Goal: Task Accomplishment & Management: Manage account settings

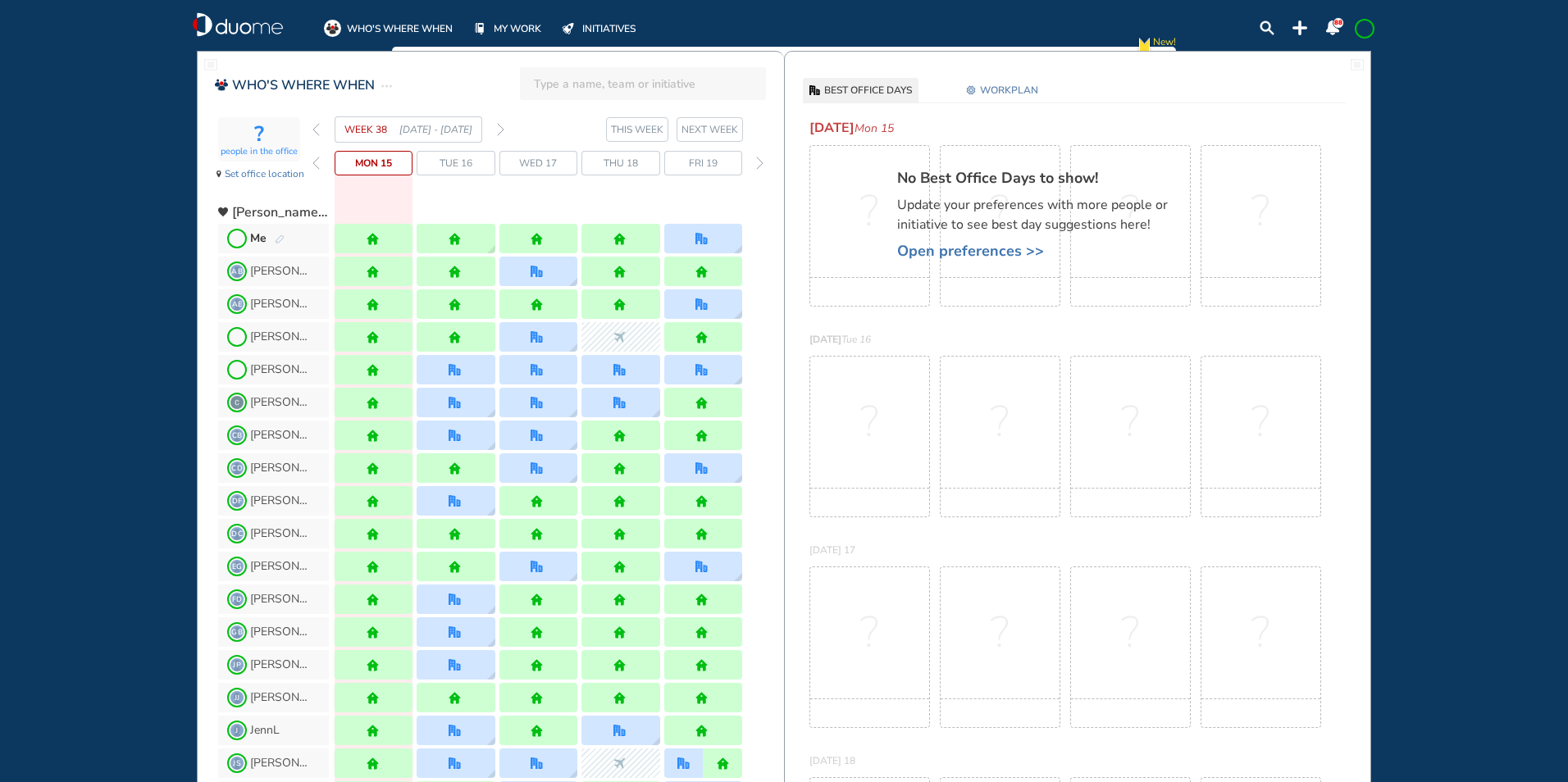
click at [500, 128] on img "forward week" at bounding box center [500, 129] width 7 height 14
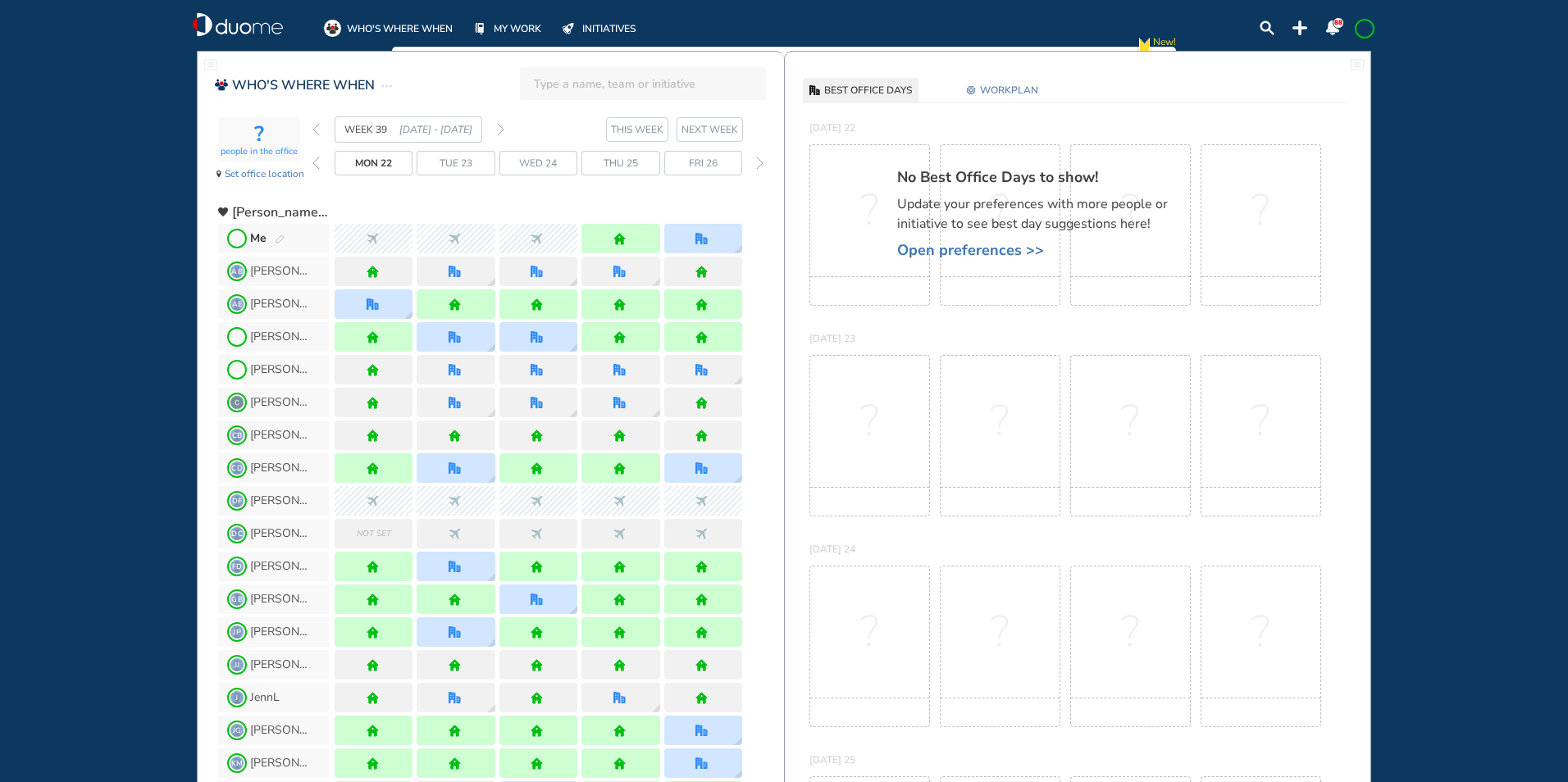
click at [505, 129] on section "WEEK 39 22 - 28 Sep' 25 THIS WEEK NEXT WEEK" at bounding box center [547, 129] width 471 height 26
click at [500, 130] on img "forward week" at bounding box center [500, 129] width 7 height 14
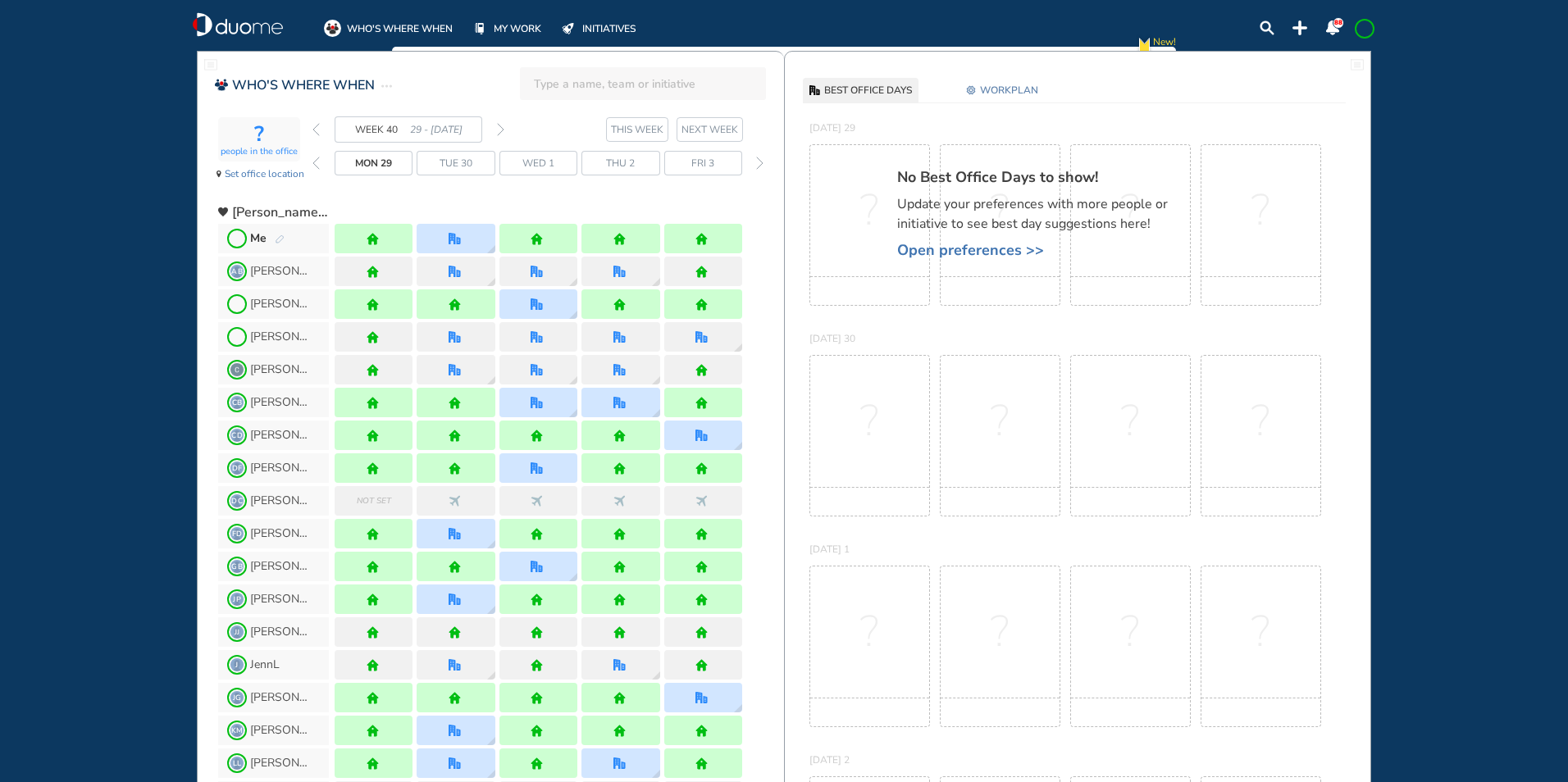
click at [275, 240] on img "pen-edit" at bounding box center [279, 240] width 10 height 11
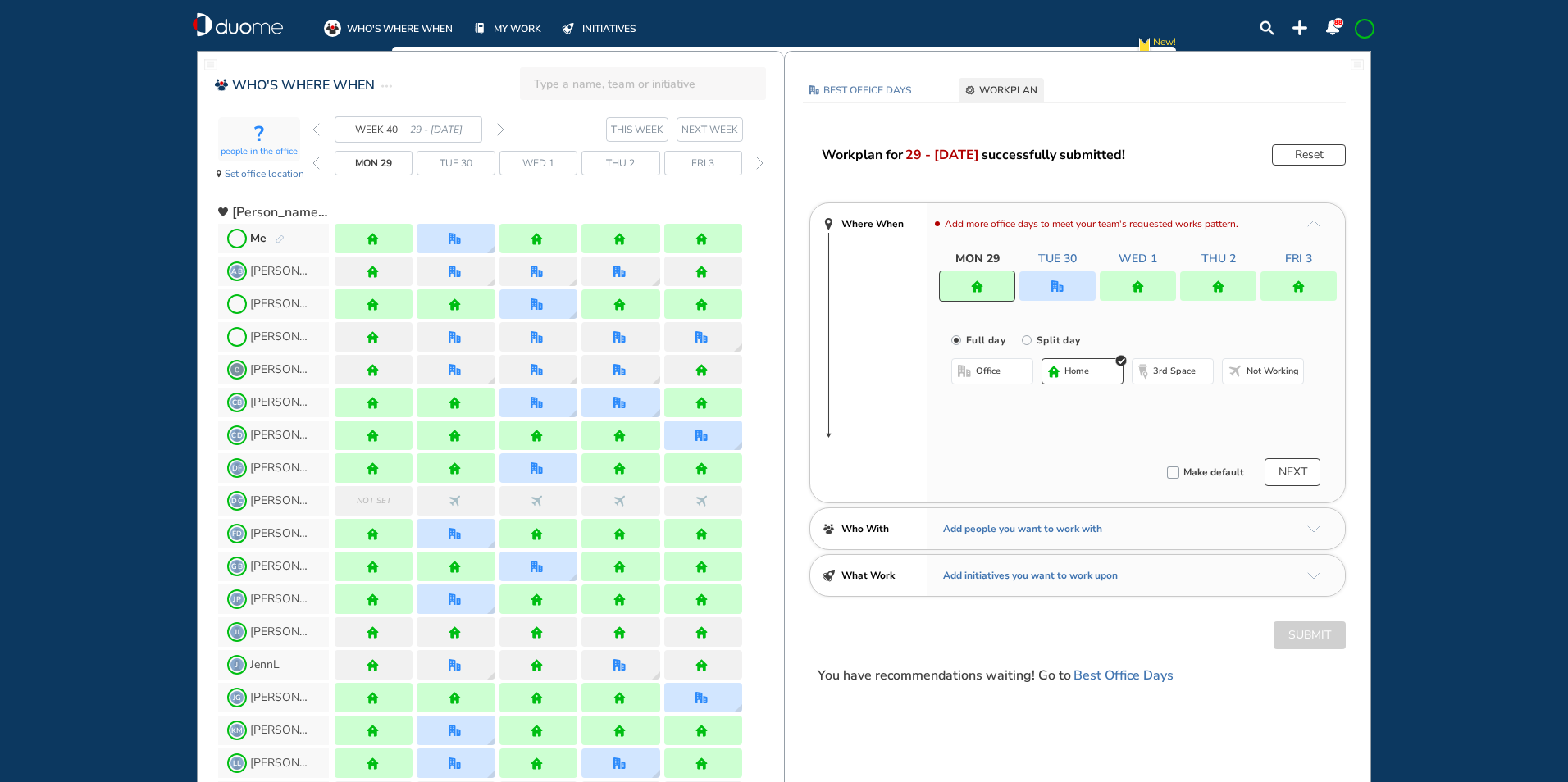
click at [1057, 292] on img "office" at bounding box center [1057, 287] width 13 height 13
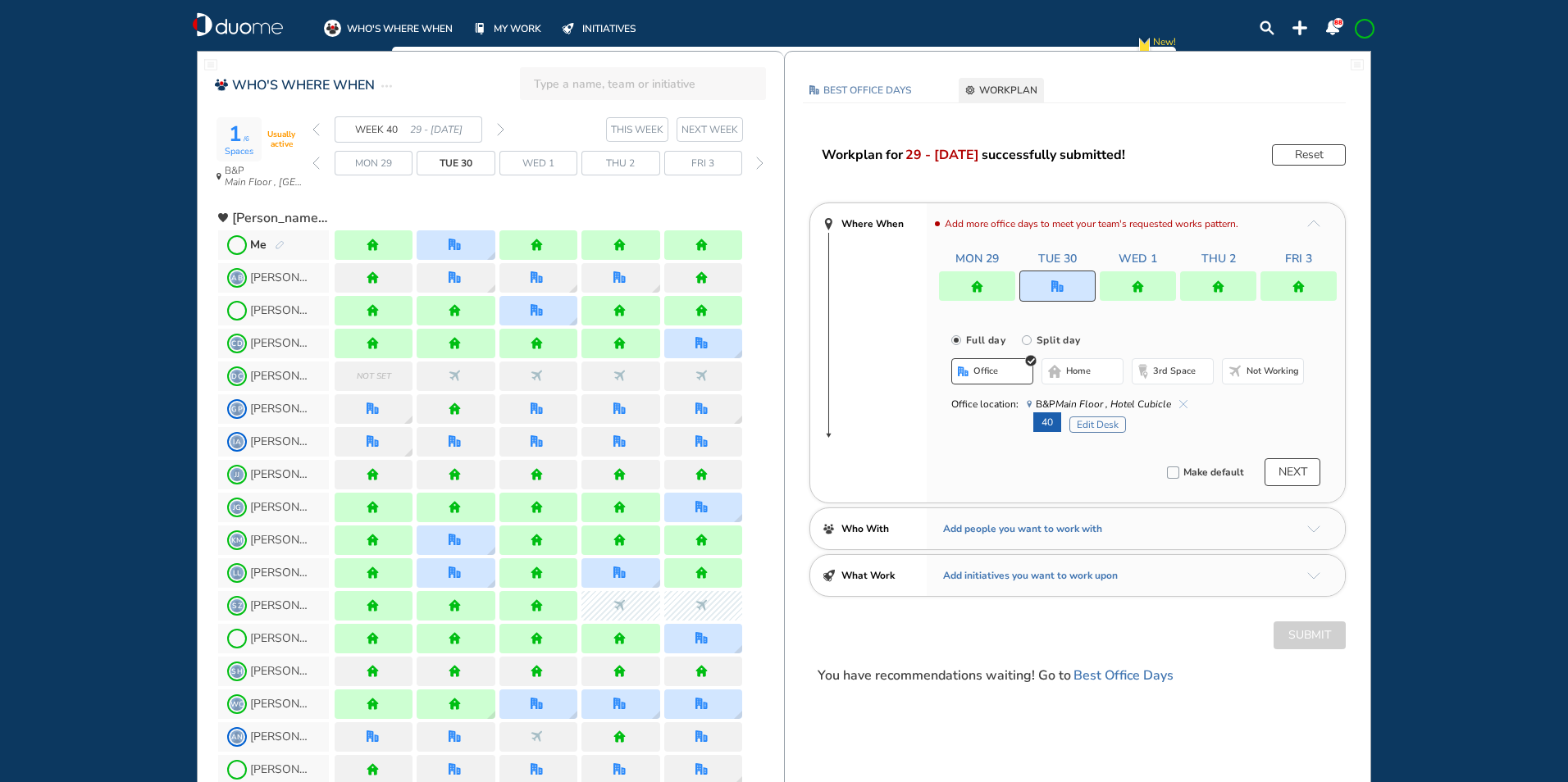
click at [1096, 420] on button "Edit Desk" at bounding box center [1097, 425] width 57 height 16
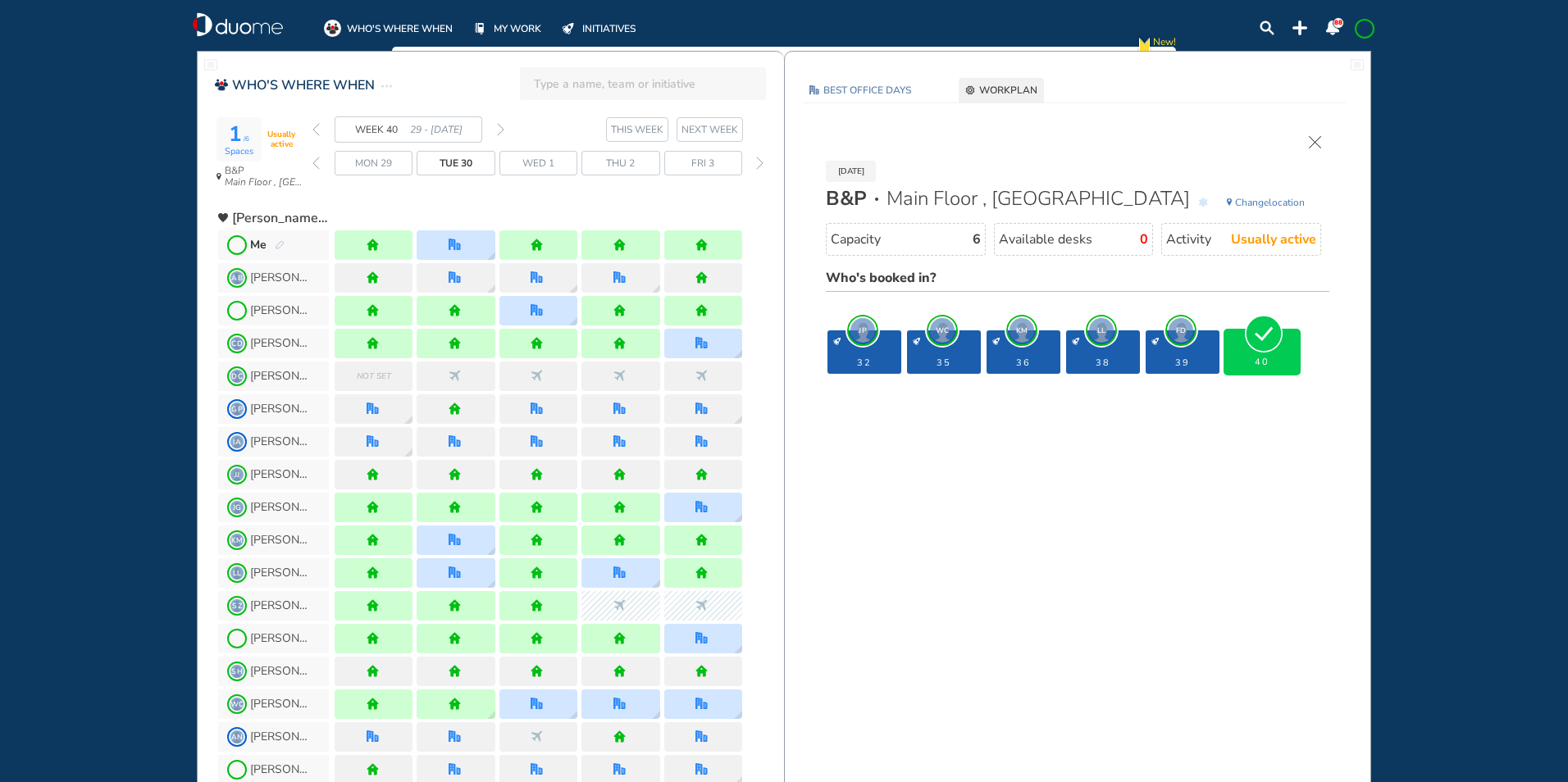
click at [503, 127] on img "forward week" at bounding box center [500, 129] width 7 height 14
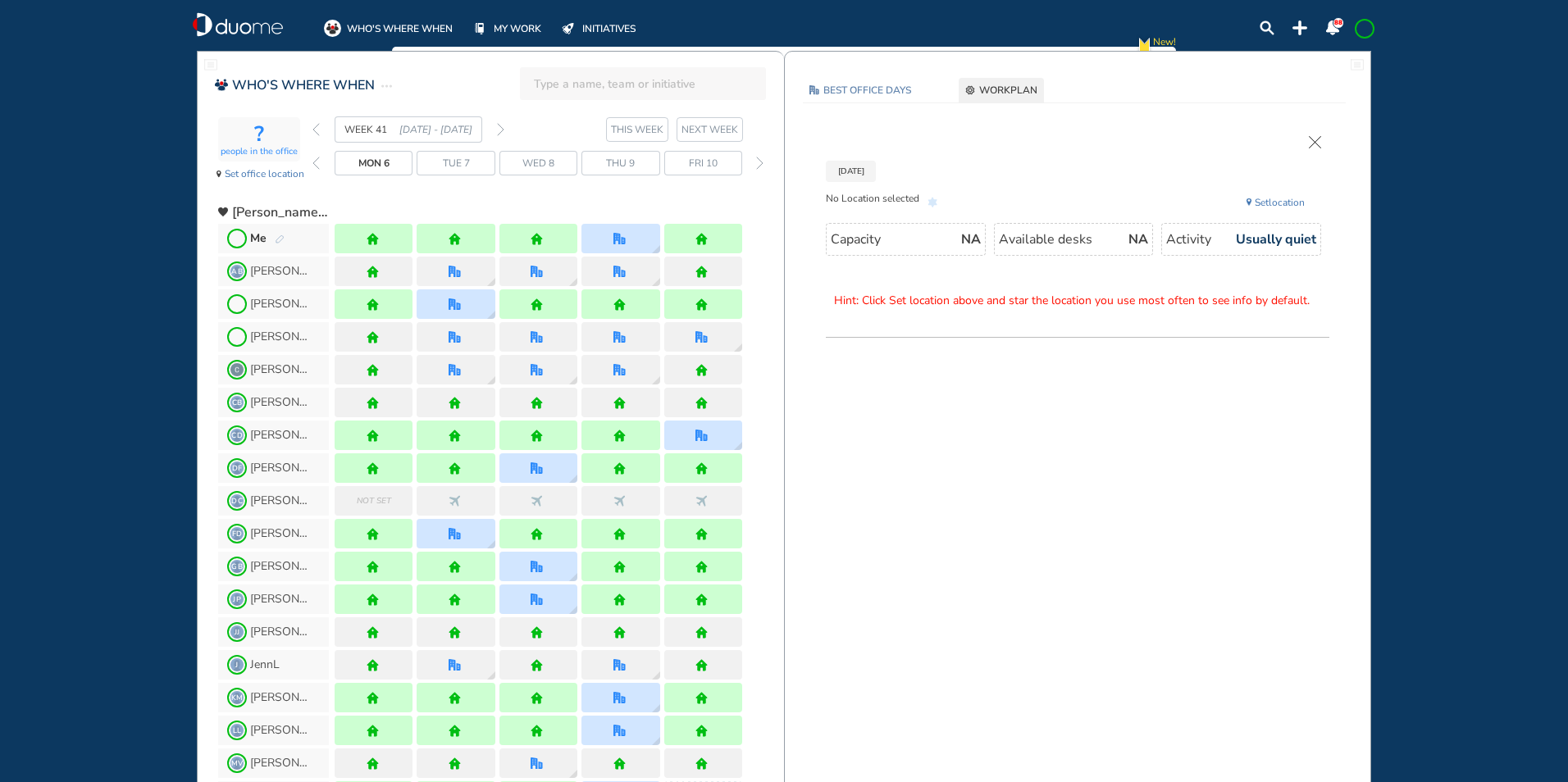
click at [501, 125] on img "forward week" at bounding box center [500, 129] width 7 height 14
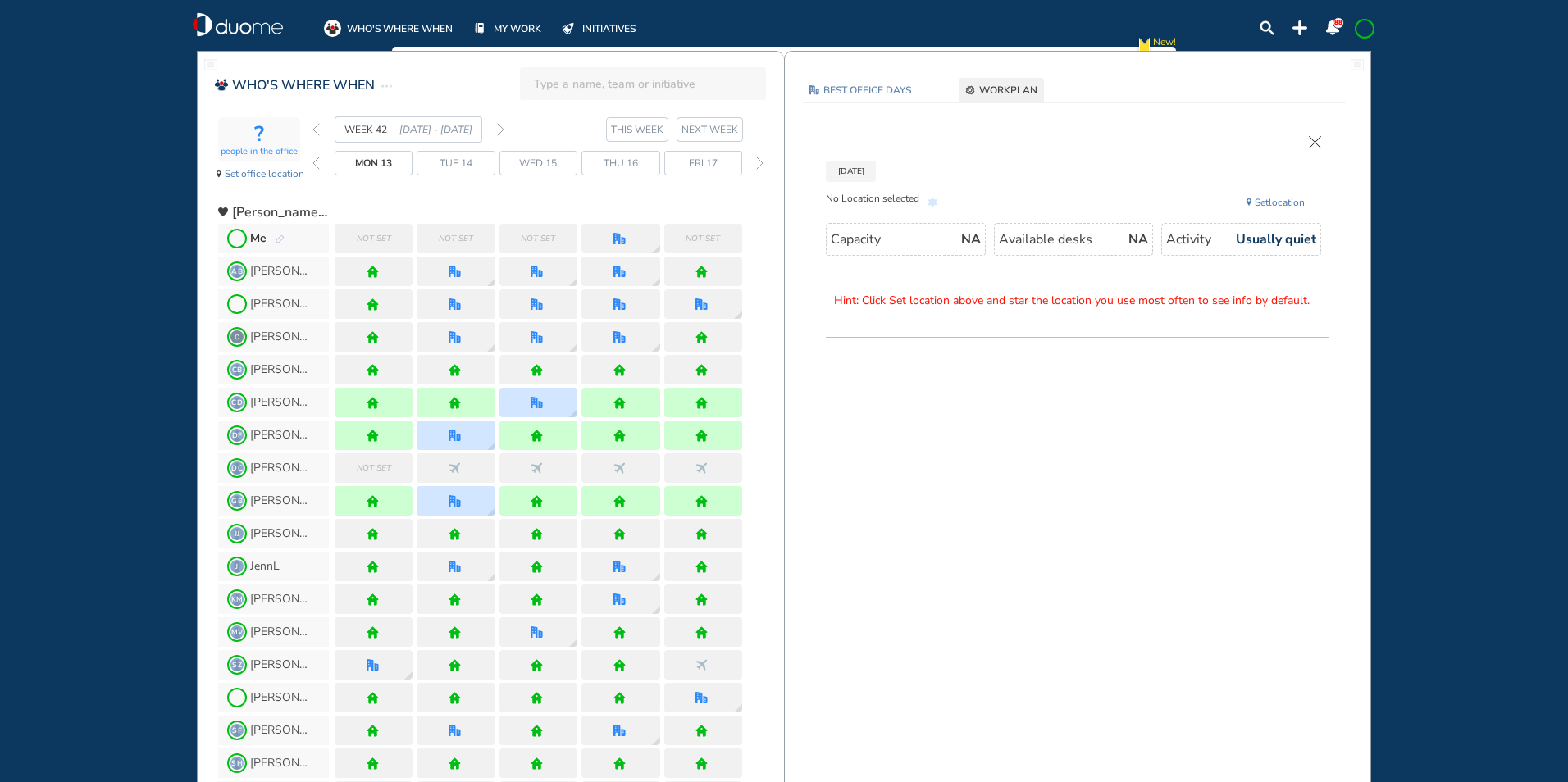
click at [277, 234] on img "pen-edit" at bounding box center [279, 240] width 10 height 11
click at [283, 237] on img "pen-edit" at bounding box center [279, 240] width 10 height 11
click at [282, 239] on img "pen-edit" at bounding box center [279, 240] width 10 height 11
click at [282, 240] on img "pen-edit" at bounding box center [279, 240] width 10 height 11
click at [278, 234] on img "pen-edit" at bounding box center [279, 240] width 10 height 11
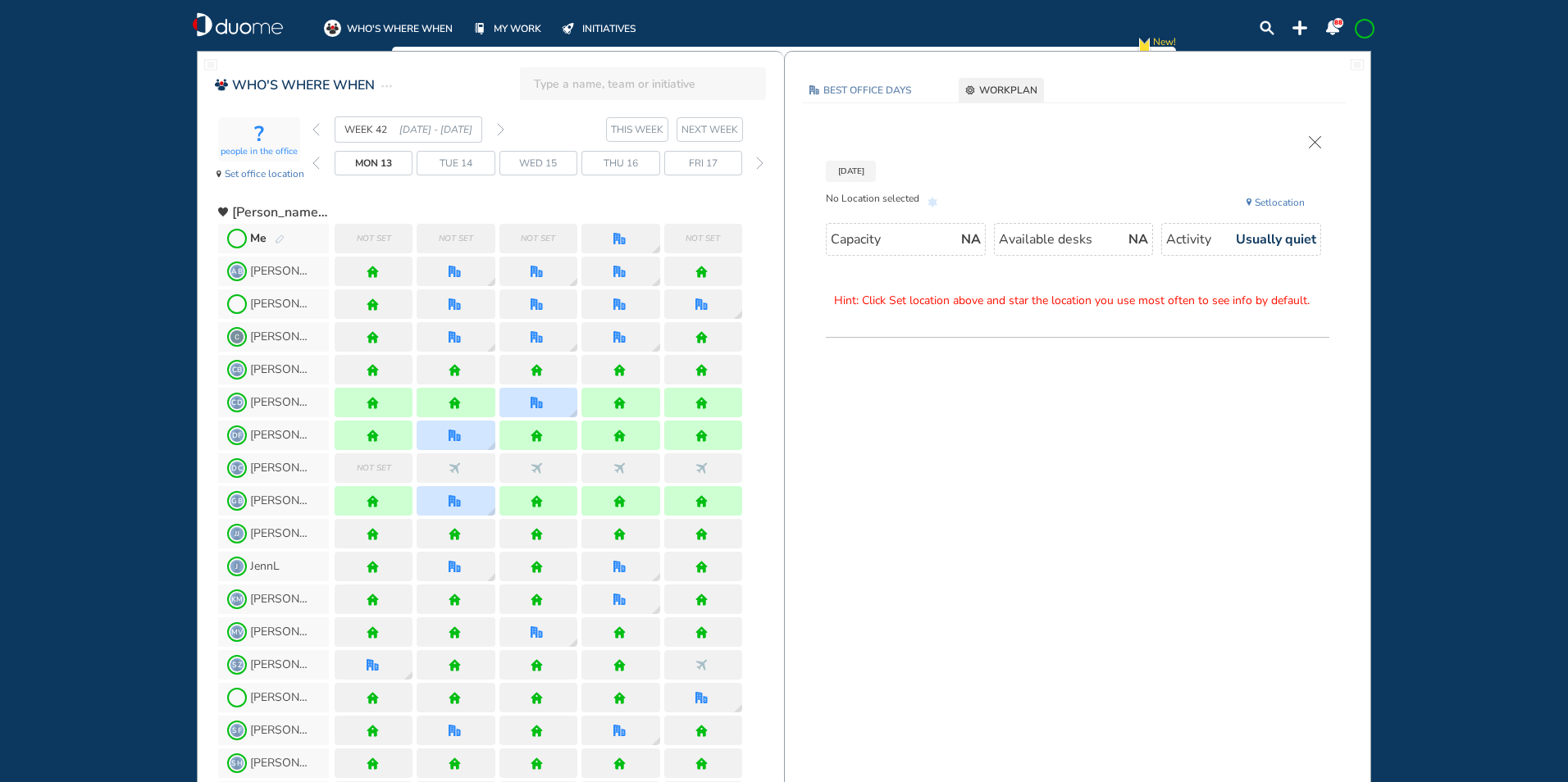
click at [277, 234] on img "pen-edit" at bounding box center [279, 240] width 10 height 11
click at [1314, 140] on img "cross-thin" at bounding box center [1315, 143] width 13 height 13
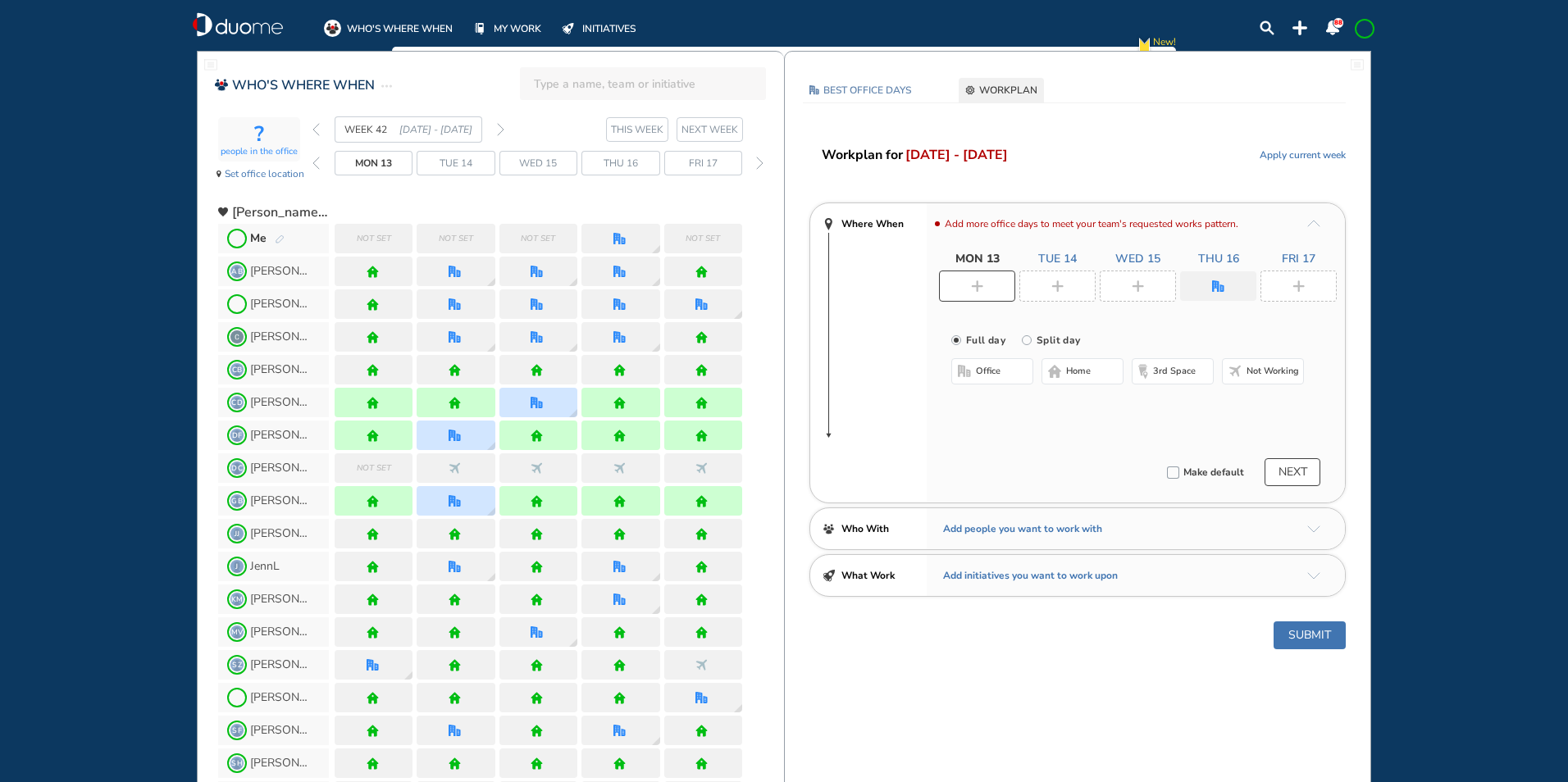
click at [1044, 366] on button "home" at bounding box center [1082, 371] width 82 height 26
click at [1068, 287] on div at bounding box center [1057, 286] width 76 height 31
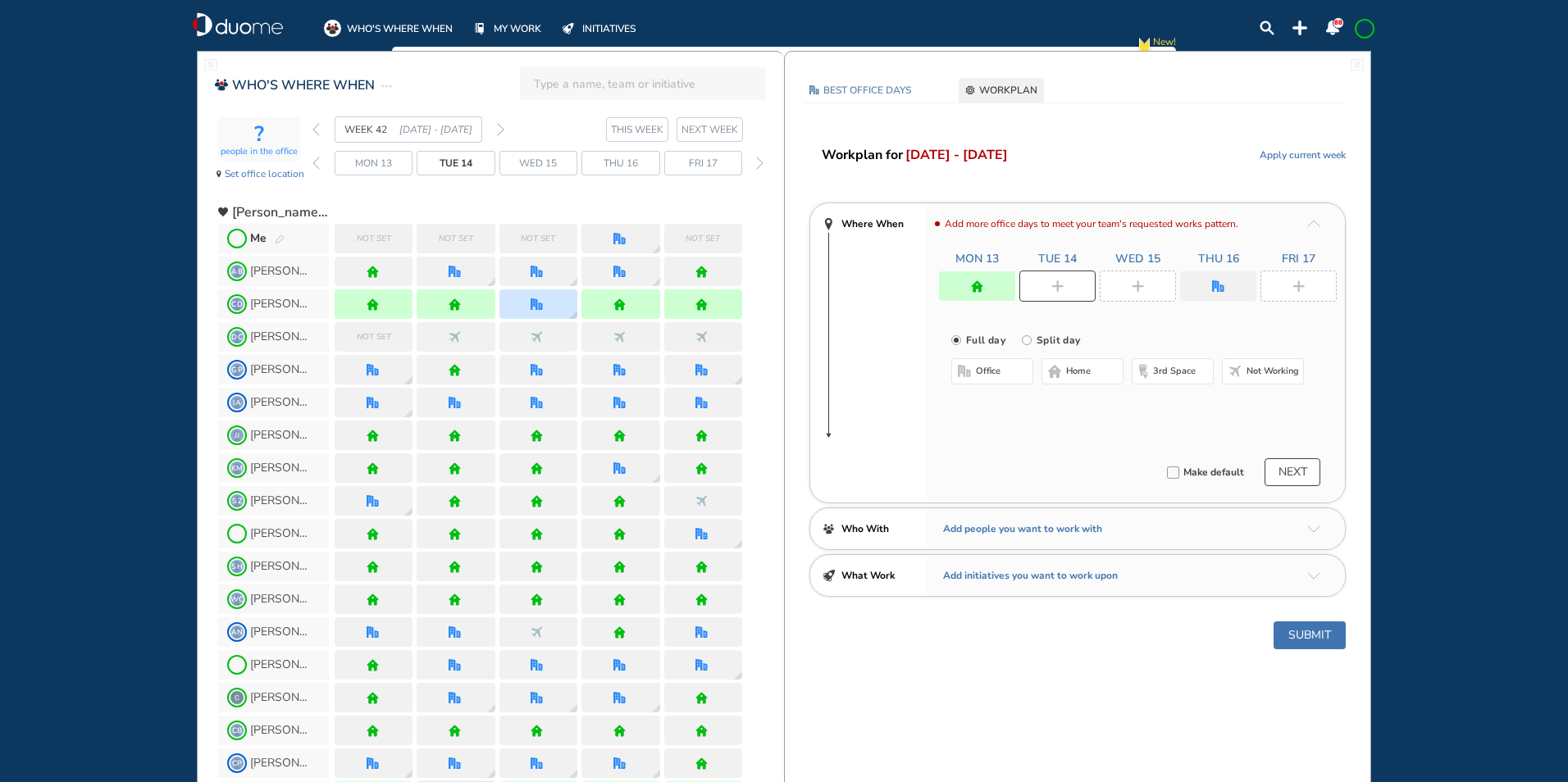
click at [1076, 372] on span "home" at bounding box center [1078, 371] width 24 height 14
click at [1151, 278] on div at bounding box center [1138, 286] width 76 height 31
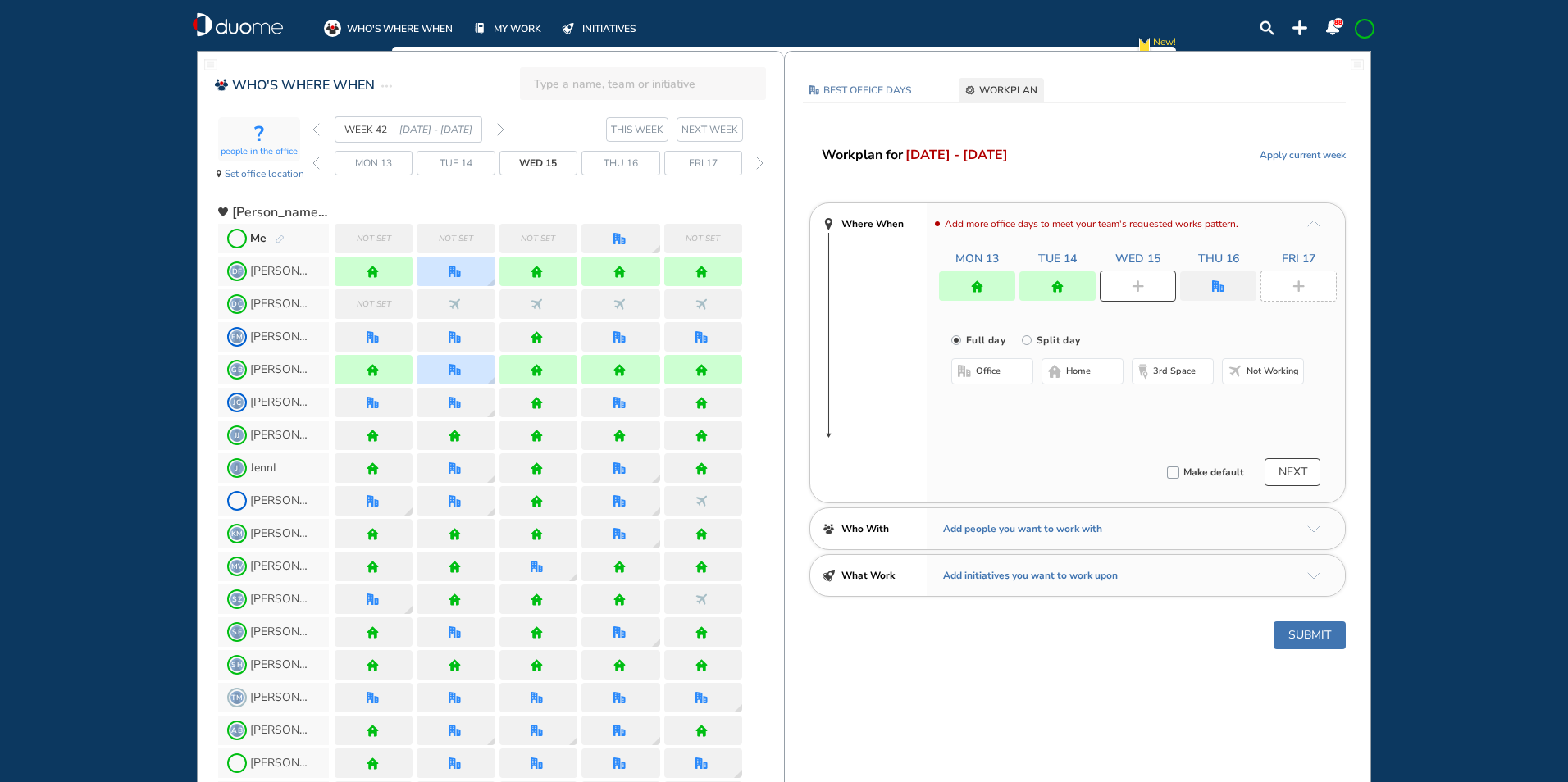
click at [1069, 377] on span "home" at bounding box center [1078, 371] width 24 height 14
click at [1229, 282] on div at bounding box center [1218, 286] width 76 height 30
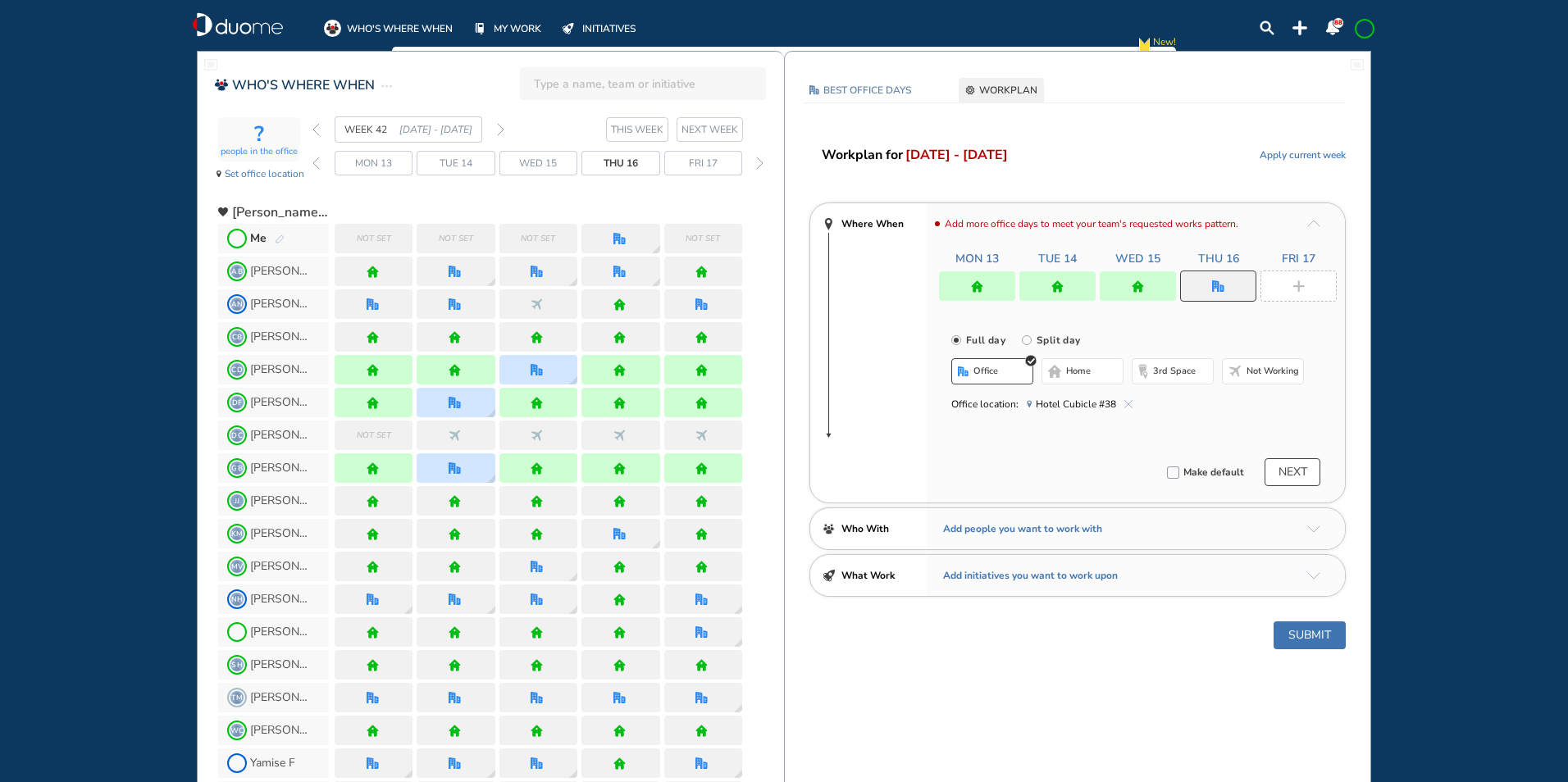
click at [1071, 369] on span "home" at bounding box center [1078, 371] width 24 height 14
click at [1320, 277] on div at bounding box center [1299, 286] width 76 height 31
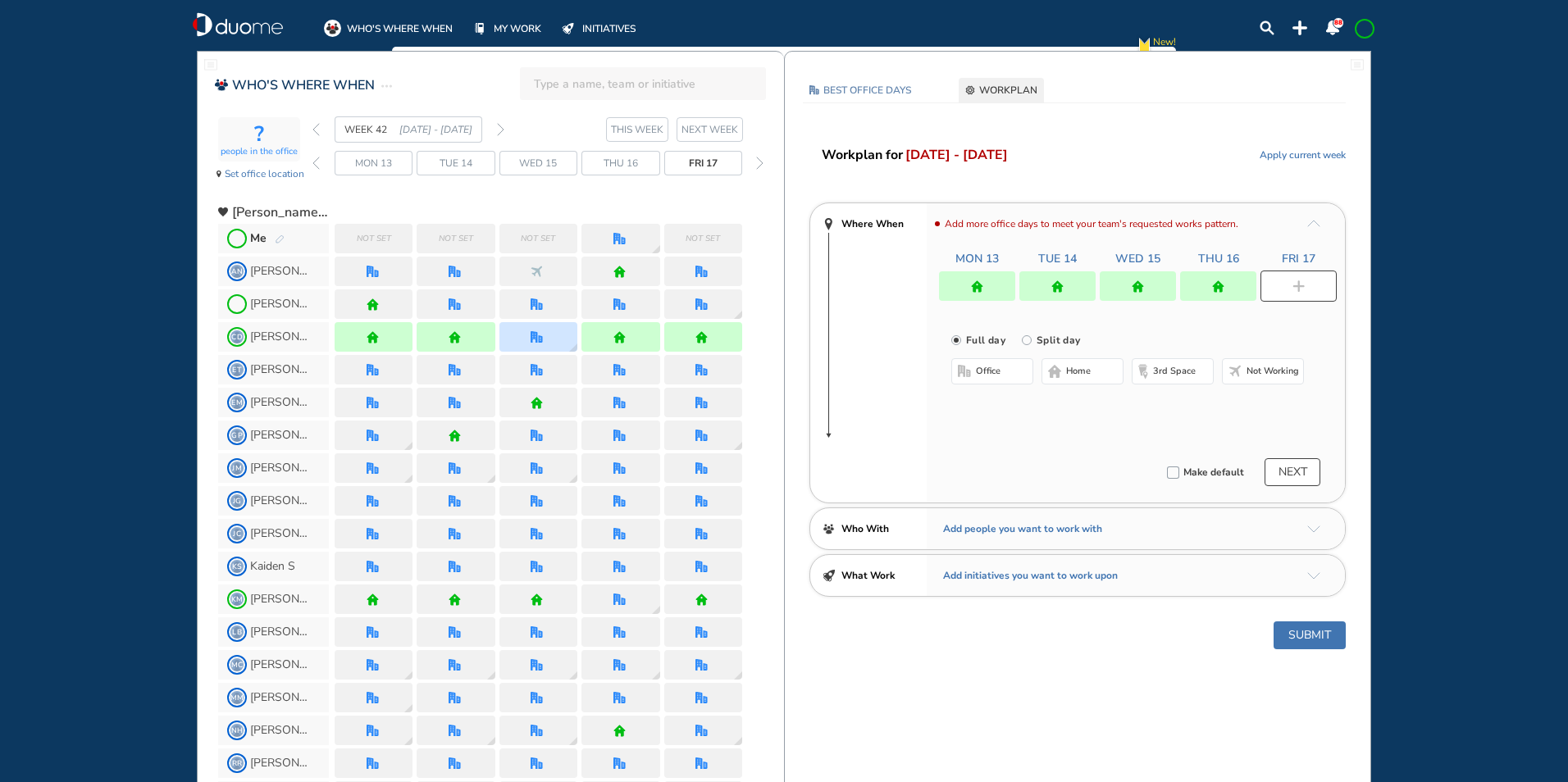
click at [1071, 372] on span "home" at bounding box center [1078, 371] width 24 height 14
click at [1055, 286] on img "home" at bounding box center [1057, 287] width 13 height 13
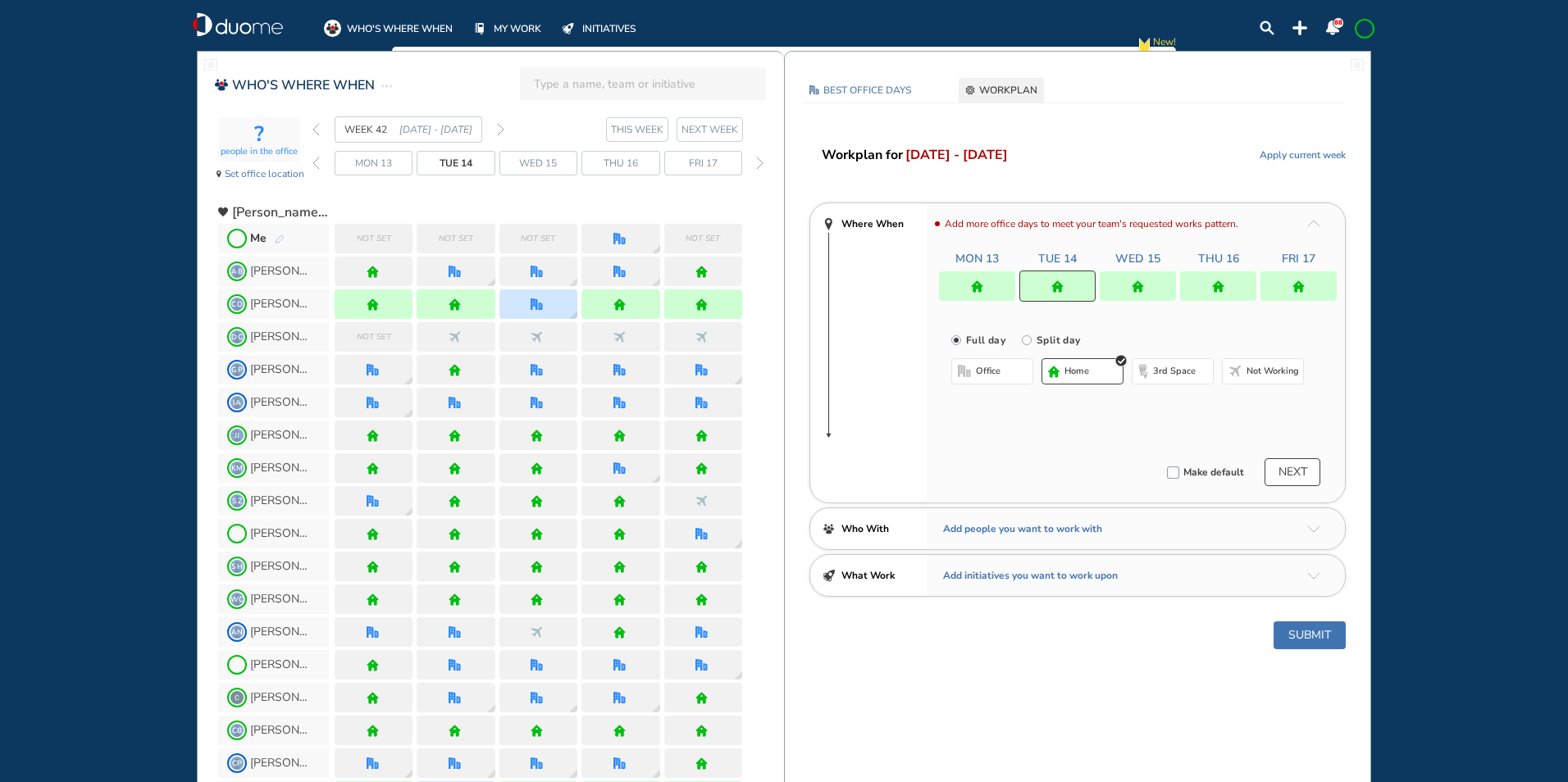
click at [988, 373] on span "office" at bounding box center [987, 371] width 24 height 14
click at [1155, 400] on img "cross-thin-blue" at bounding box center [1158, 403] width 8 height 8
click at [989, 400] on button "Select location" at bounding box center [995, 404] width 66 height 16
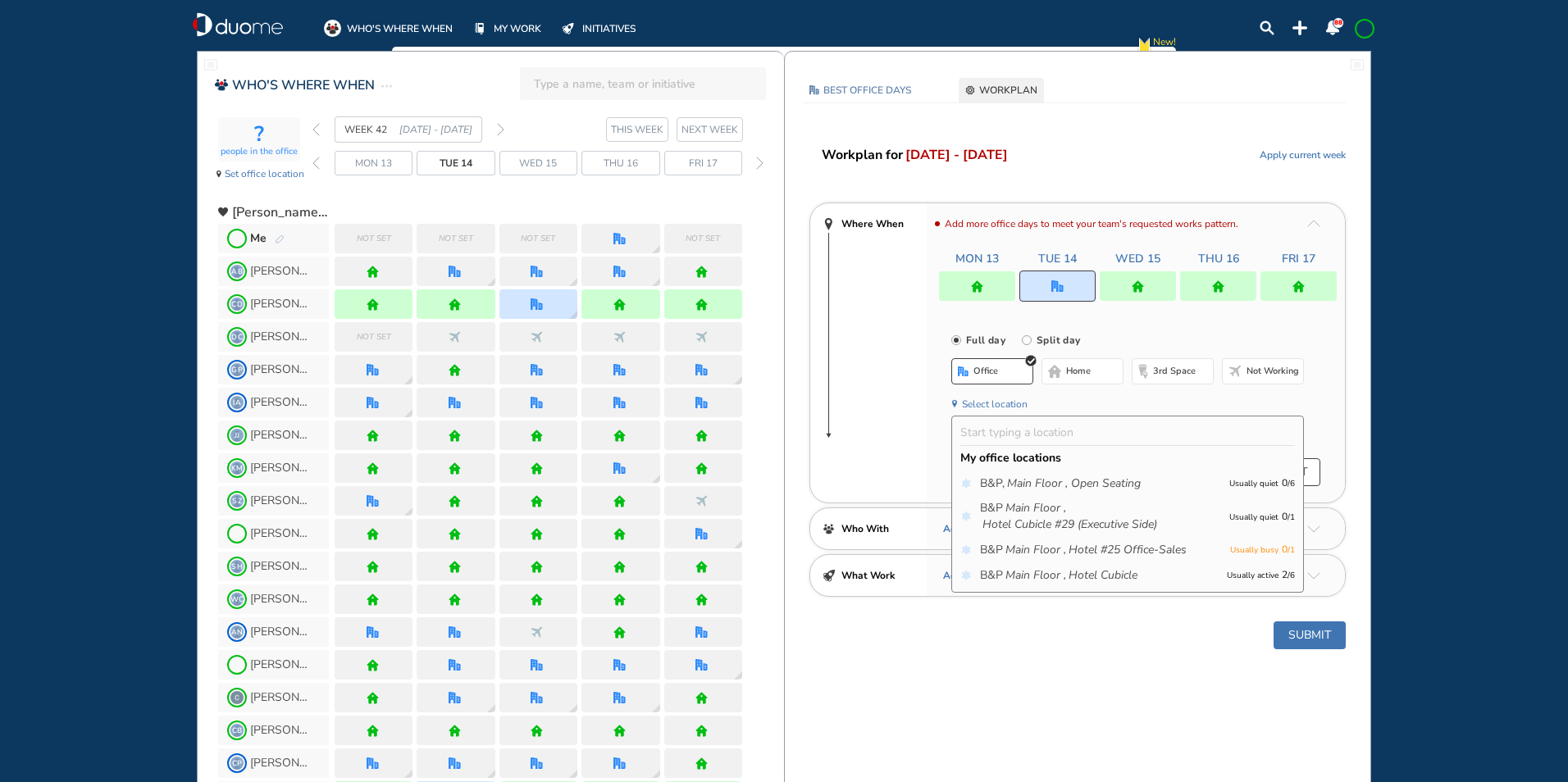
click at [1030, 570] on icon "Main Floor ," at bounding box center [1035, 575] width 61 height 16
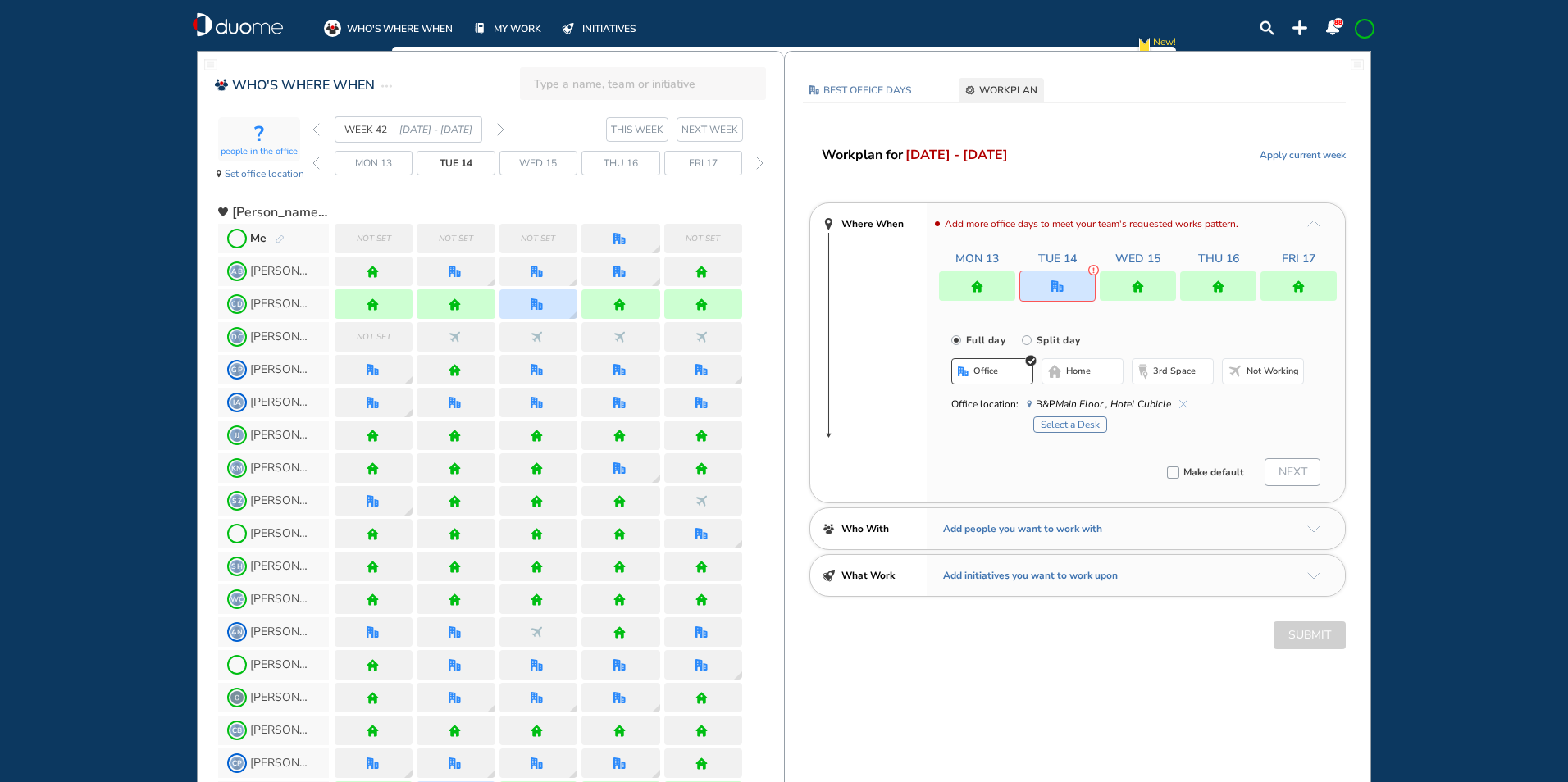
click at [1066, 420] on button "Select a Desk" at bounding box center [1070, 425] width 74 height 16
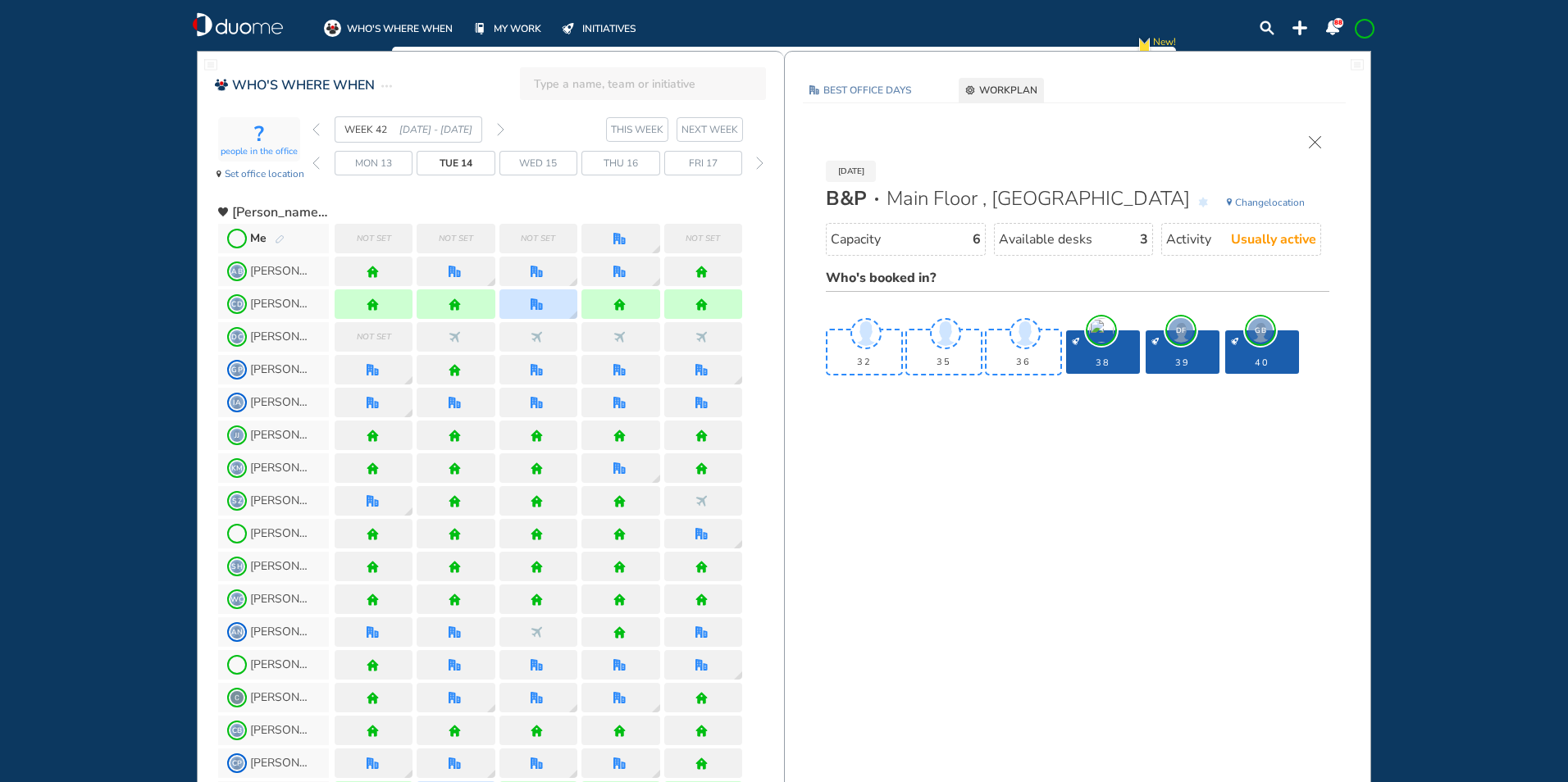
click at [1313, 138] on img "cross-thin" at bounding box center [1315, 143] width 13 height 13
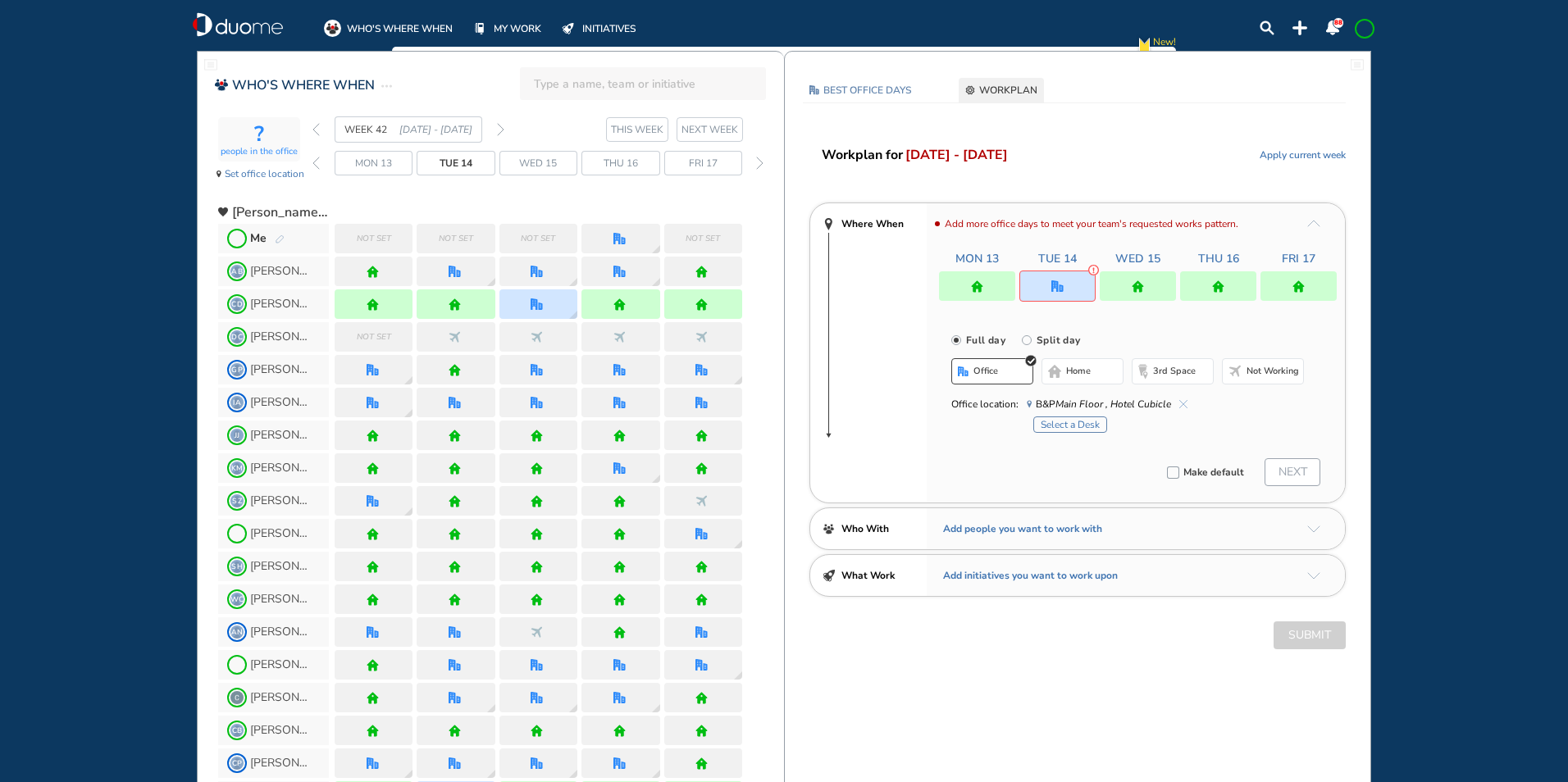
click at [1061, 372] on button "home" at bounding box center [1082, 371] width 82 height 26
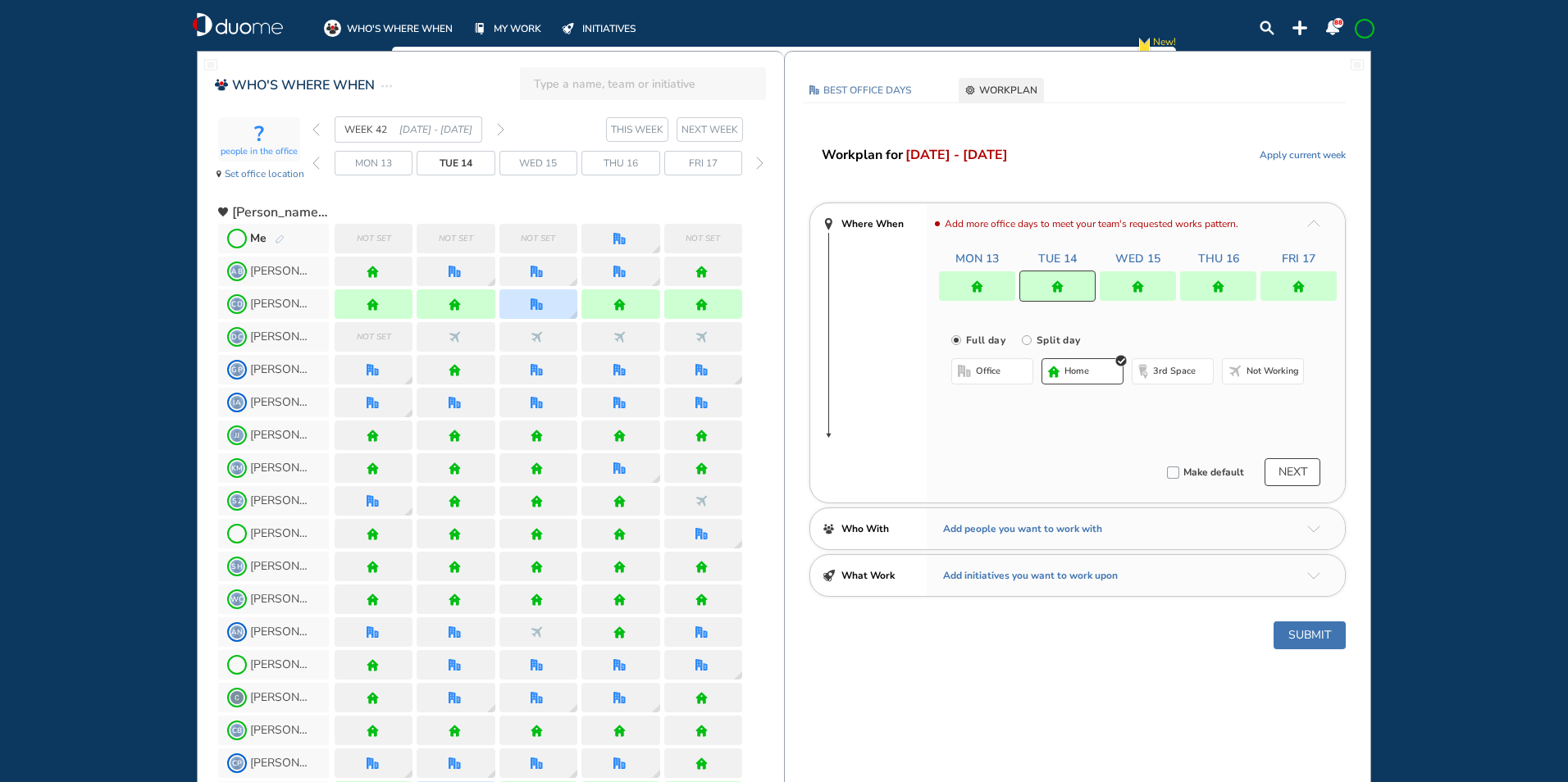
click at [1132, 273] on div at bounding box center [1138, 286] width 76 height 30
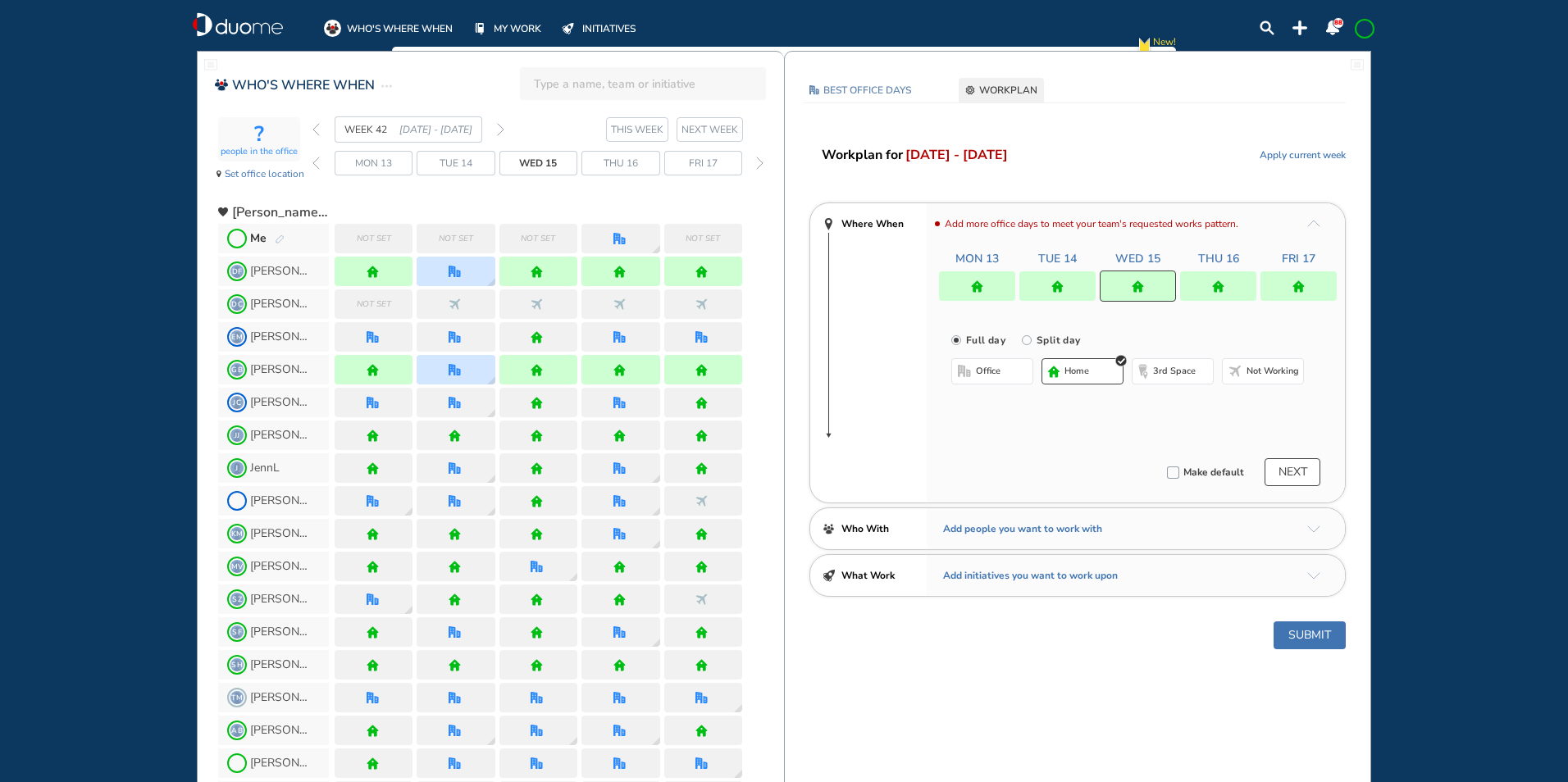
click at [978, 372] on span "office" at bounding box center [987, 371] width 24 height 14
click at [1162, 397] on span "Hotel Executive Office #8" at bounding box center [1094, 404] width 137 height 16
click at [1157, 403] on img "cross-thin-blue" at bounding box center [1158, 403] width 8 height 8
click at [980, 403] on button "Select location" at bounding box center [995, 404] width 66 height 16
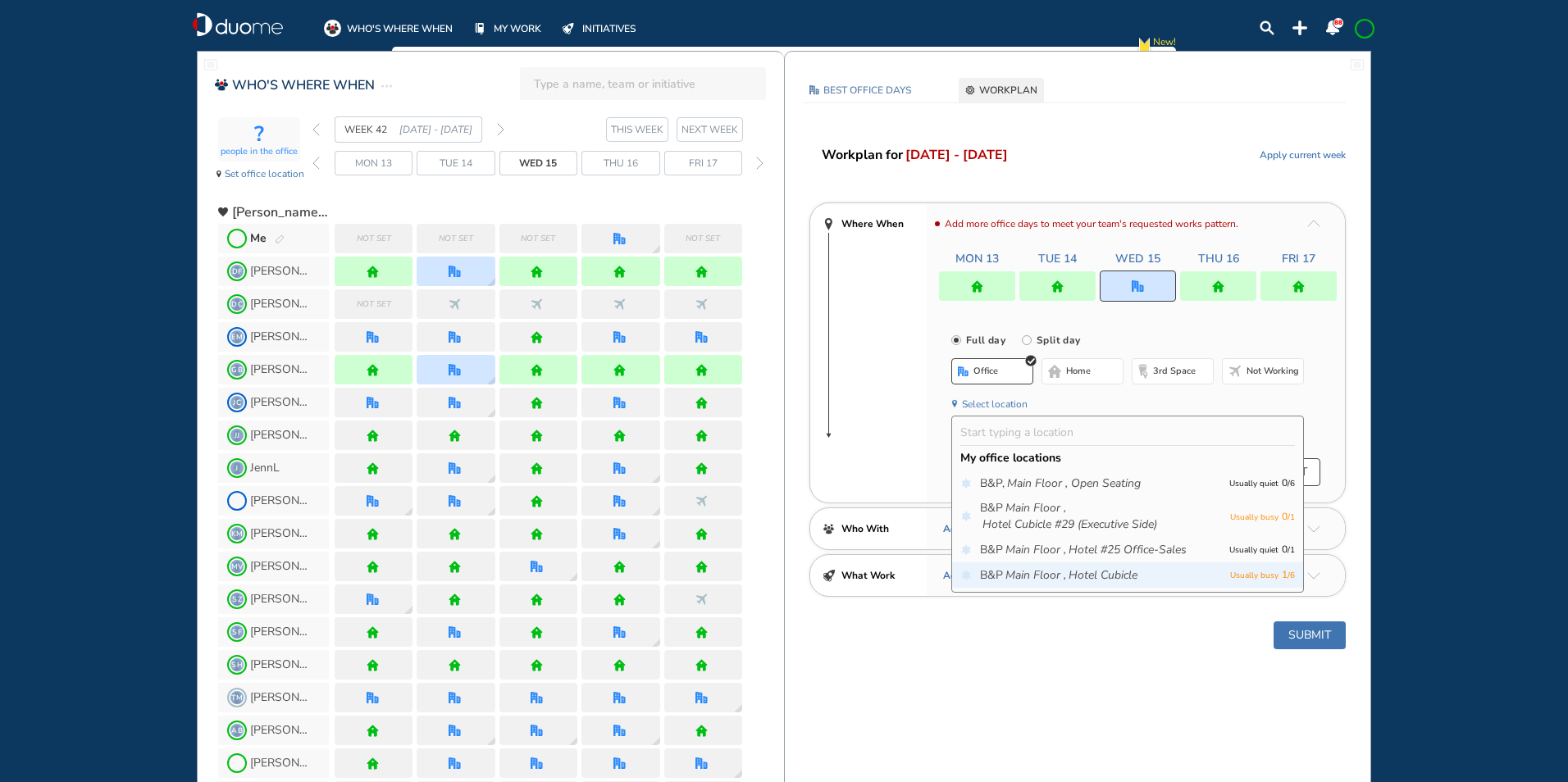
click at [1019, 569] on icon "Main Floor ," at bounding box center [1035, 575] width 61 height 16
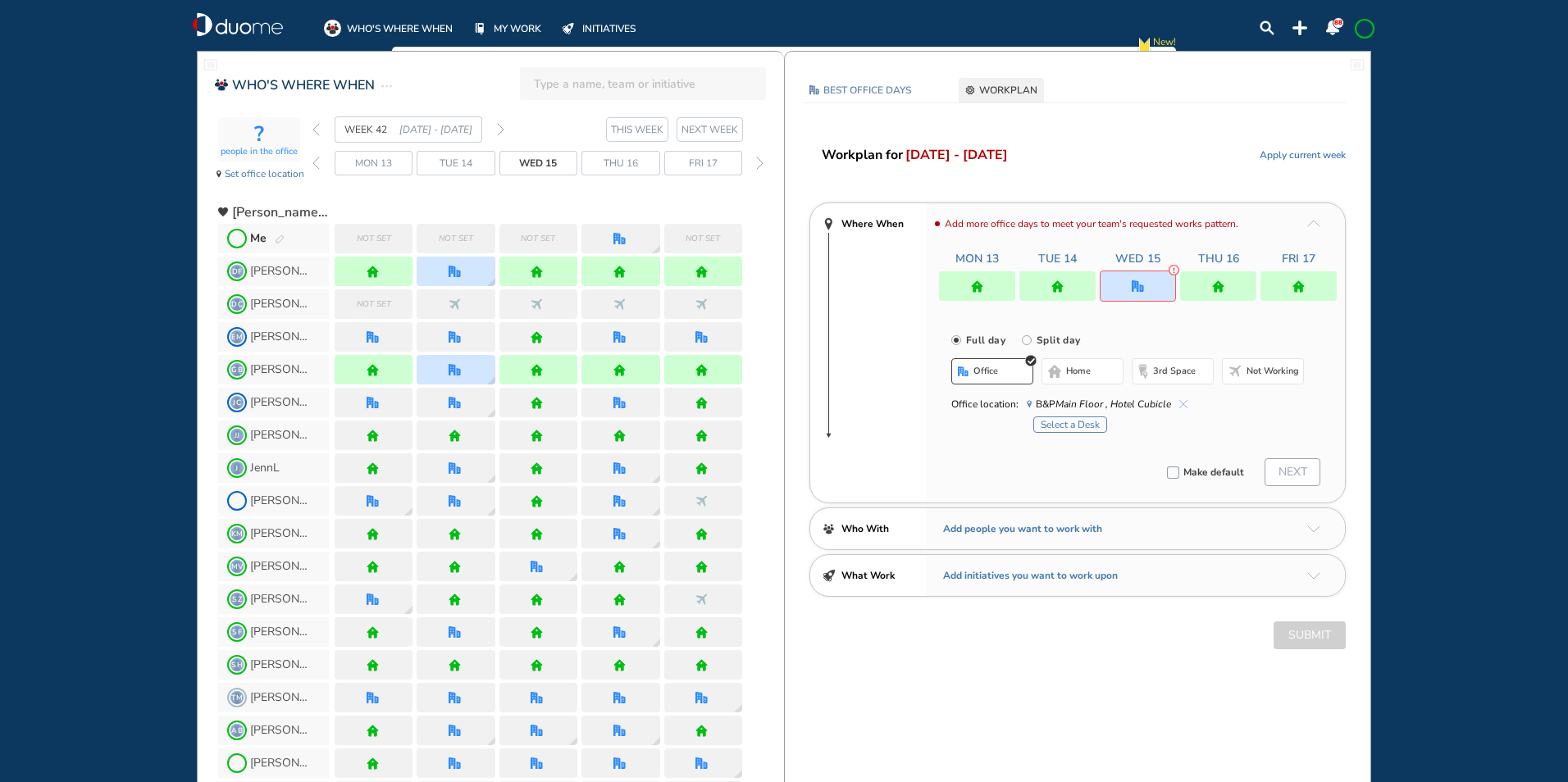
click at [1078, 421] on button "Select a Desk" at bounding box center [1070, 425] width 74 height 16
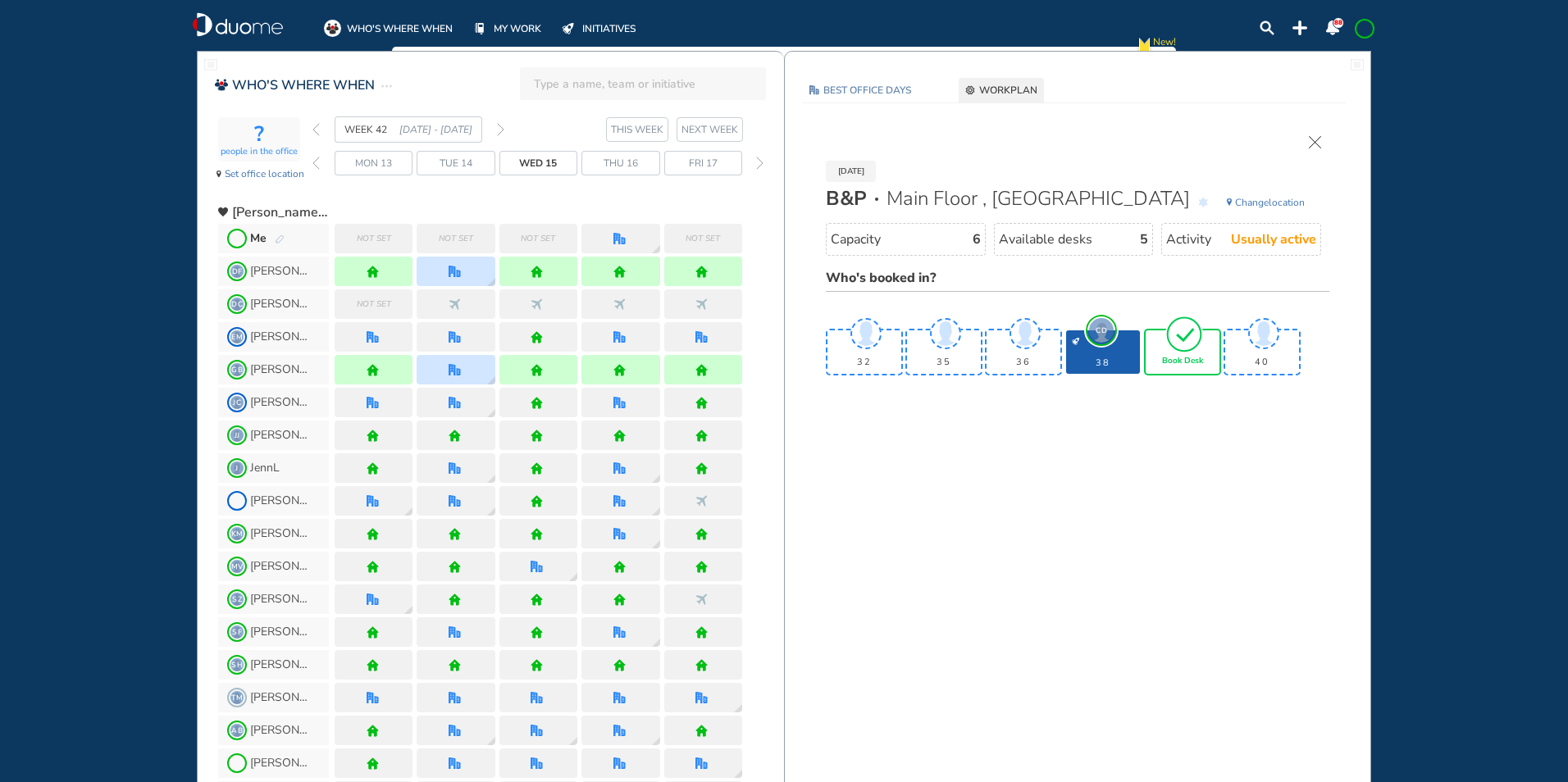
click at [1176, 349] on img "tick-rounded-outline" at bounding box center [1184, 334] width 38 height 39
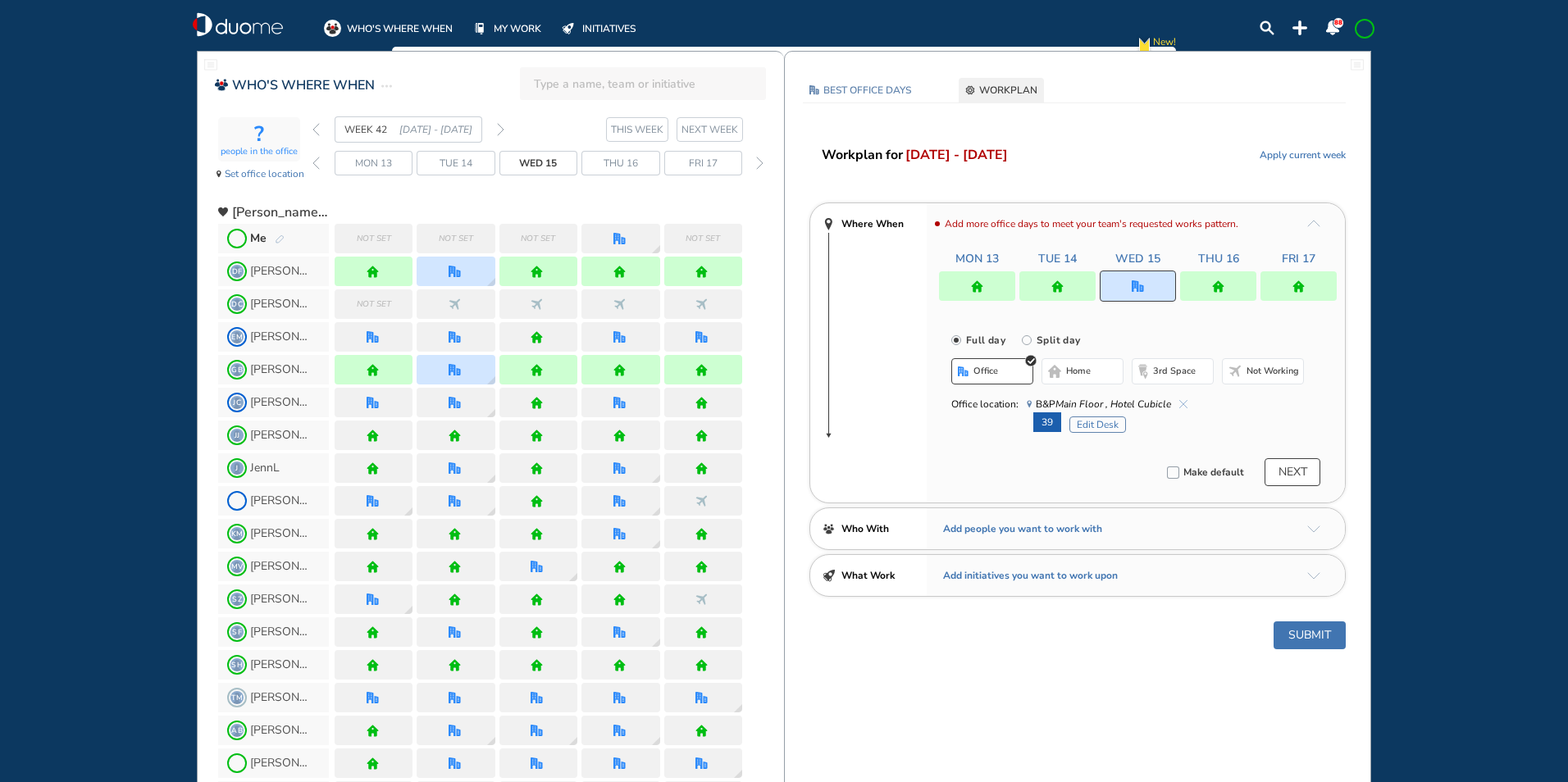
click at [1304, 630] on button "Submit" at bounding box center [1309, 635] width 72 height 28
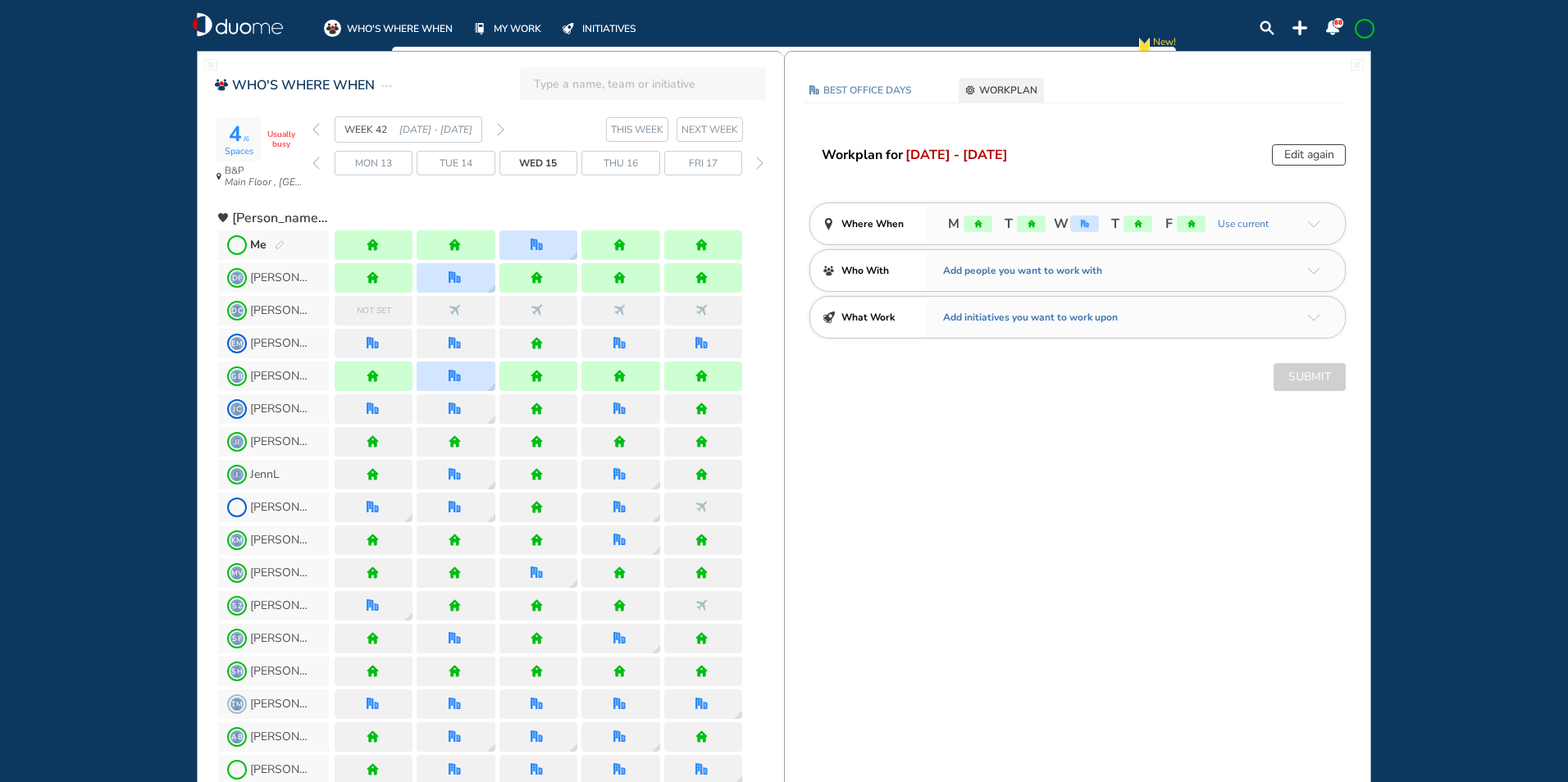
click at [1365, 31] on span at bounding box center [1364, 28] width 14 height 14
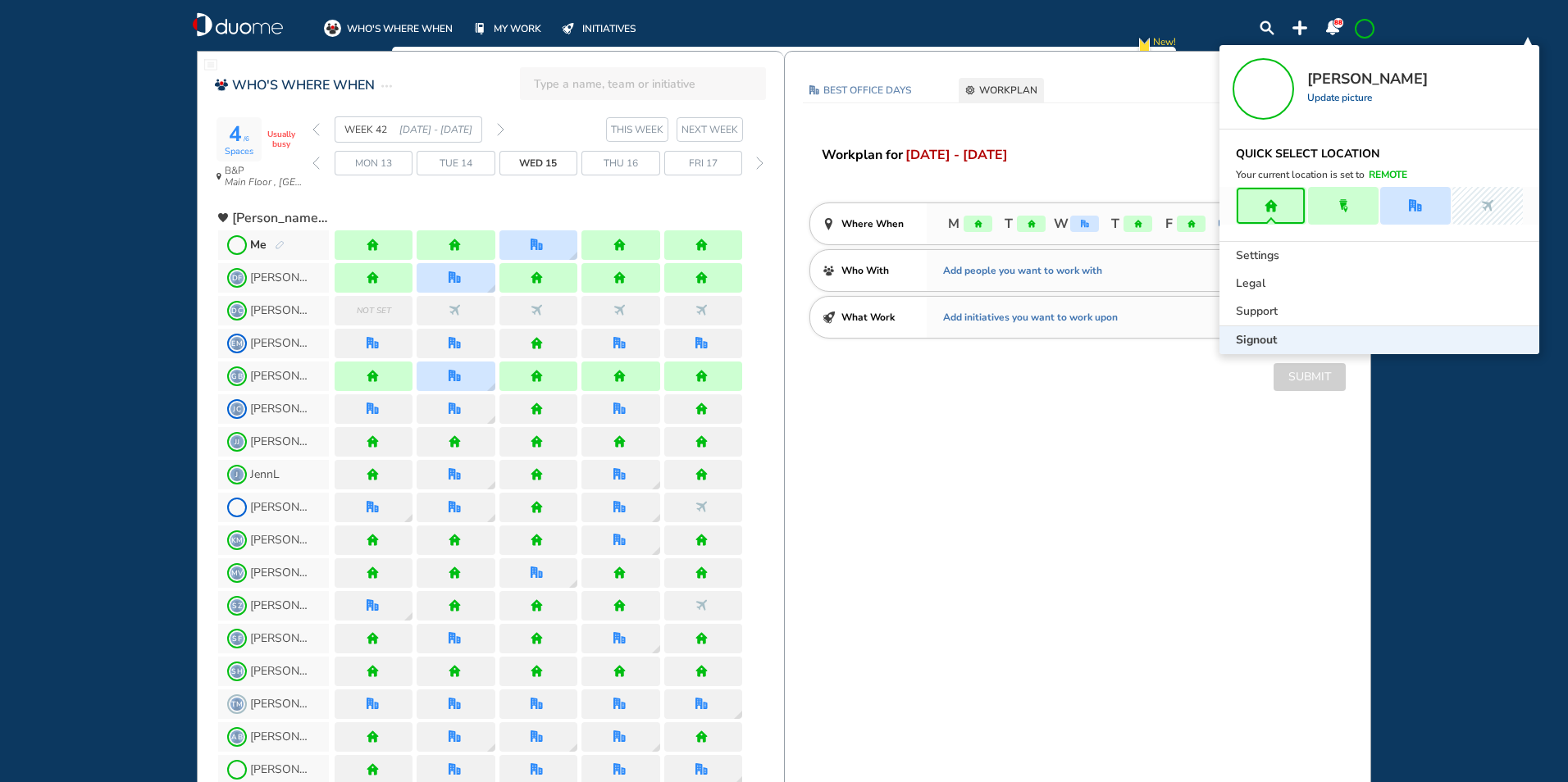
click at [1257, 334] on span "Signout" at bounding box center [1255, 340] width 41 height 16
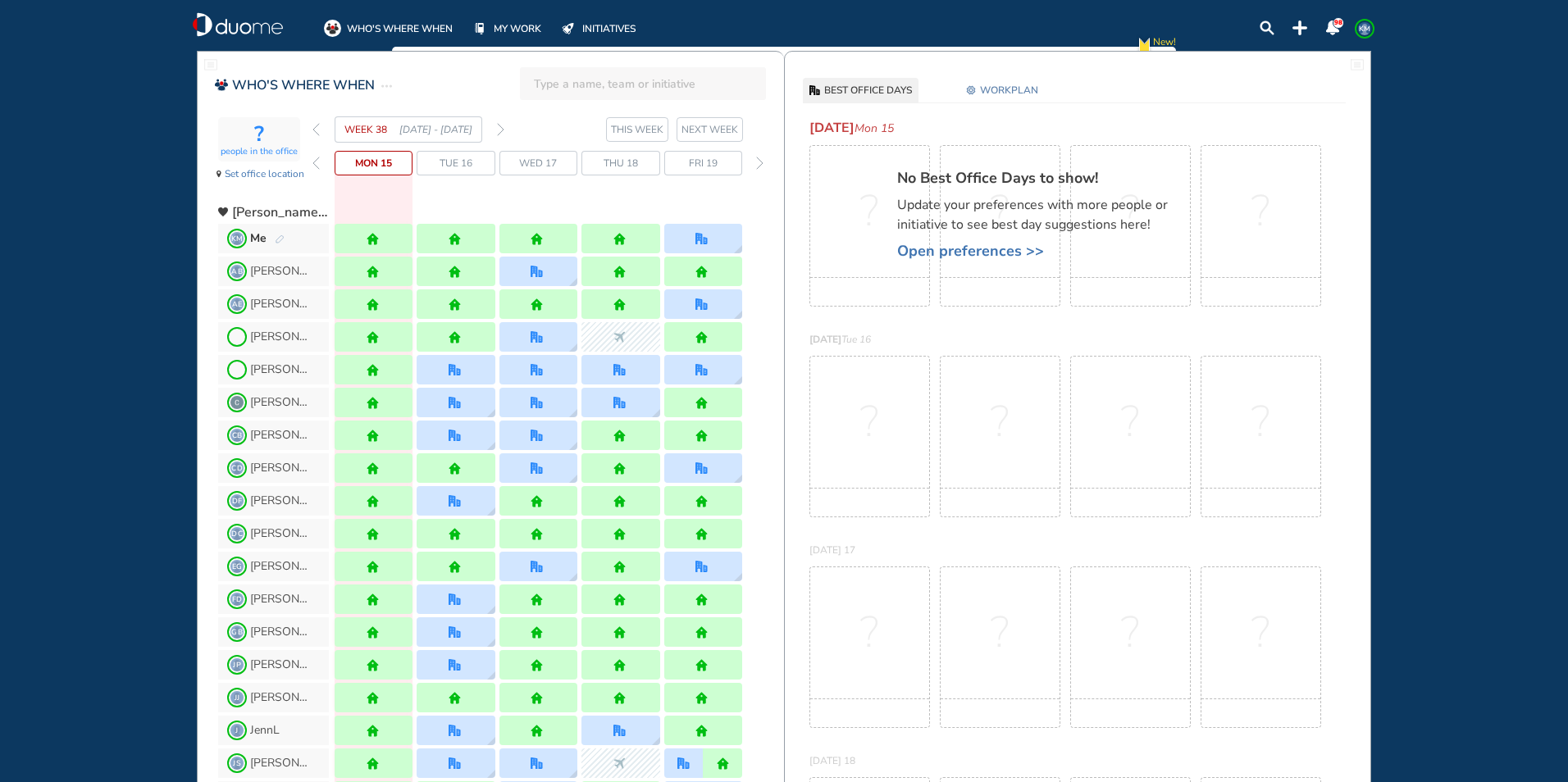
click at [500, 127] on img "forward week" at bounding box center [500, 129] width 7 height 14
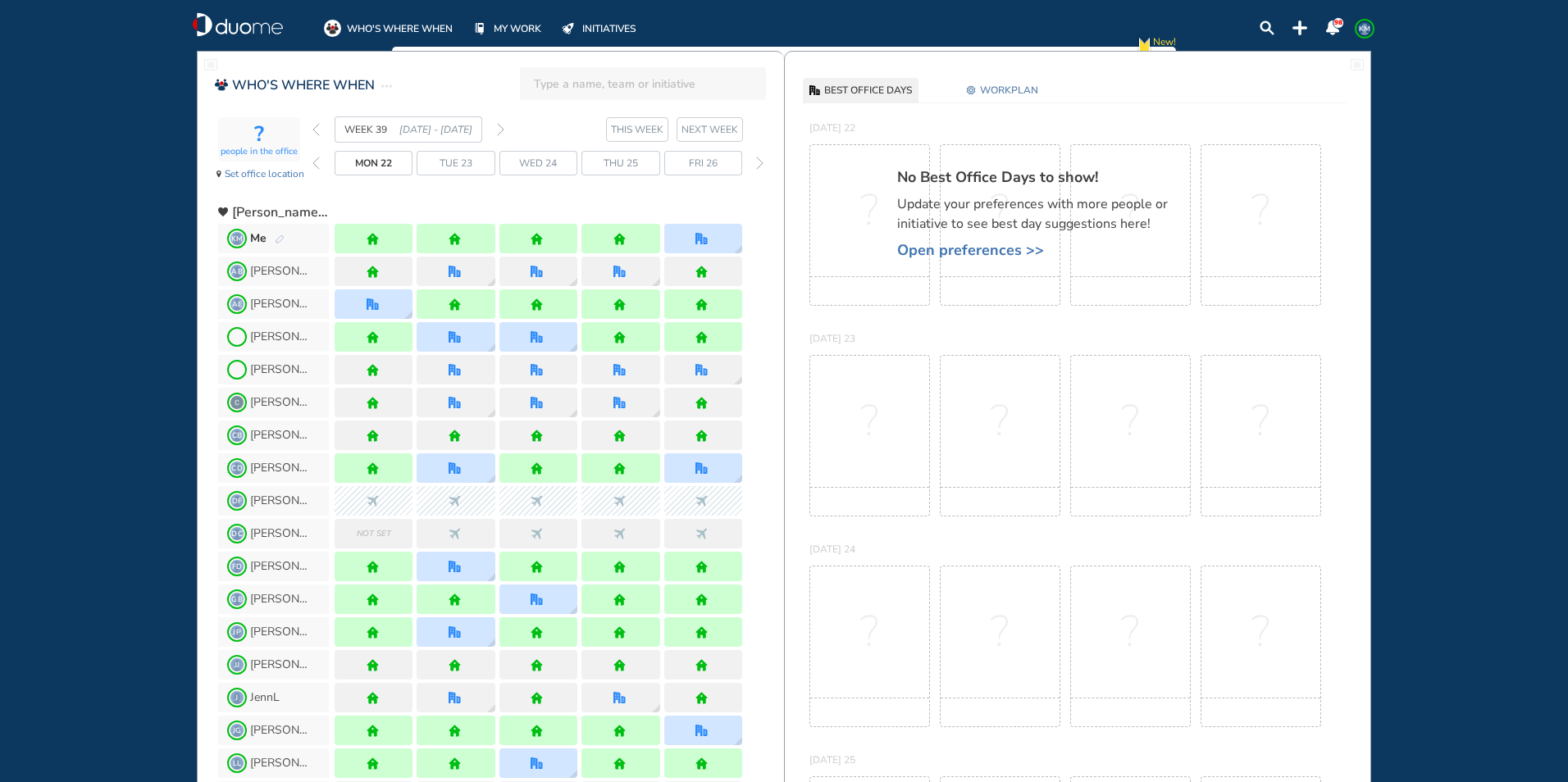
click at [500, 127] on img "forward week" at bounding box center [500, 129] width 7 height 14
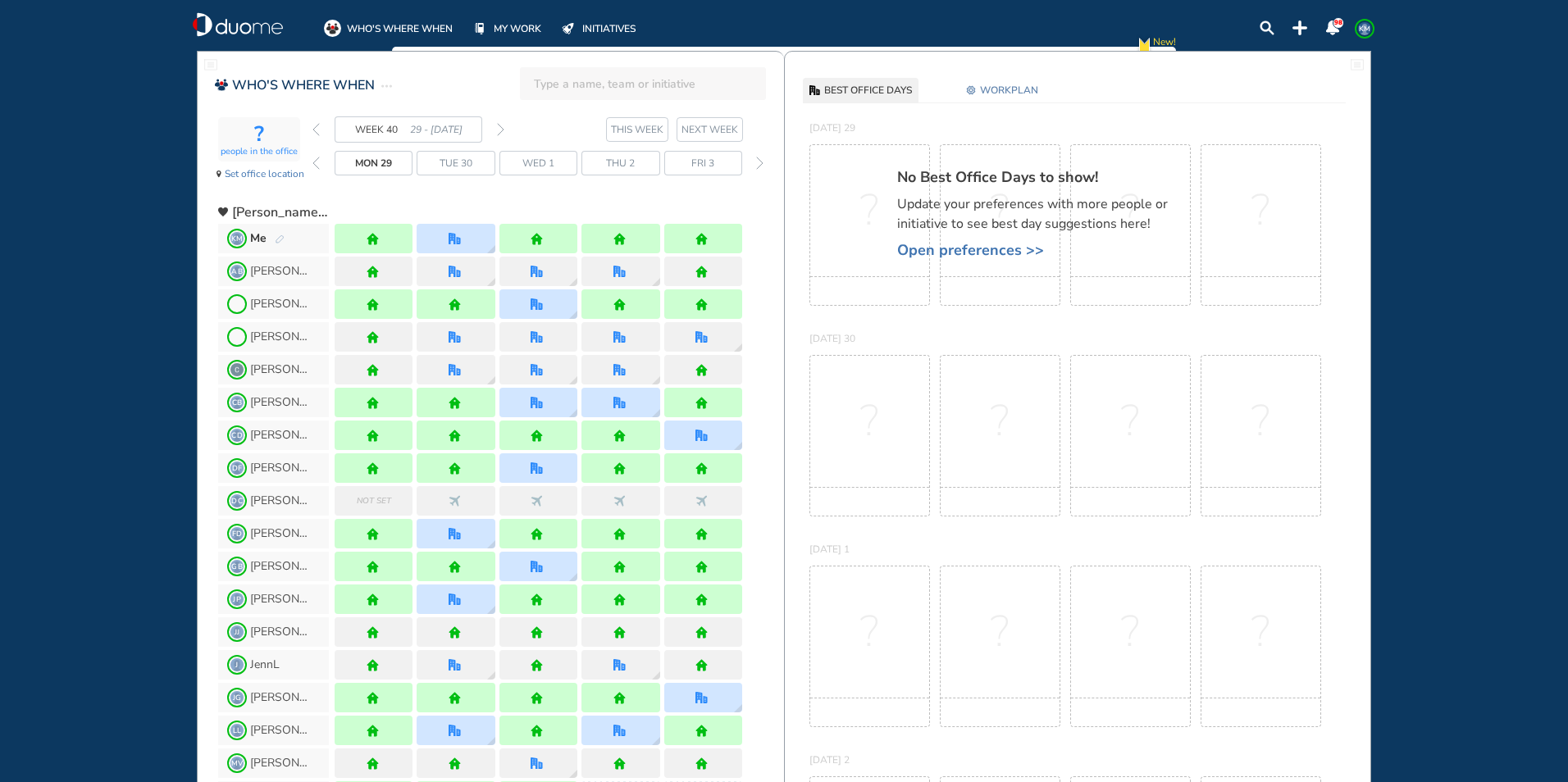
click at [501, 127] on img "forward week" at bounding box center [500, 129] width 7 height 14
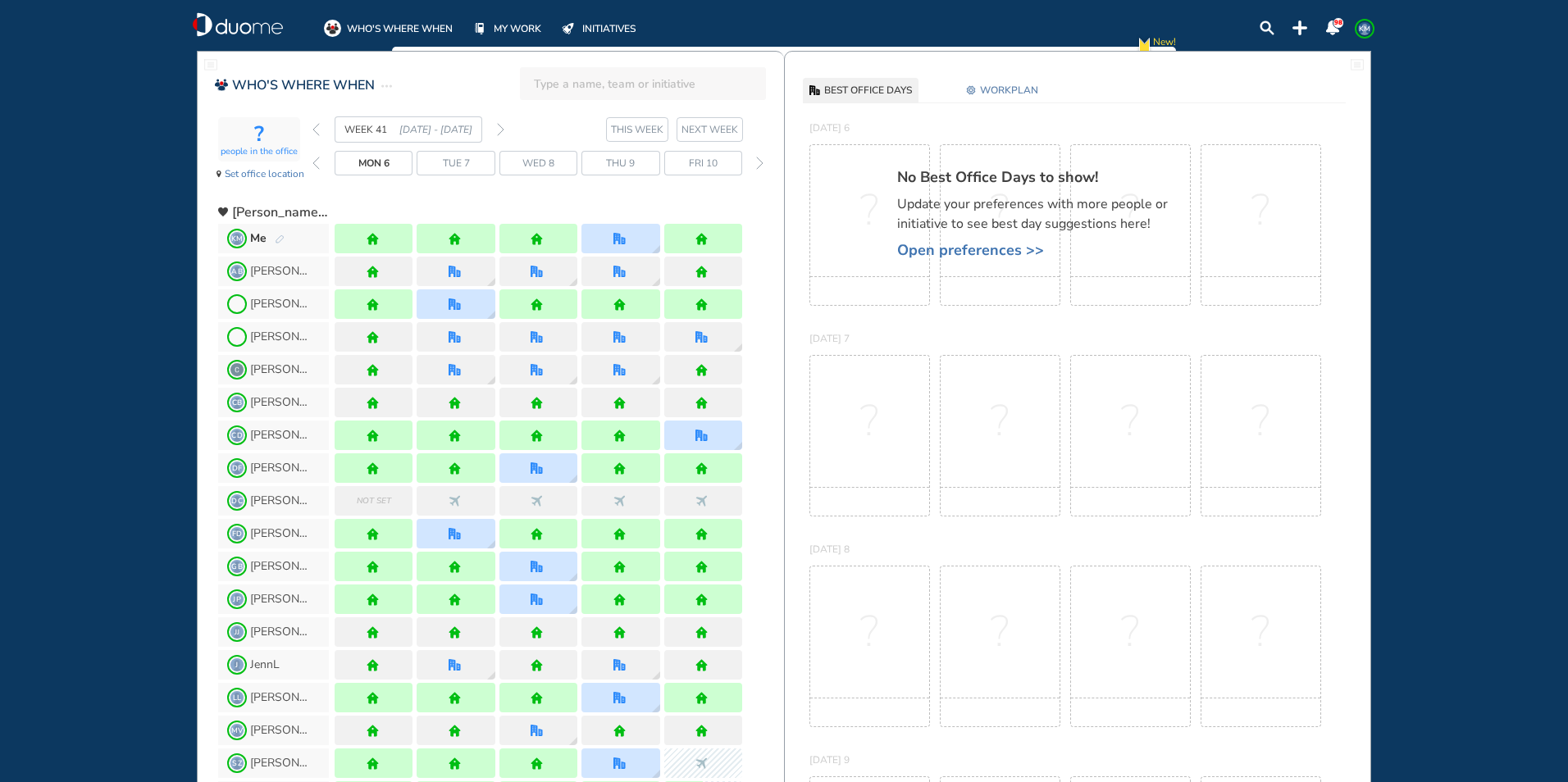
click at [279, 239] on img "pen-edit" at bounding box center [279, 240] width 10 height 11
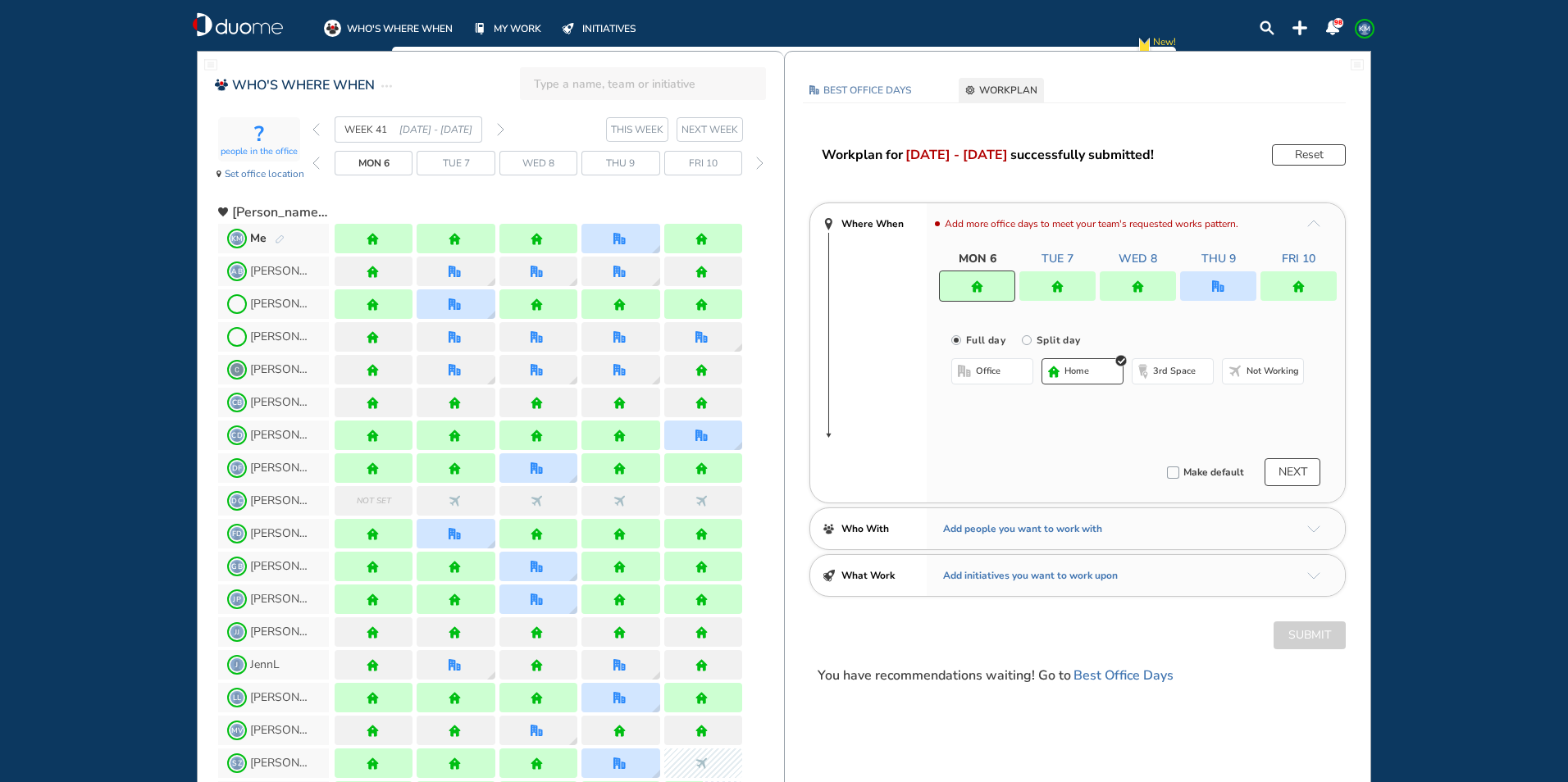
click at [1152, 286] on div at bounding box center [1138, 286] width 76 height 30
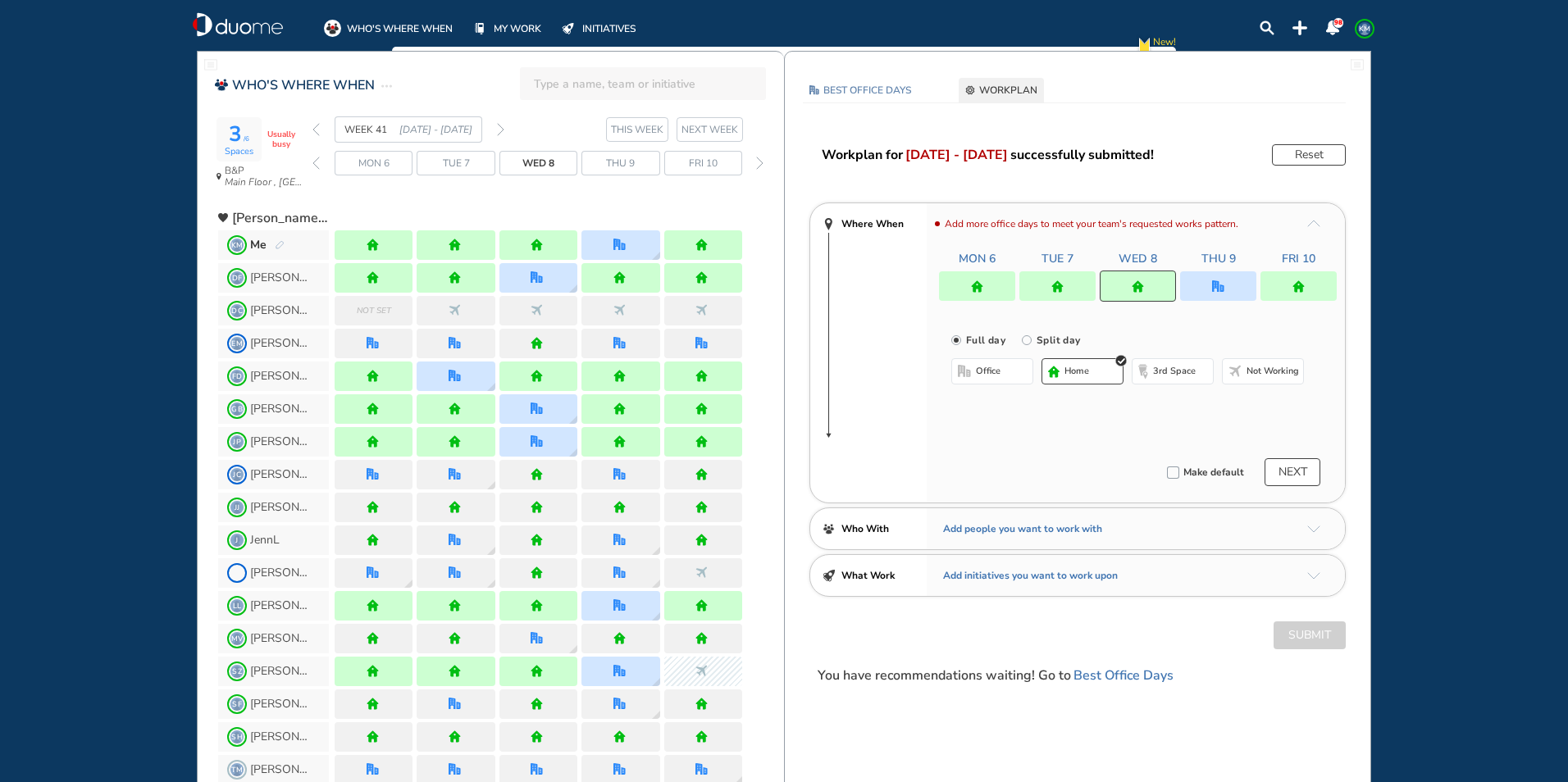
click at [985, 366] on span "office" at bounding box center [987, 371] width 24 height 14
click at [1225, 279] on div at bounding box center [1218, 286] width 76 height 30
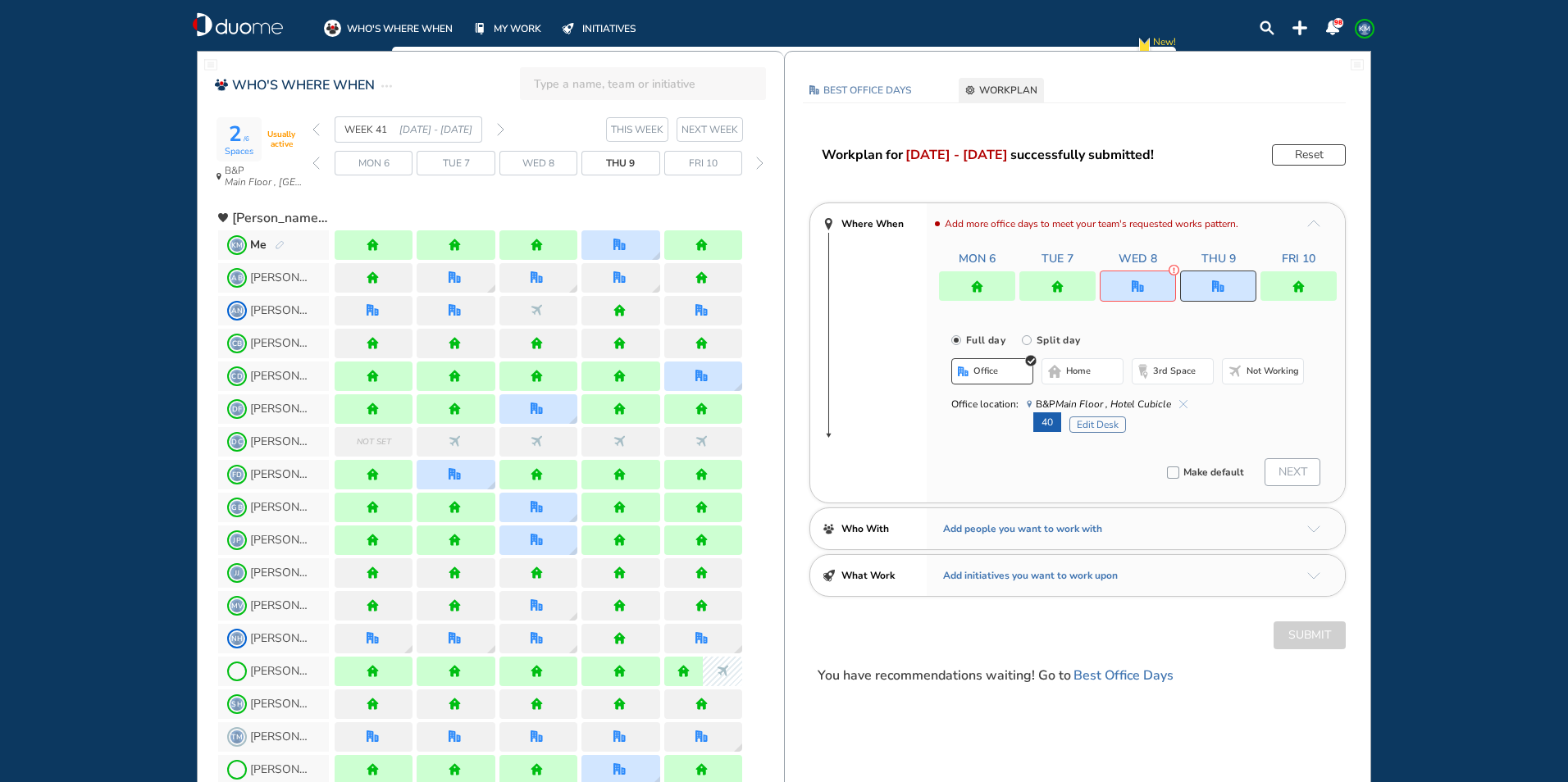
click at [1080, 370] on span "home" at bounding box center [1078, 371] width 24 height 14
click at [1130, 275] on div at bounding box center [1138, 286] width 76 height 31
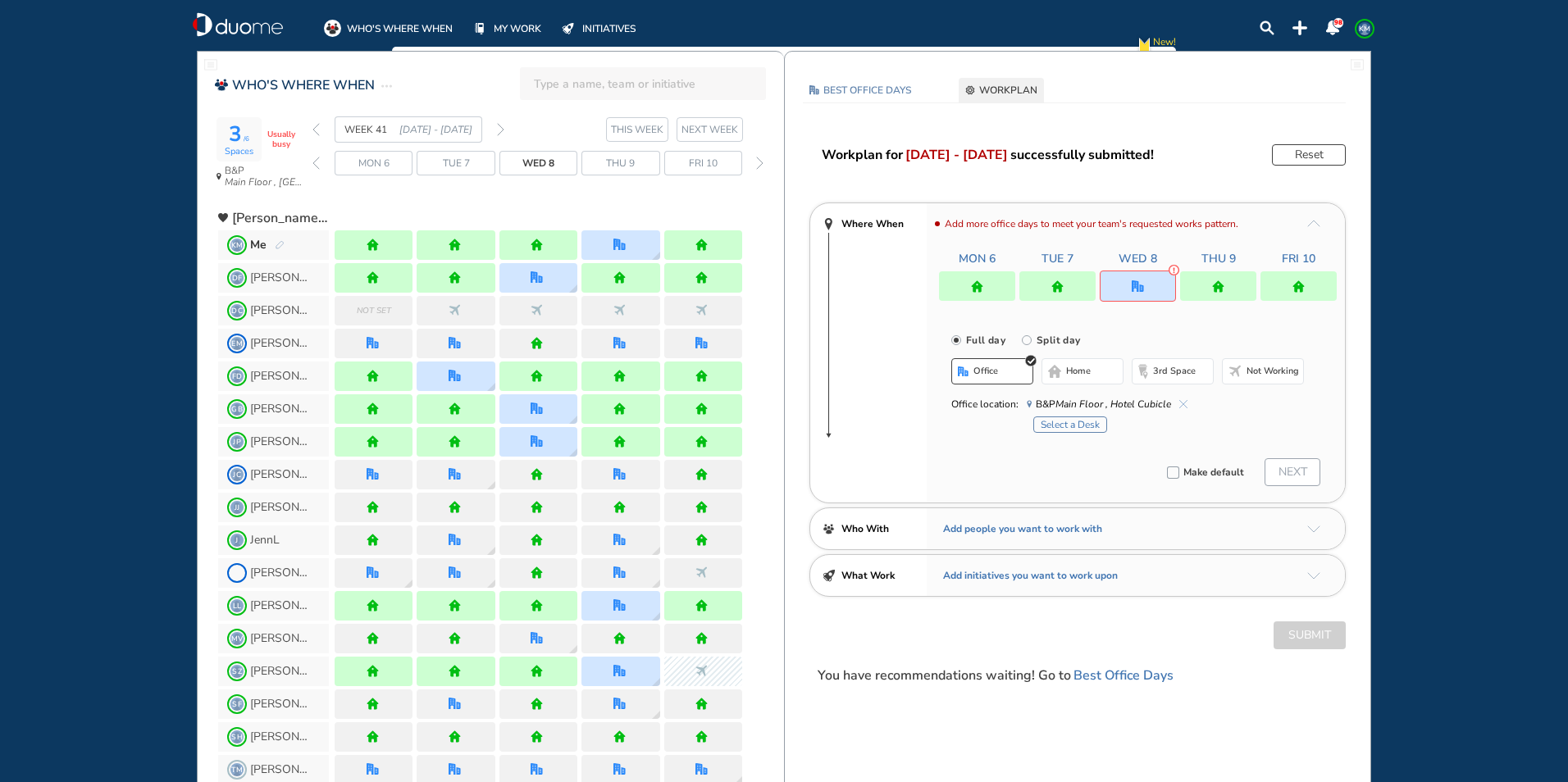
click at [1058, 421] on button "Select a Desk" at bounding box center [1070, 425] width 74 height 16
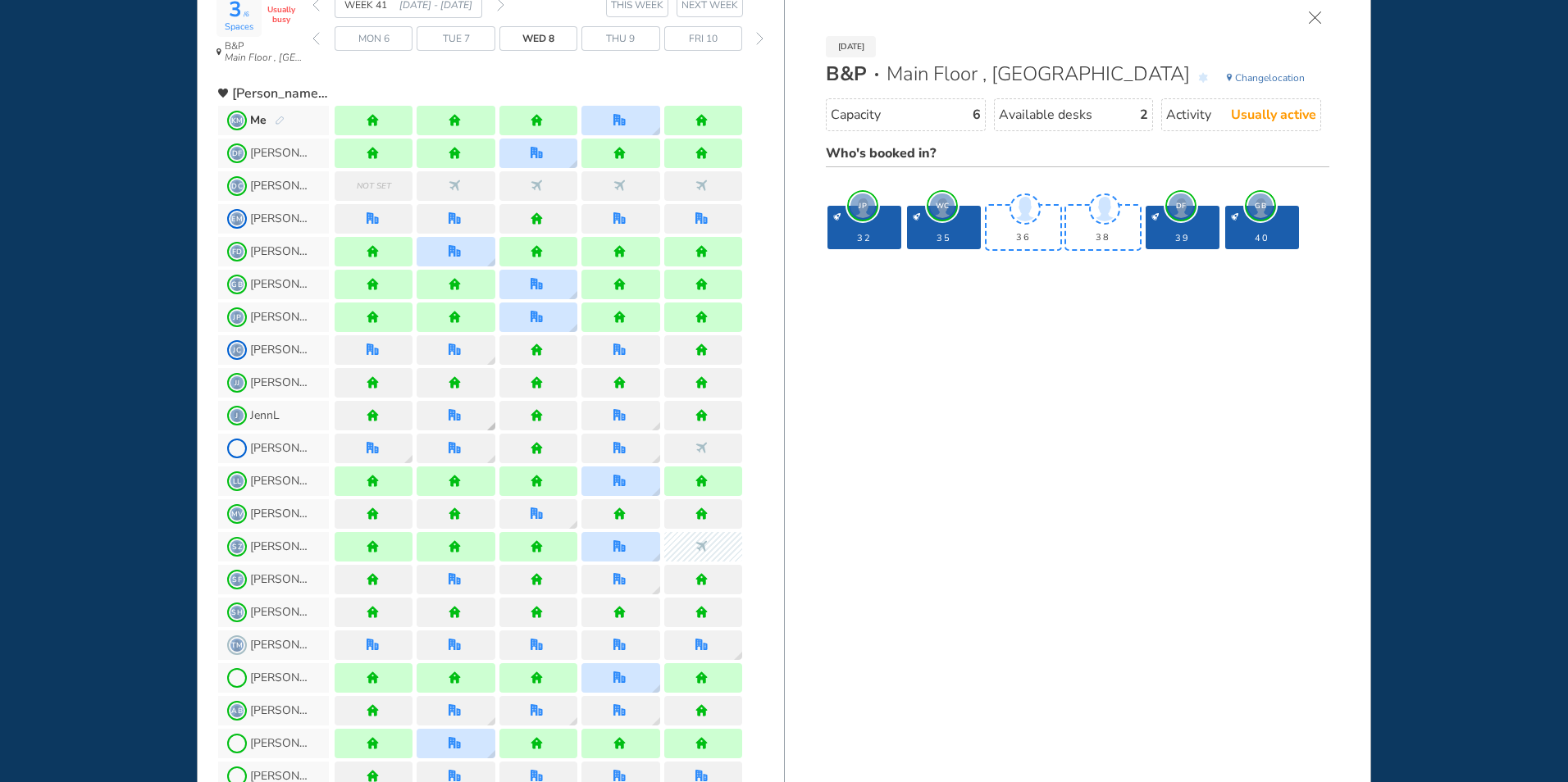
scroll to position [328, 0]
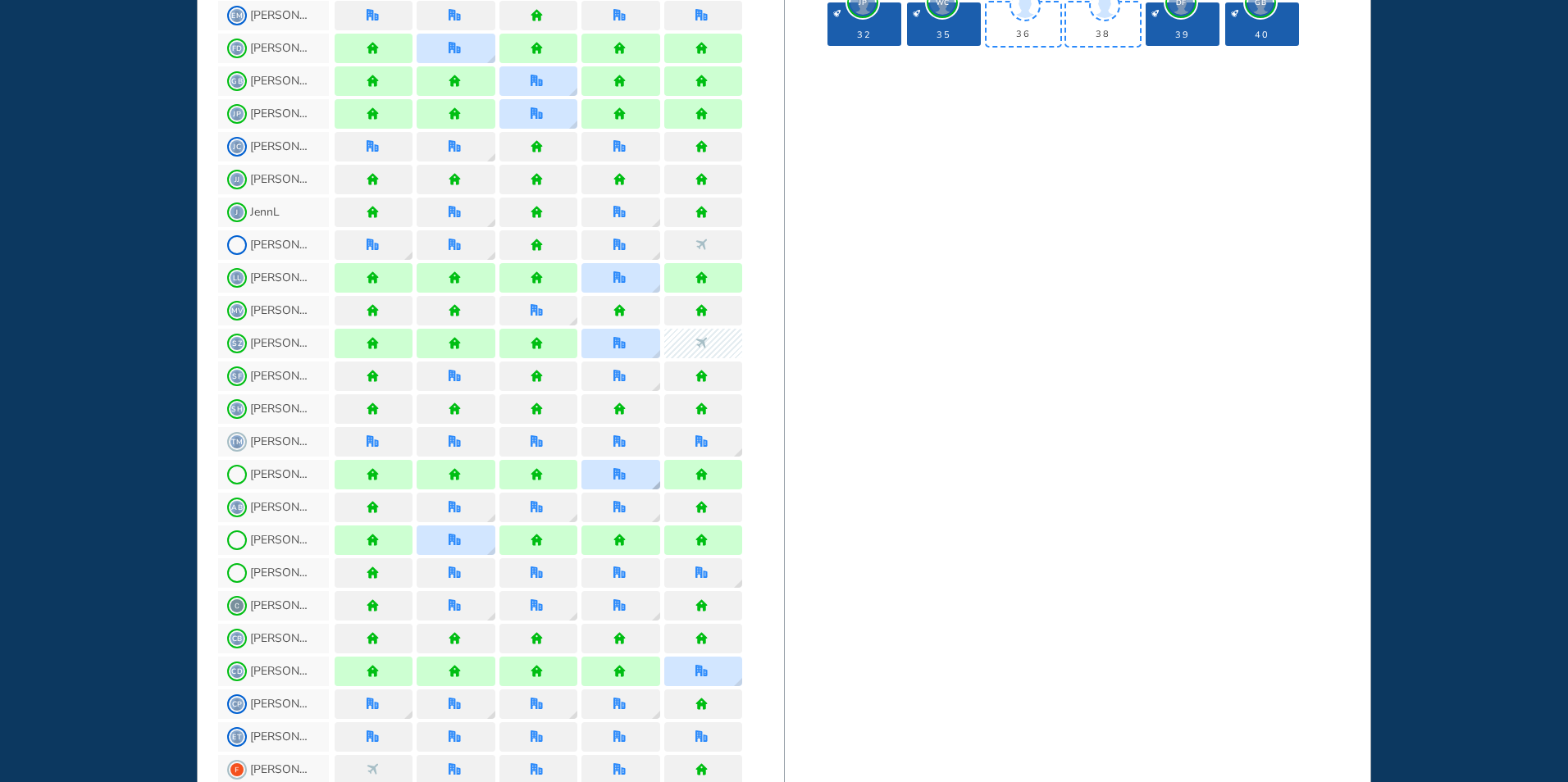
click at [619, 477] on img "office" at bounding box center [619, 475] width 13 height 13
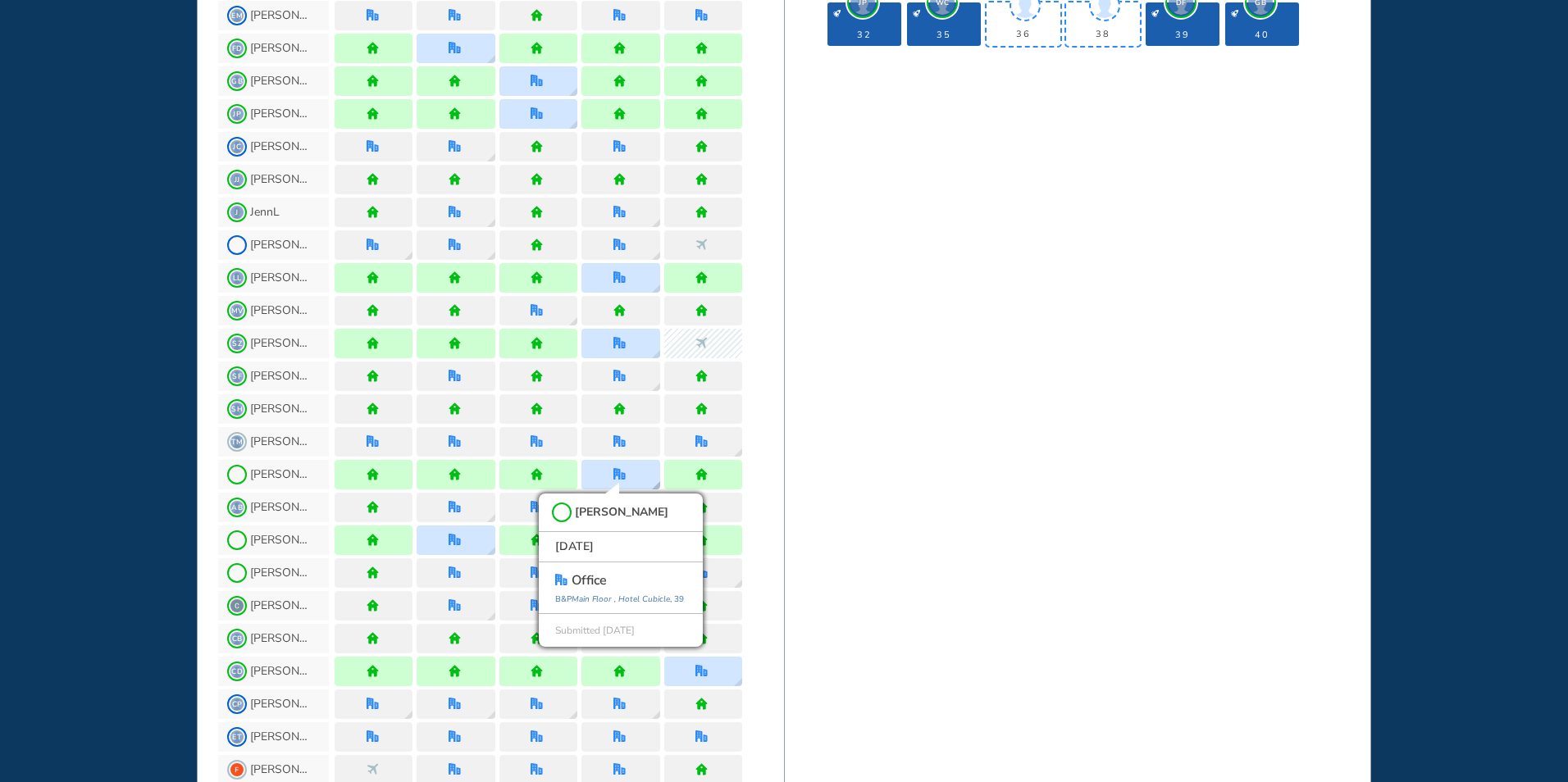
click at [585, 598] on icon "Main Floor ," at bounding box center [593, 598] width 44 height 12
click at [577, 594] on icon "Main Floor ," at bounding box center [593, 598] width 44 height 12
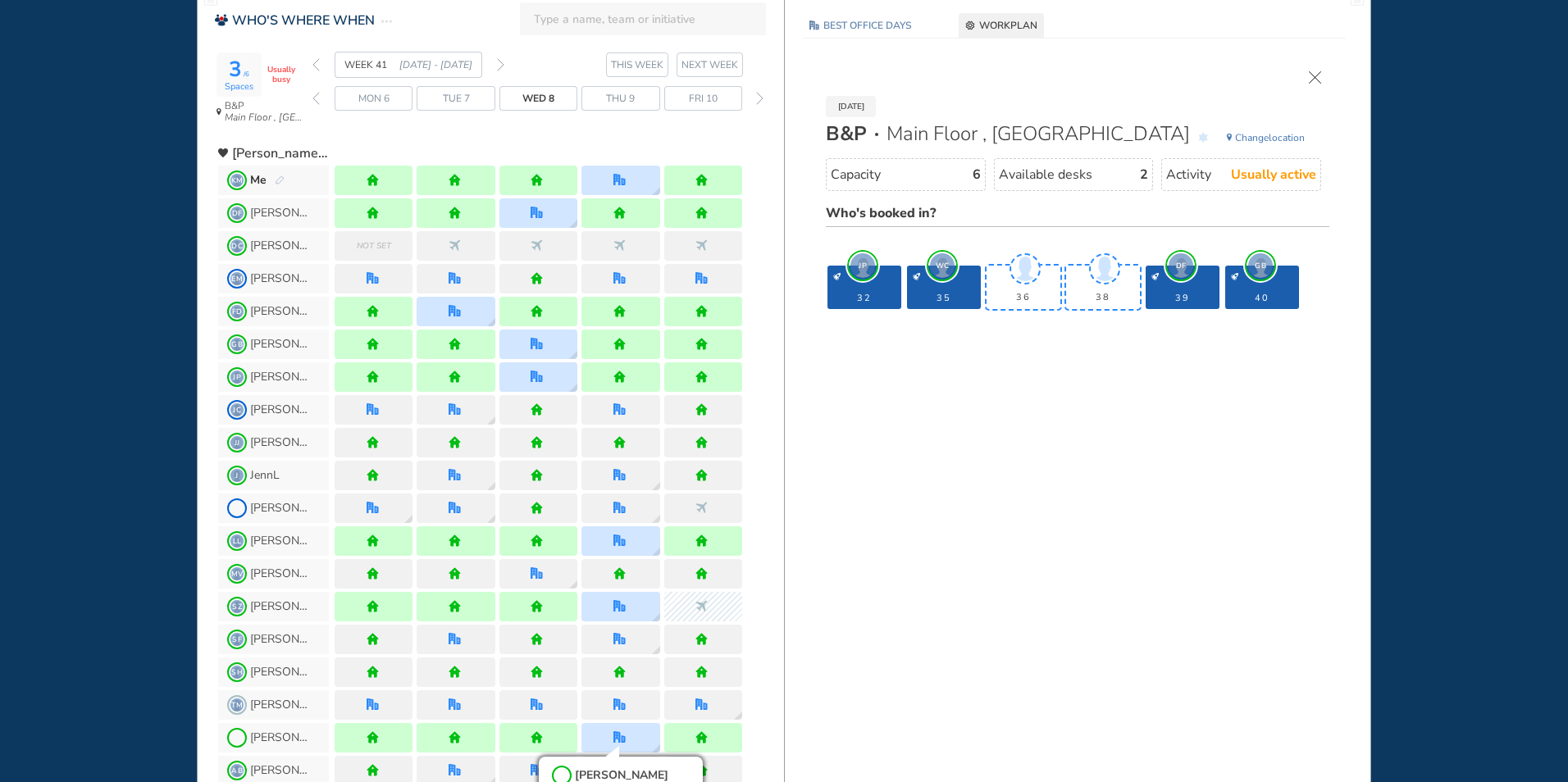
scroll to position [0, 0]
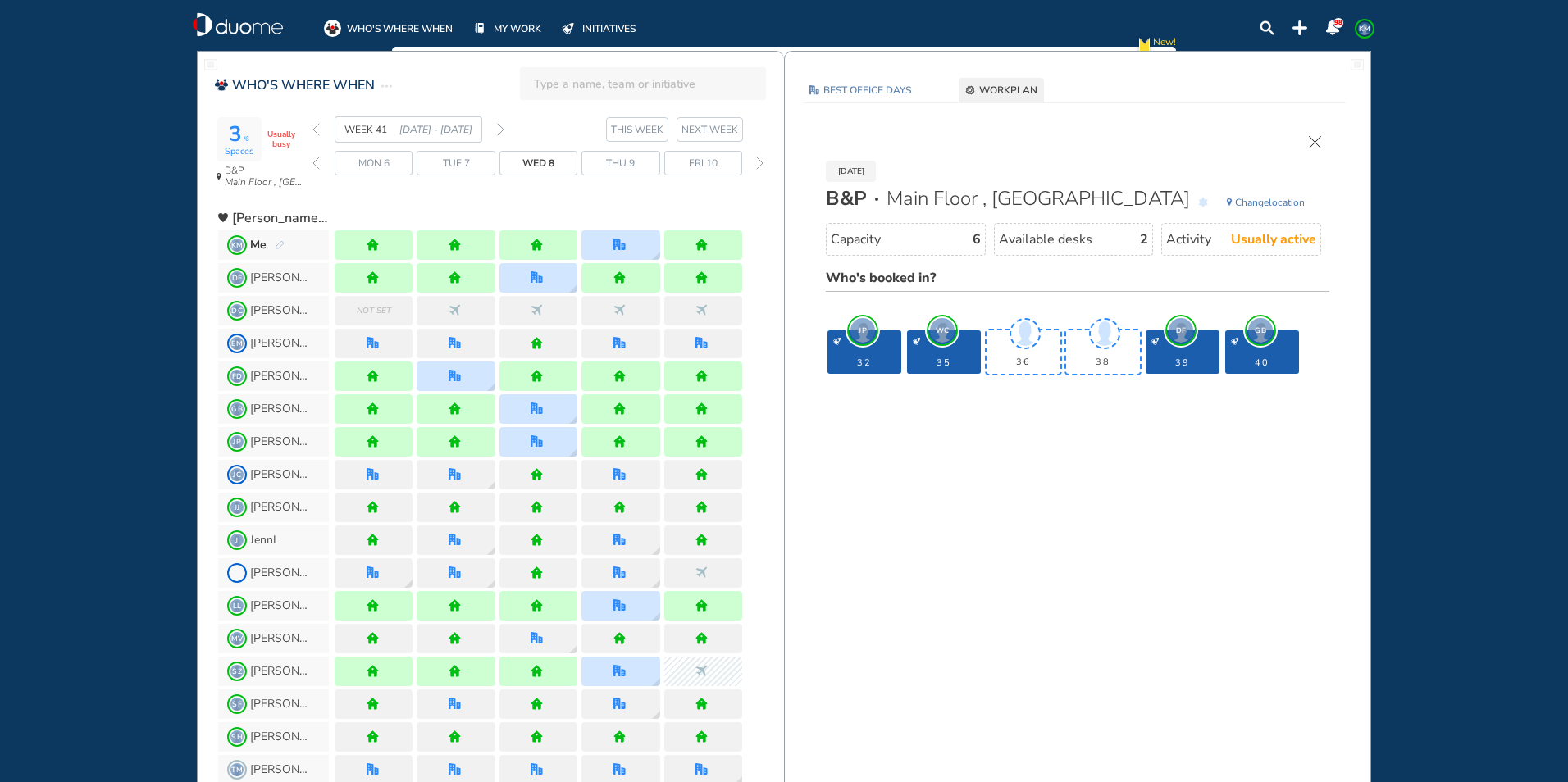
click at [1311, 141] on img "cross-thin" at bounding box center [1315, 143] width 13 height 13
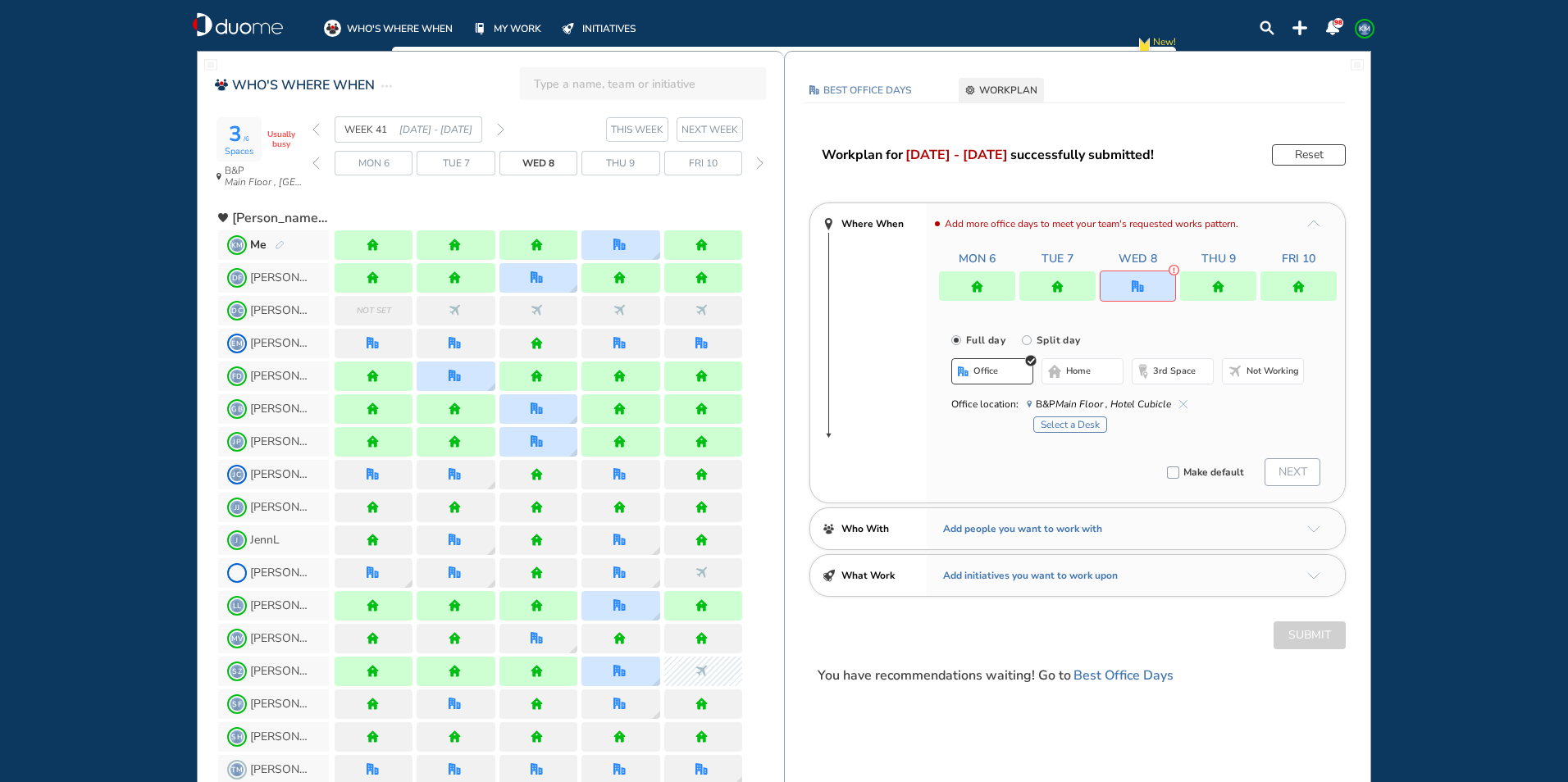
click at [1365, 29] on span "KM" at bounding box center [1364, 28] width 14 height 14
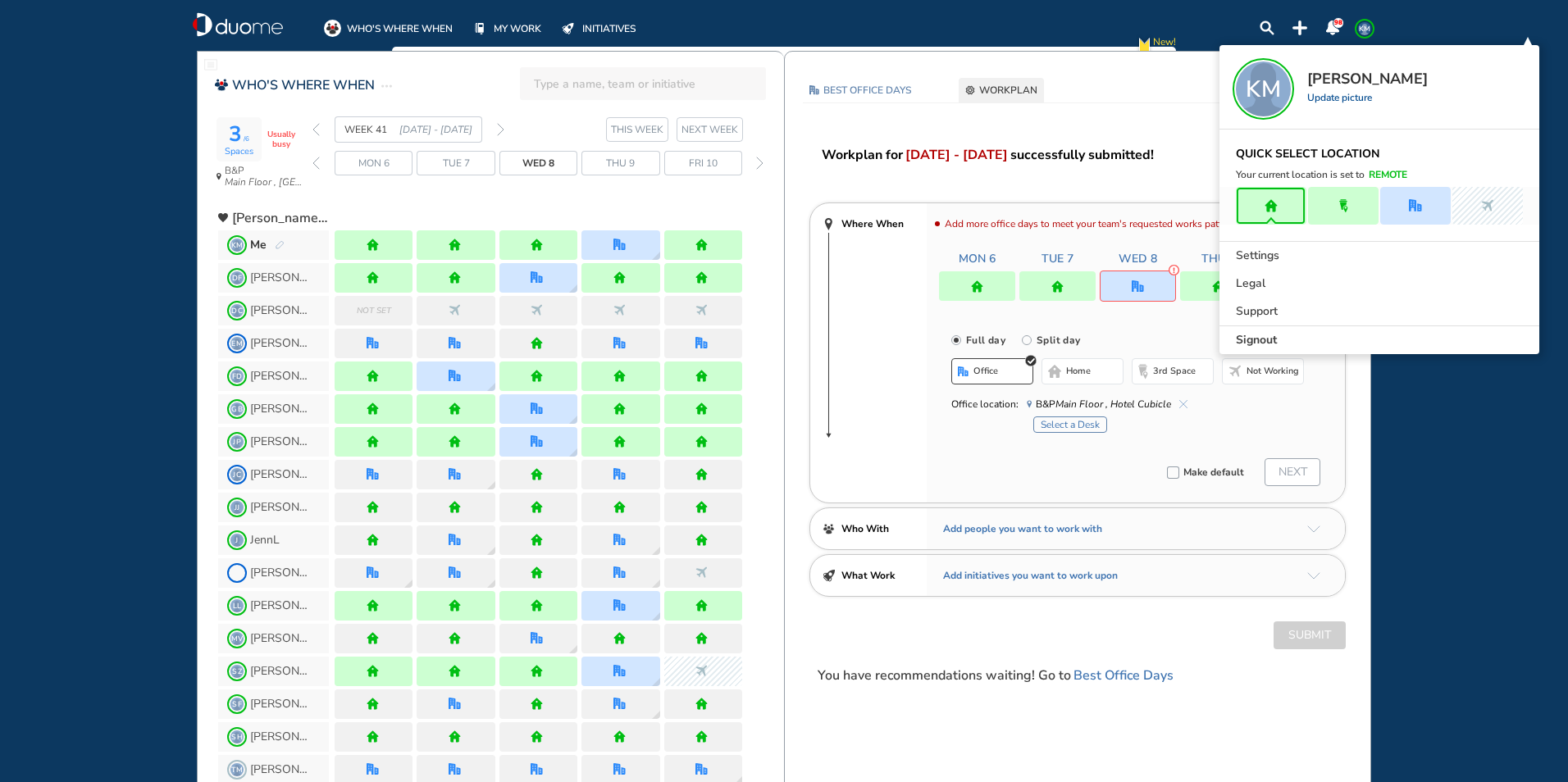
click at [1254, 338] on span "Signout" at bounding box center [1255, 340] width 41 height 16
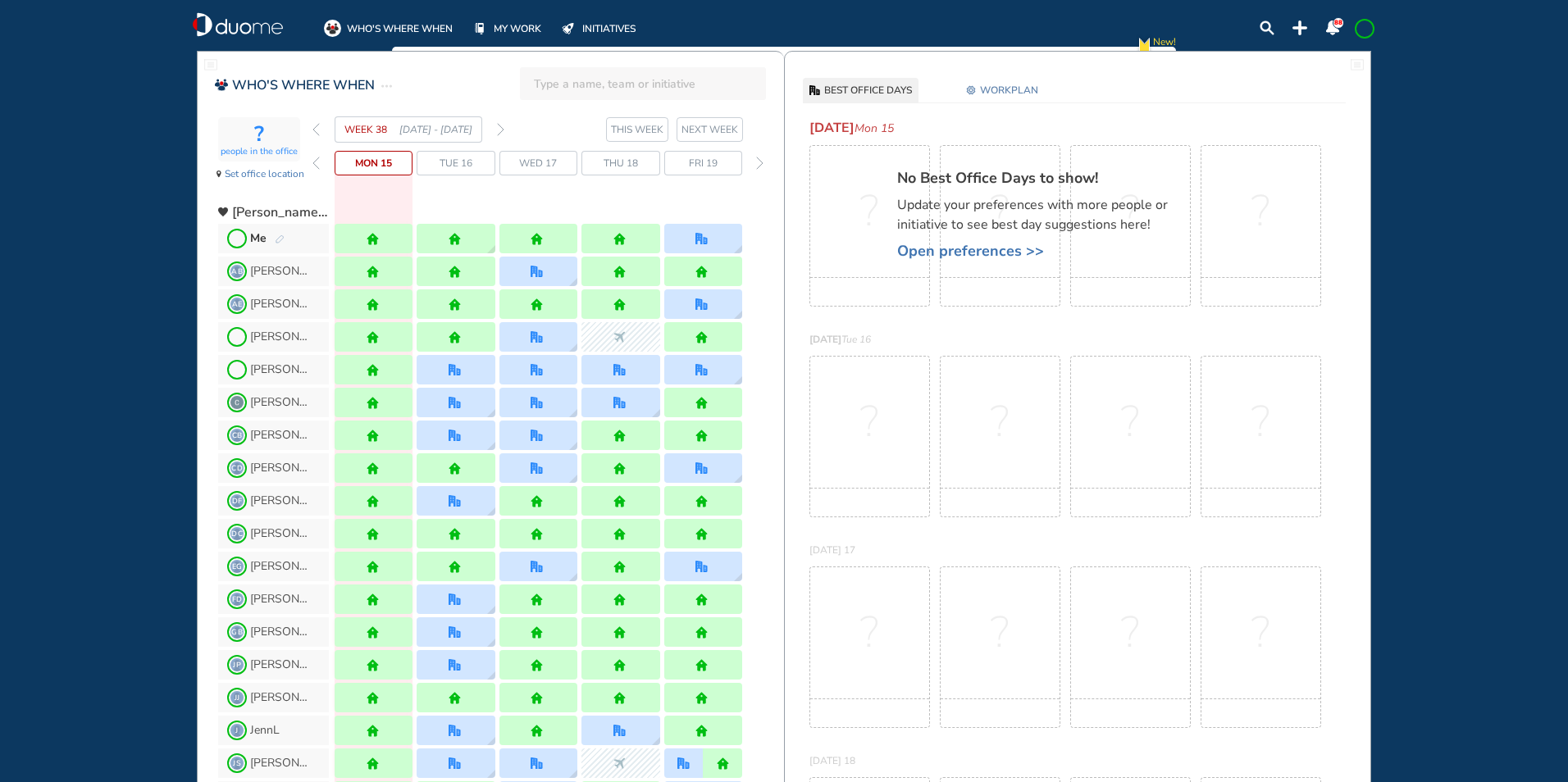
click at [500, 127] on img "forward week" at bounding box center [500, 129] width 7 height 14
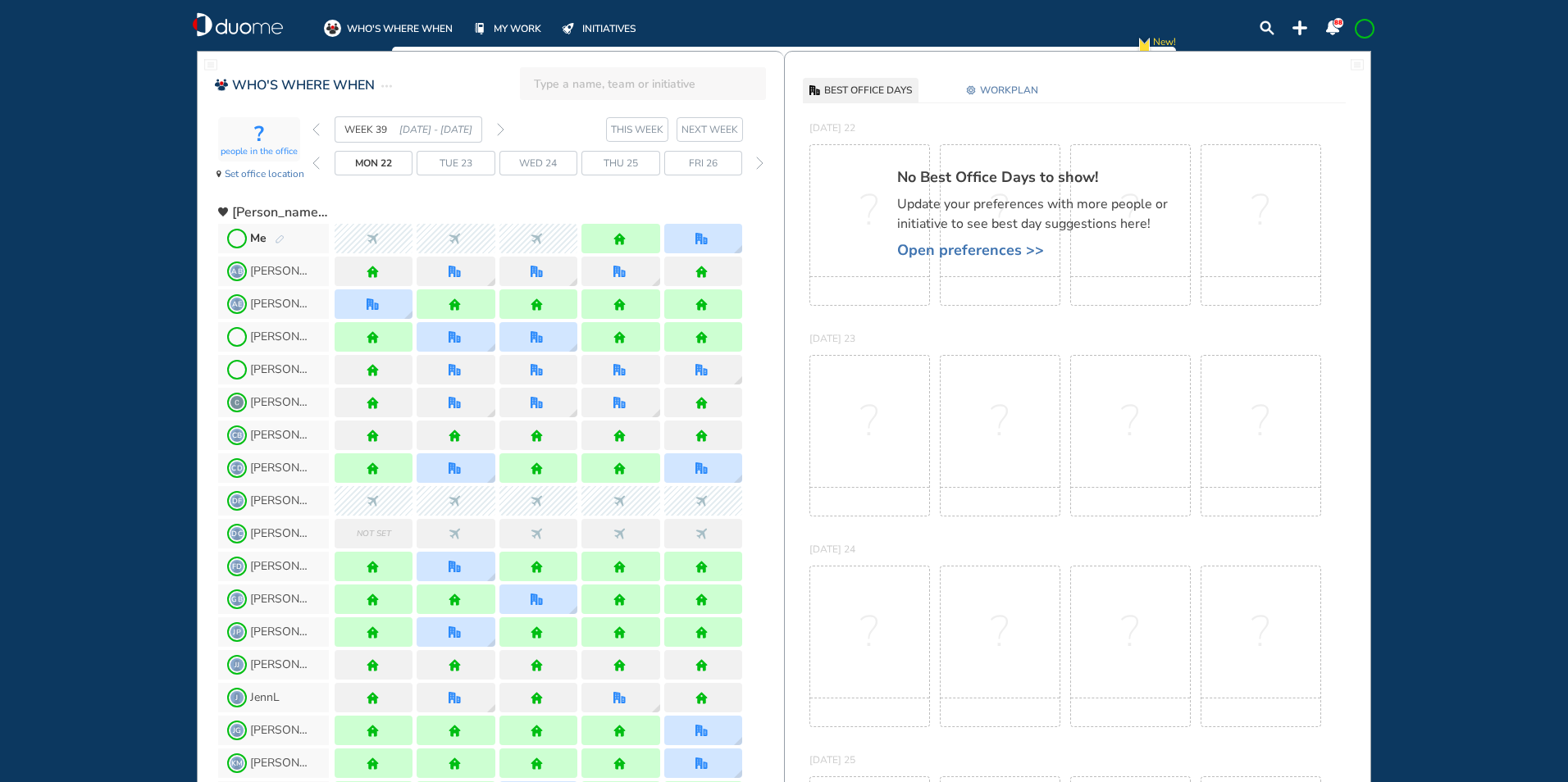
click at [501, 127] on img "forward week" at bounding box center [500, 129] width 7 height 14
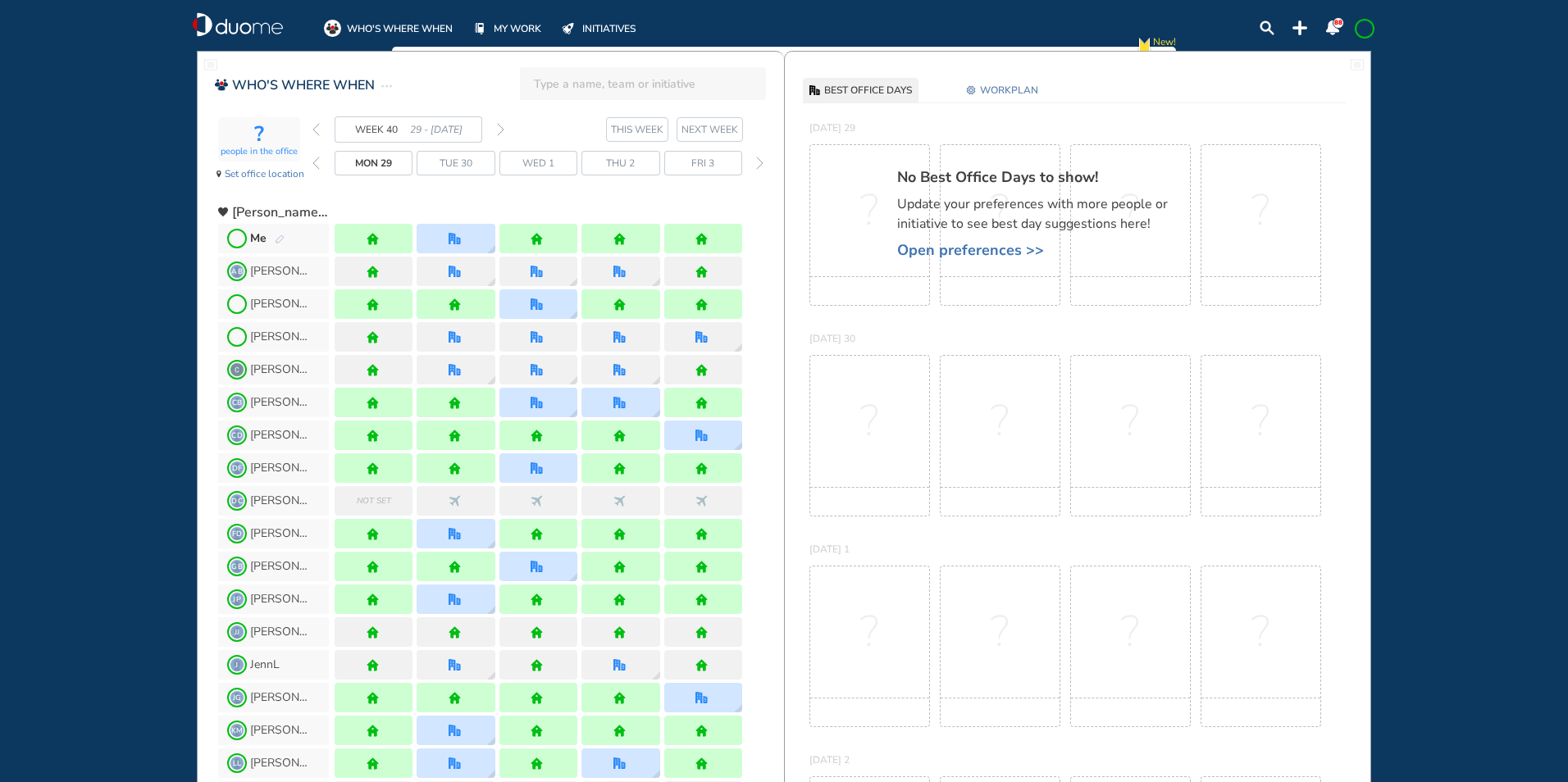
click at [498, 131] on img "forward week" at bounding box center [500, 129] width 7 height 14
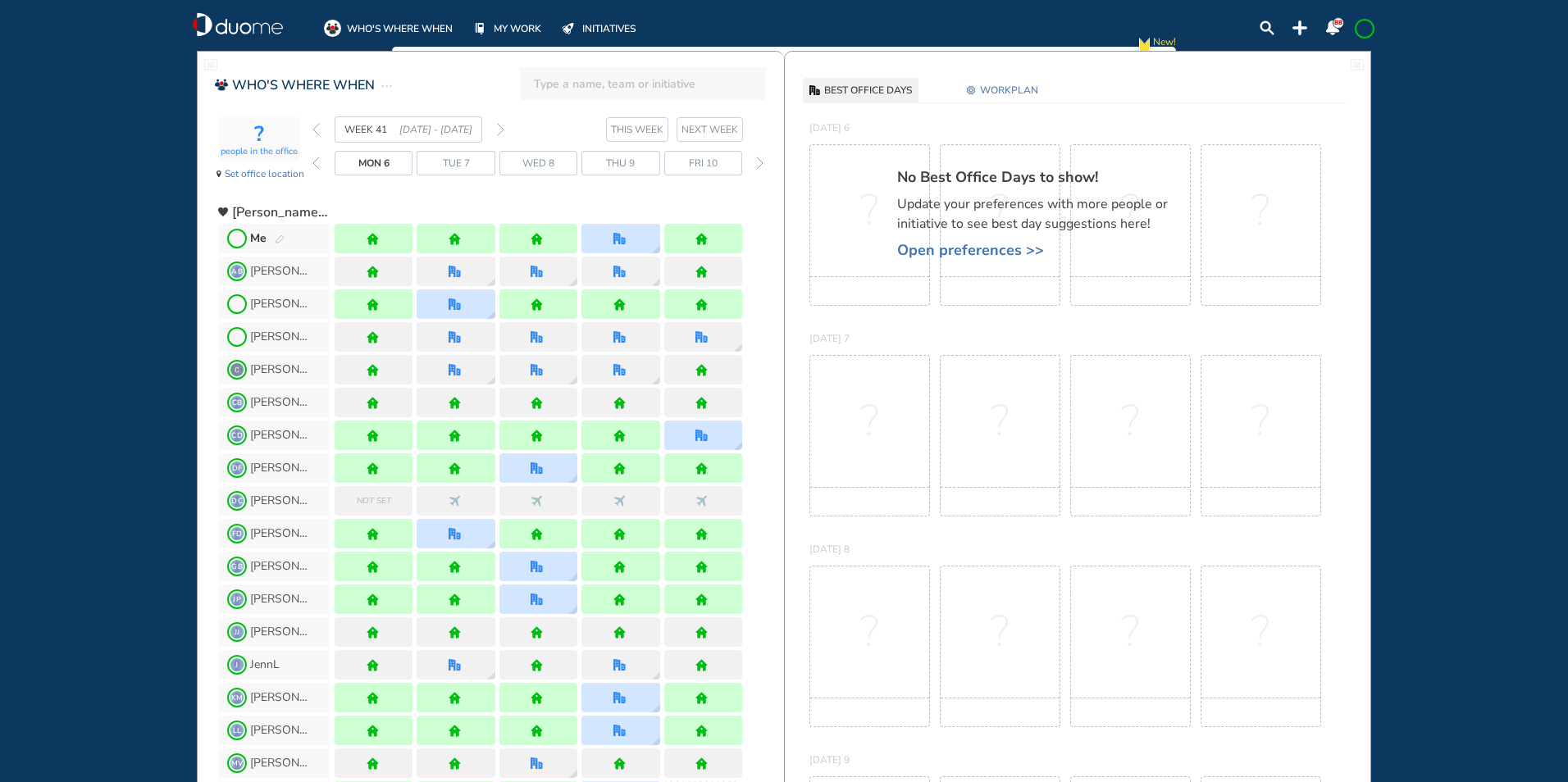
click at [279, 240] on img "pen-edit" at bounding box center [279, 240] width 10 height 11
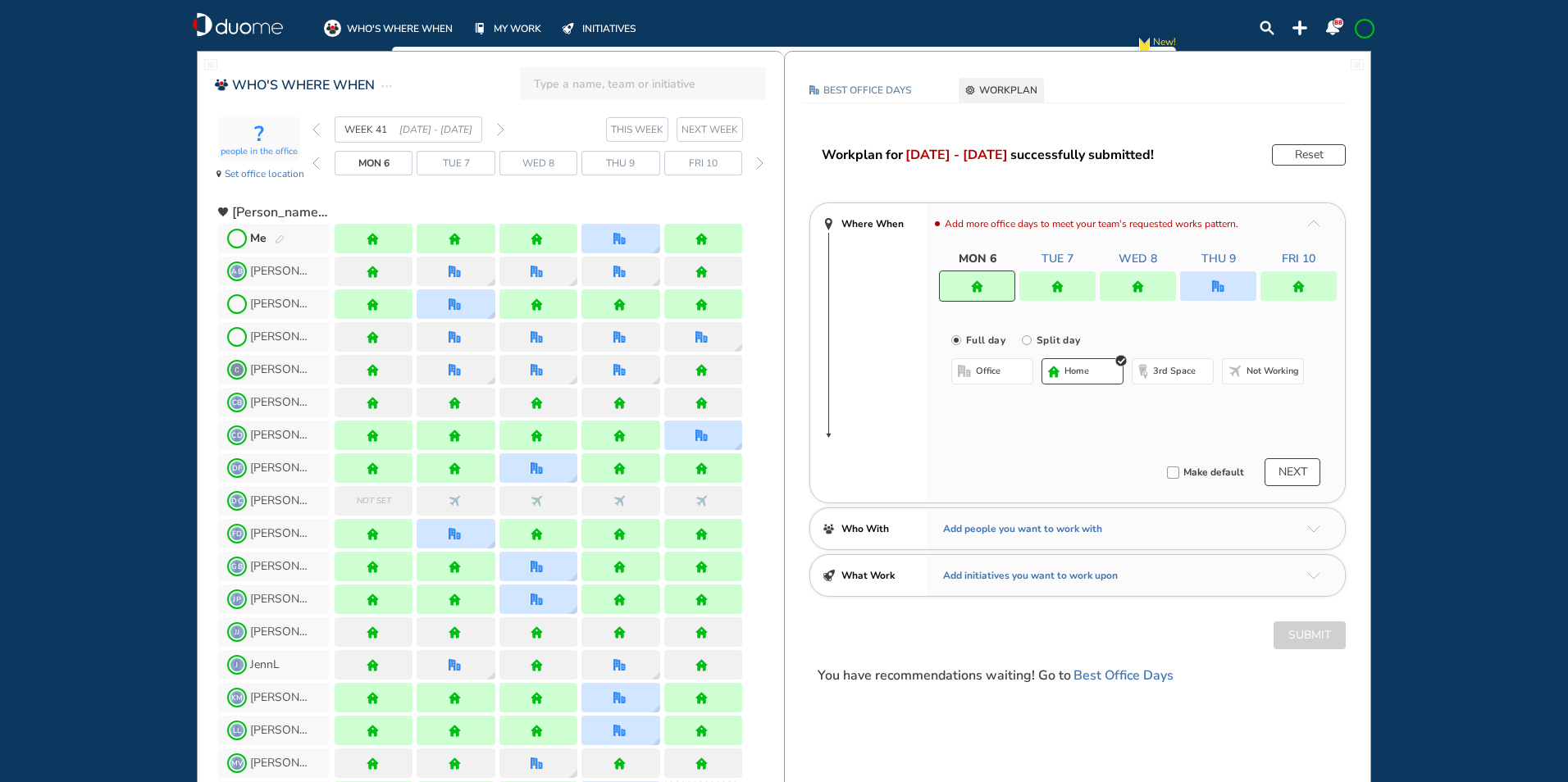
click at [1147, 278] on div at bounding box center [1138, 286] width 76 height 30
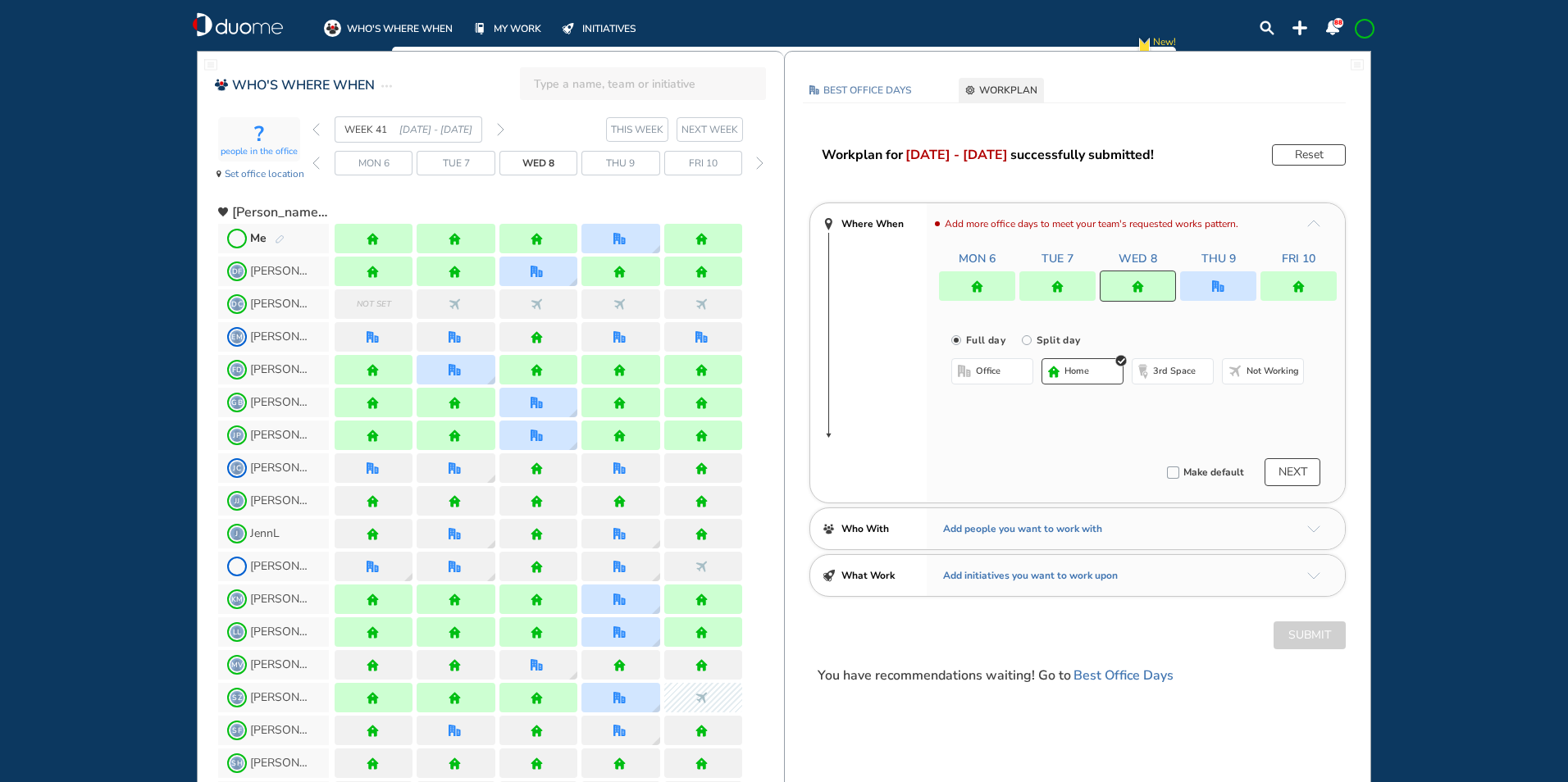
click at [988, 364] on span "office" at bounding box center [987, 371] width 24 height 14
click at [1221, 287] on img "office" at bounding box center [1218, 287] width 13 height 13
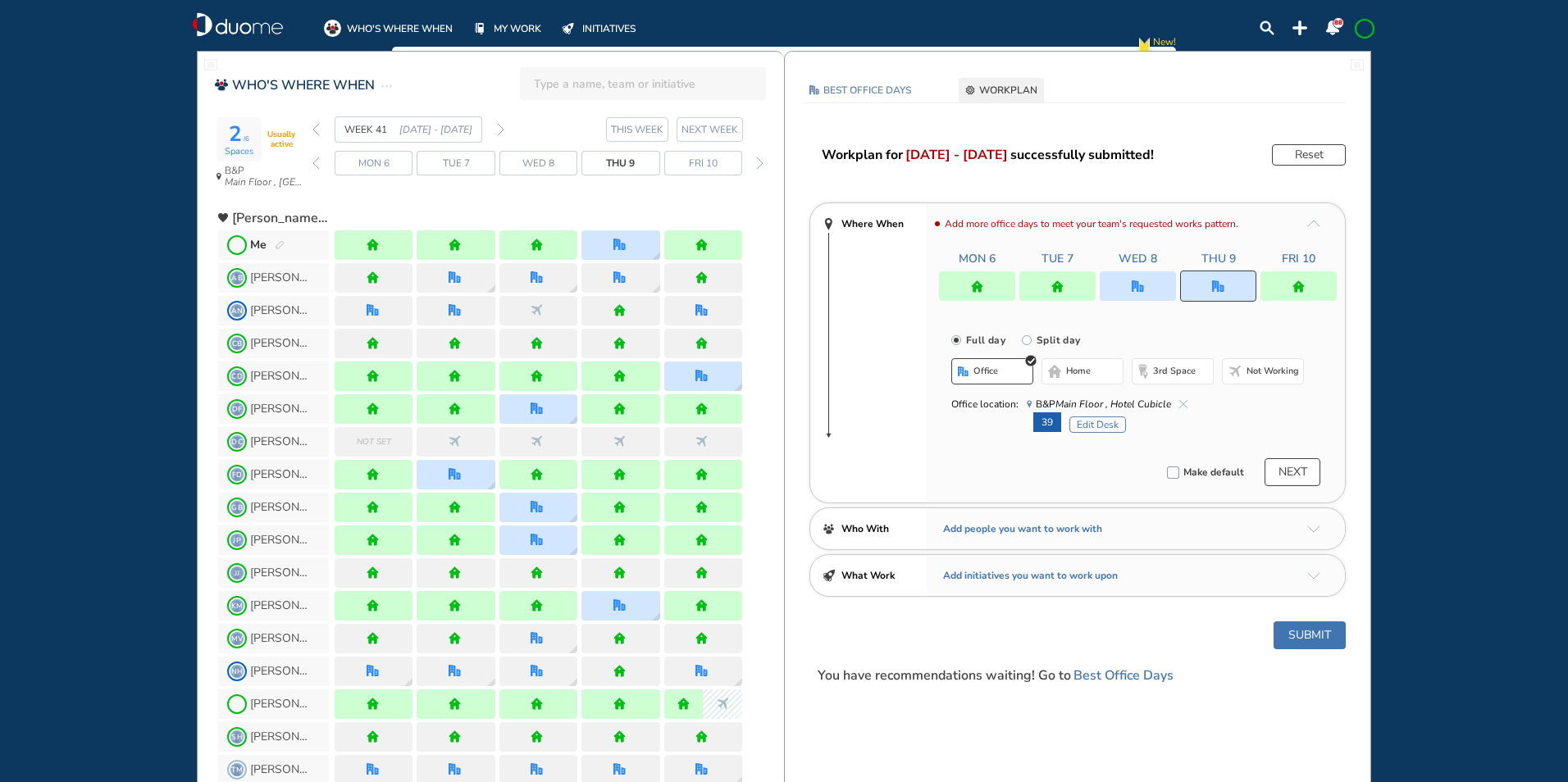
click at [1183, 403] on img "cross-thin-blue" at bounding box center [1183, 403] width 8 height 8
click at [1067, 372] on span "home" at bounding box center [1078, 371] width 24 height 14
click at [1149, 281] on div at bounding box center [1138, 286] width 76 height 30
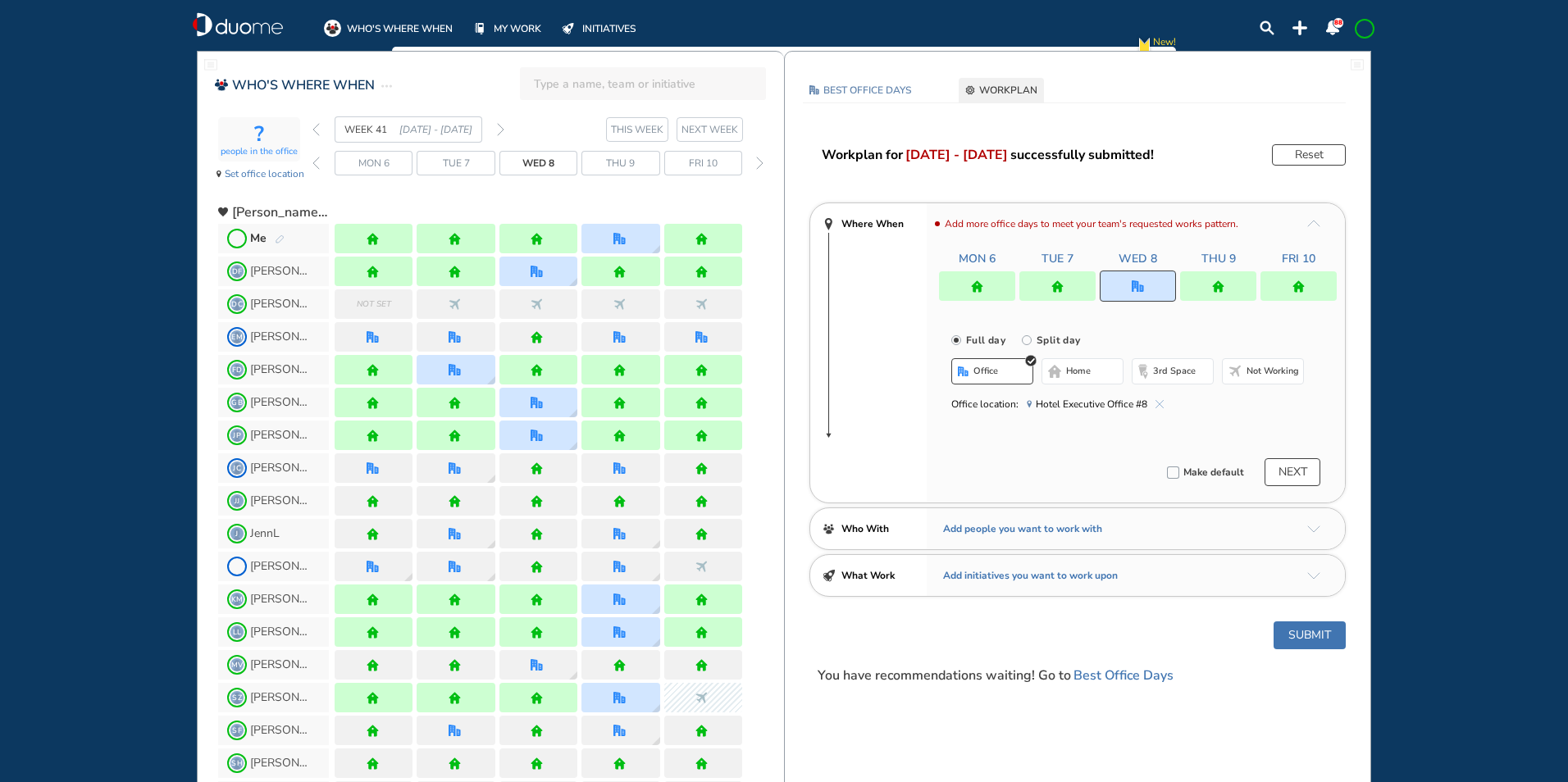
click at [1157, 400] on img "cross-thin-blue" at bounding box center [1158, 403] width 8 height 8
click at [979, 401] on button "Select location" at bounding box center [995, 404] width 66 height 16
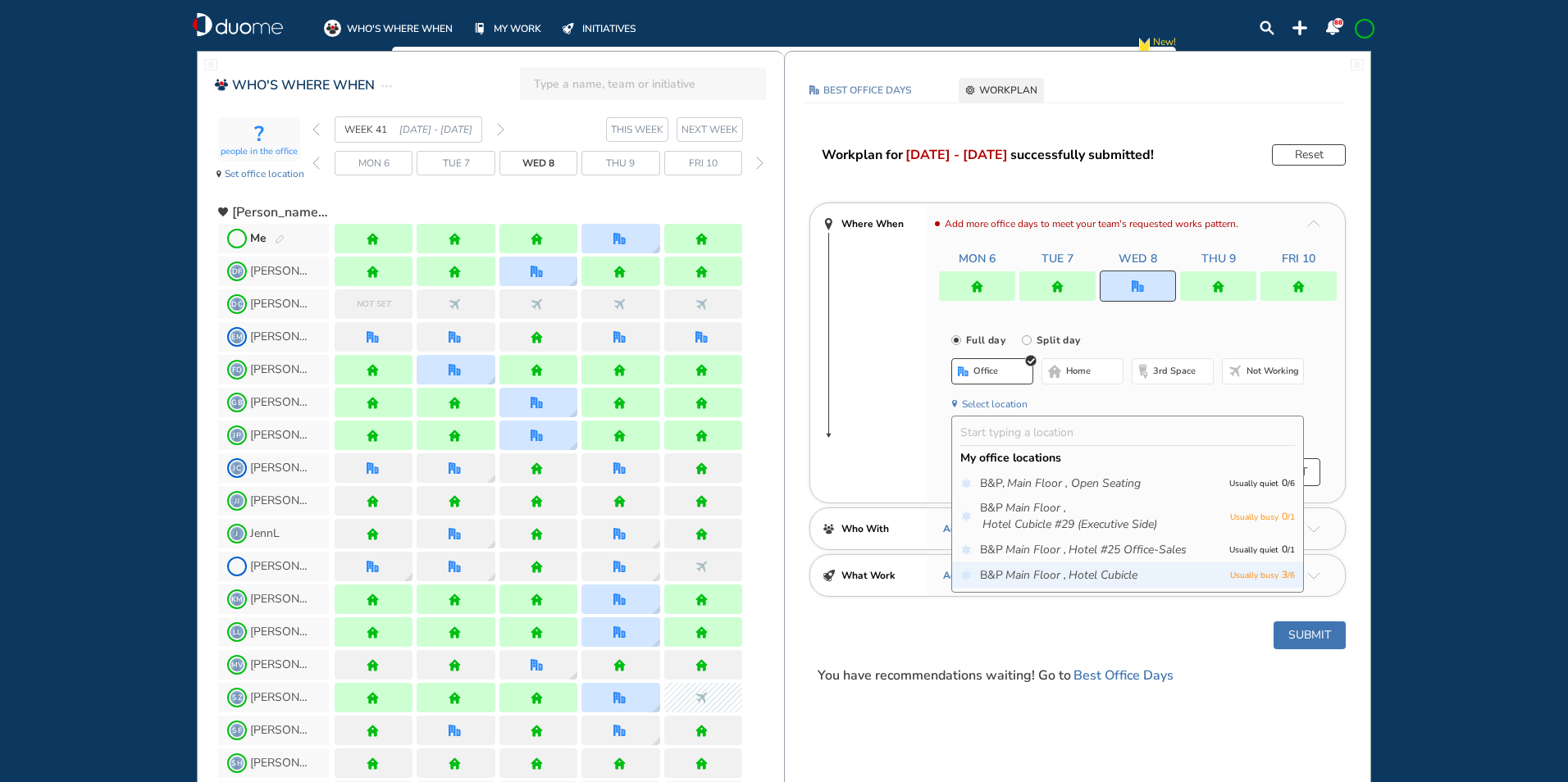
click at [1007, 579] on icon "Main Floor ," at bounding box center [1035, 575] width 61 height 16
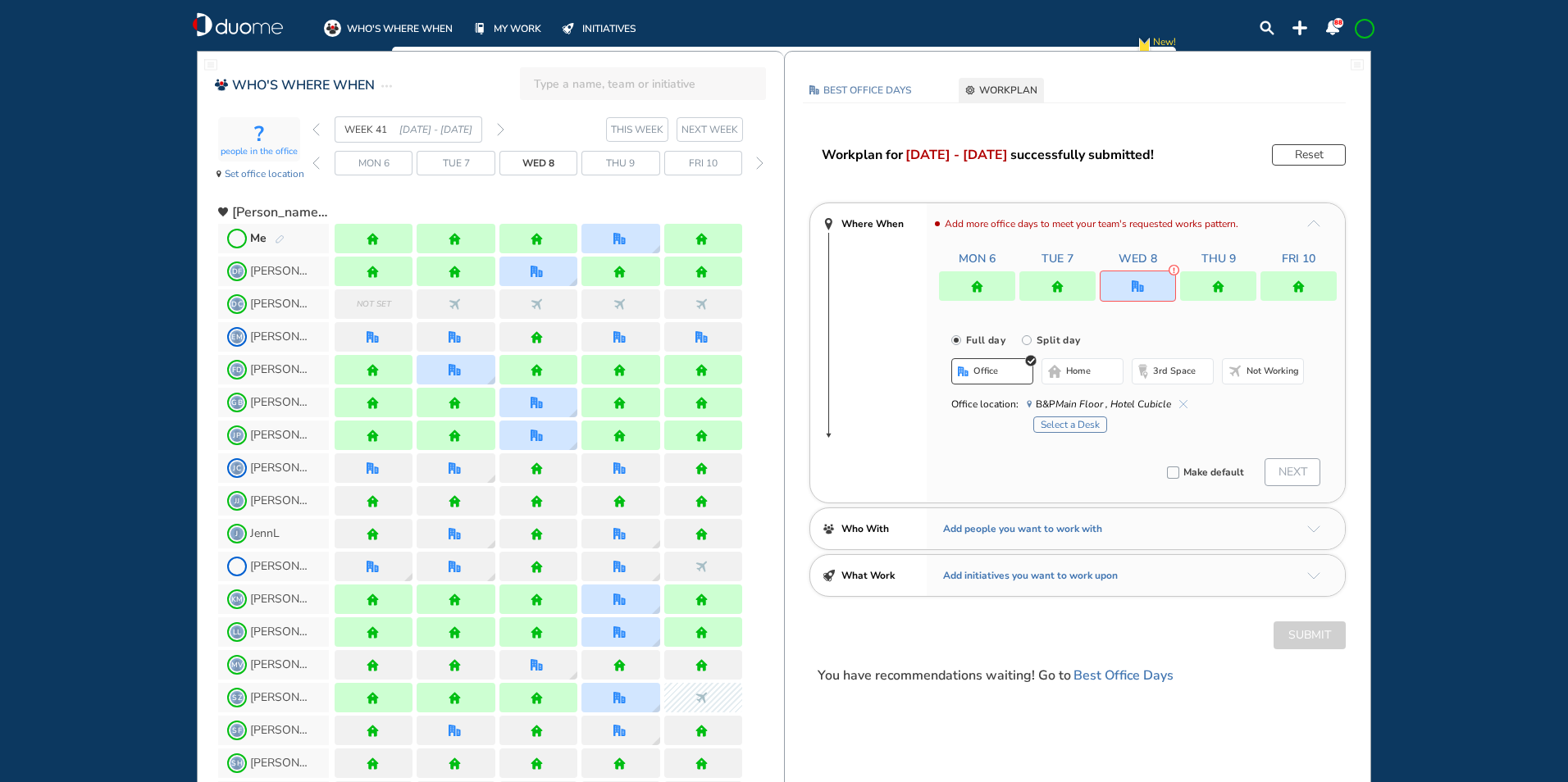
click at [1070, 419] on button "Select a Desk" at bounding box center [1070, 425] width 74 height 16
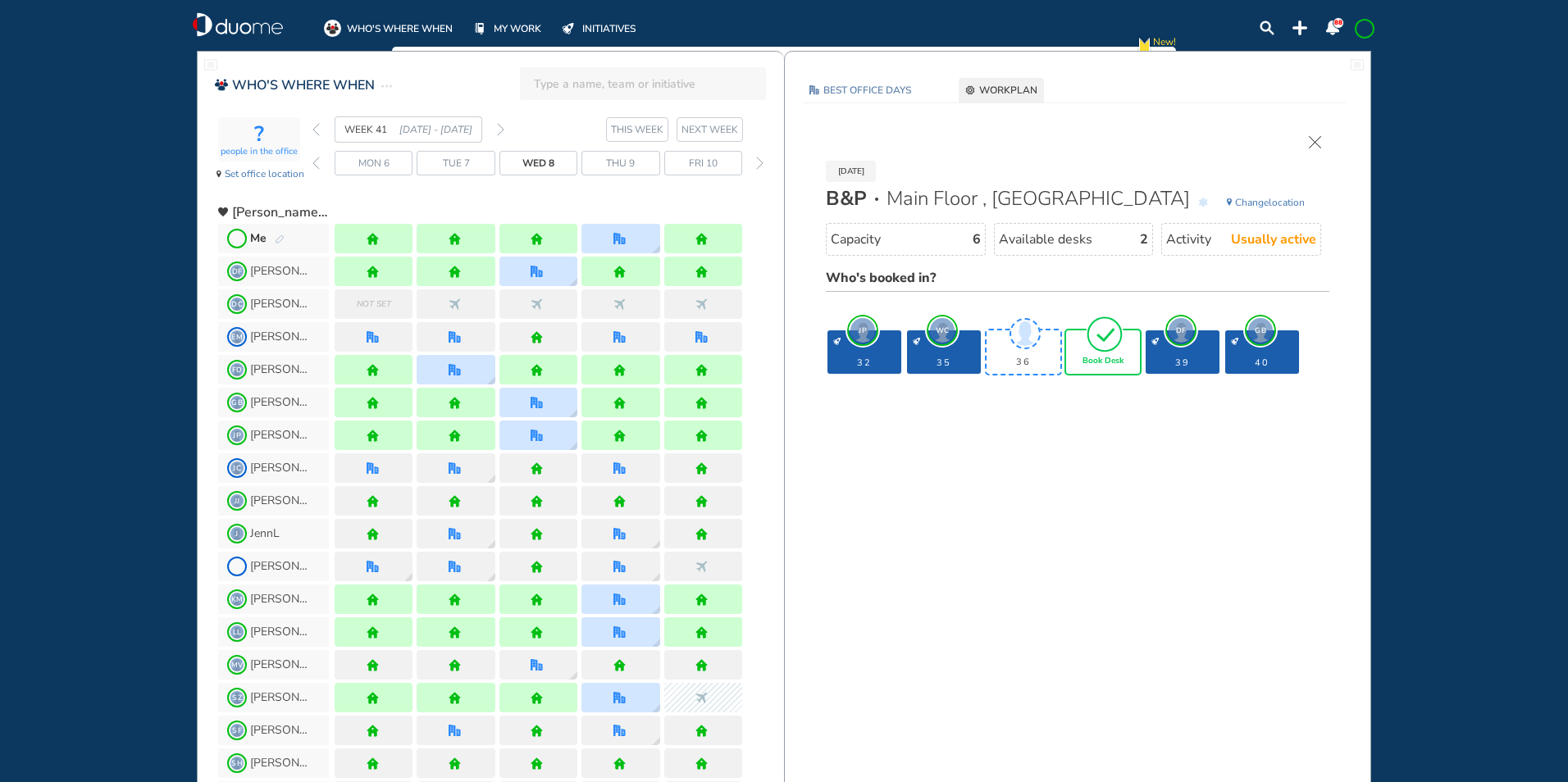
click at [1308, 139] on div "[DATE] B&P Main Floor , Hotel Cubicle Change location Capacity 6 Available desk…" at bounding box center [1077, 260] width 536 height 248
click at [1314, 137] on img "cross-thin" at bounding box center [1315, 143] width 13 height 13
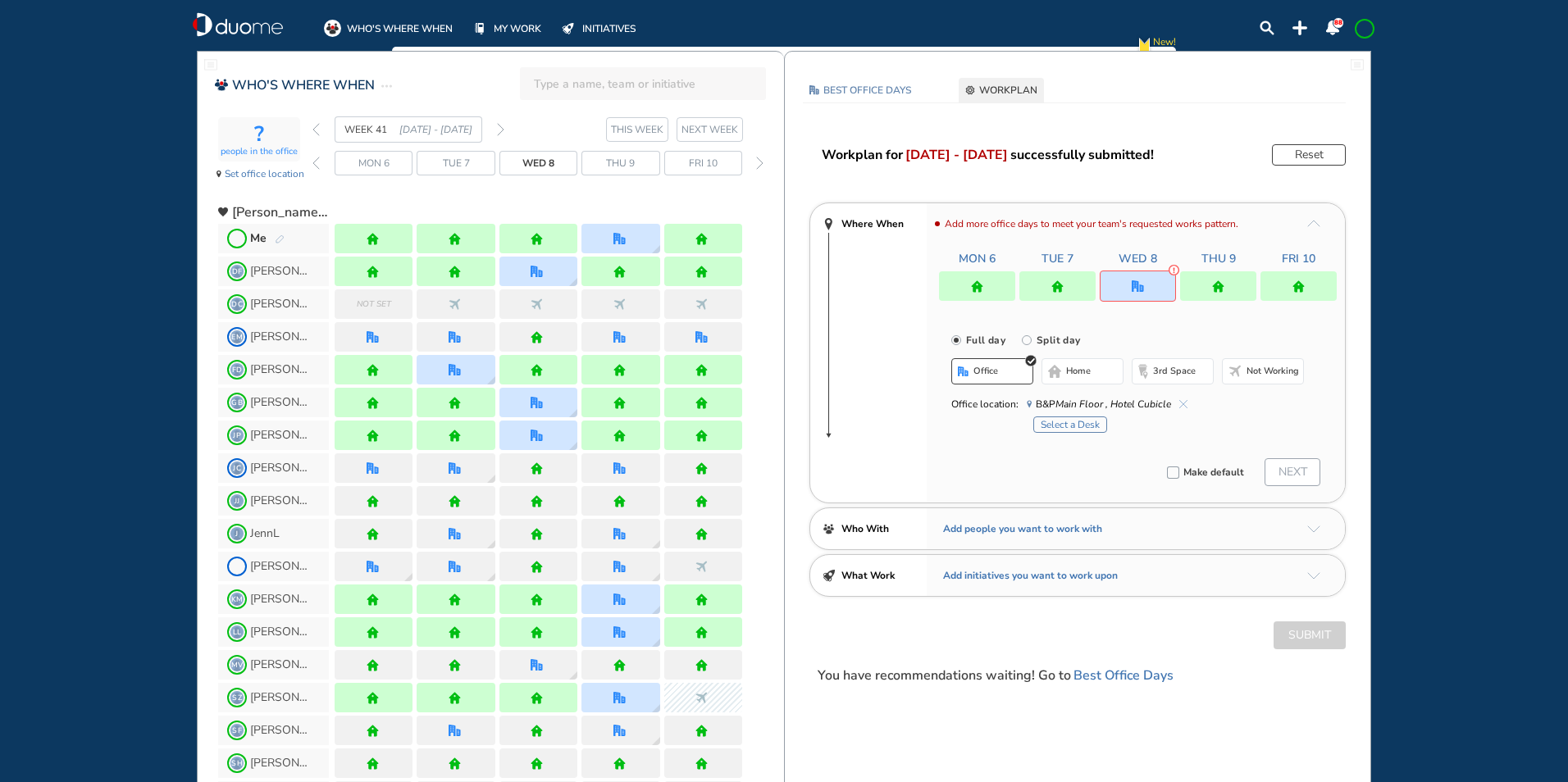
click at [1069, 369] on span "home" at bounding box center [1078, 371] width 24 height 14
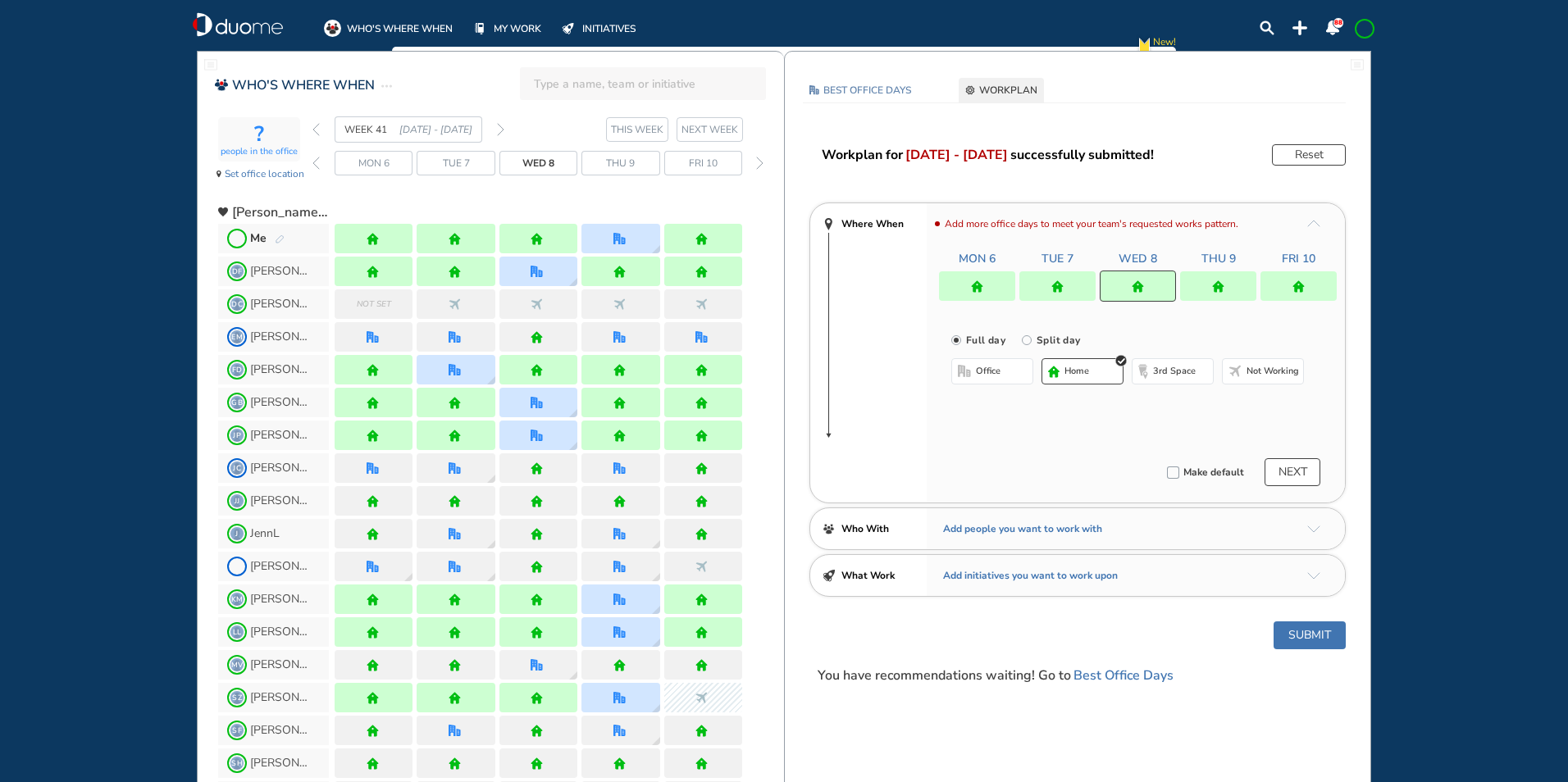
click at [1224, 277] on div at bounding box center [1218, 286] width 76 height 30
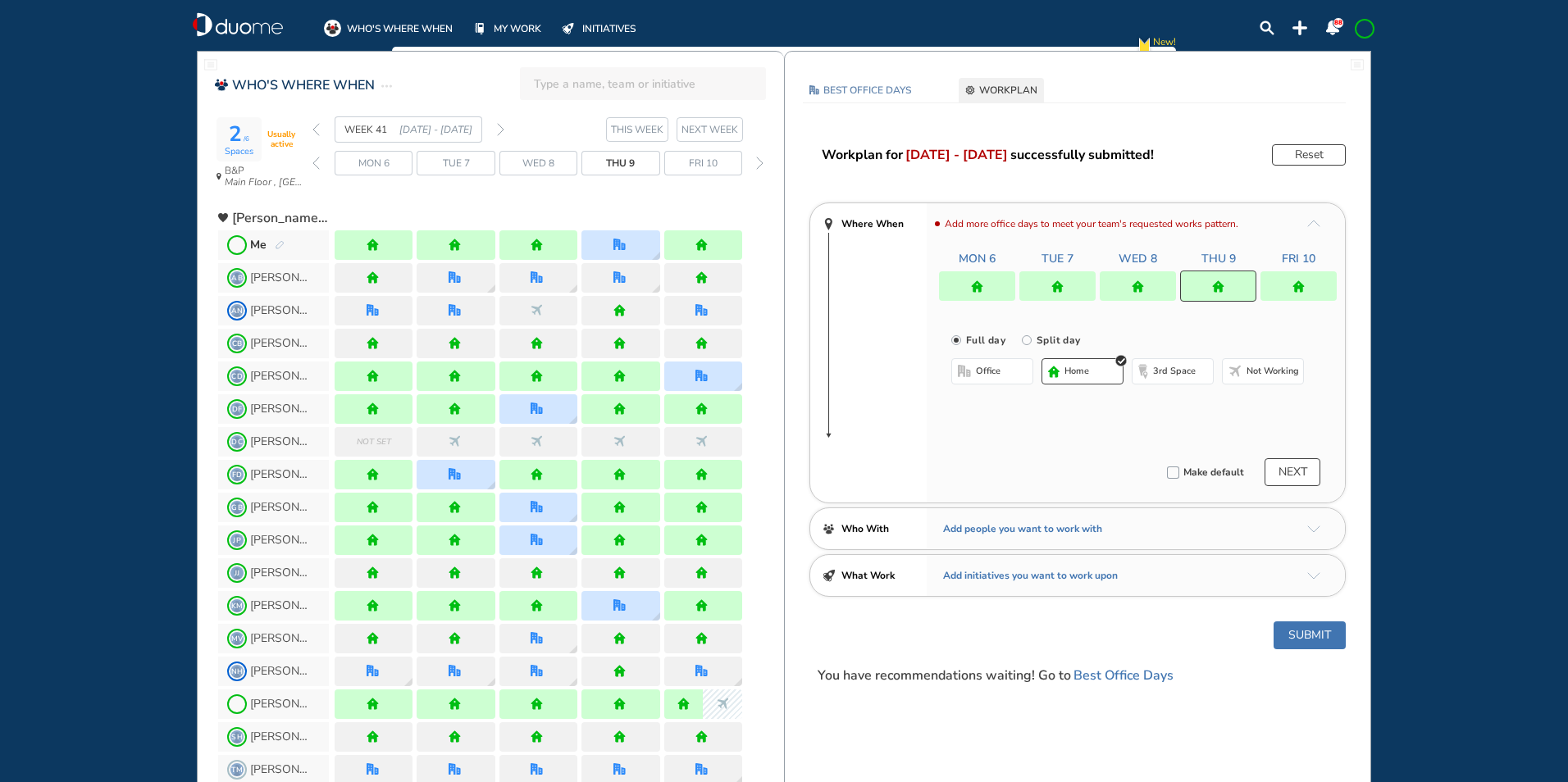
click at [986, 366] on span "office" at bounding box center [987, 371] width 24 height 14
click at [977, 401] on button "Select location" at bounding box center [995, 404] width 66 height 16
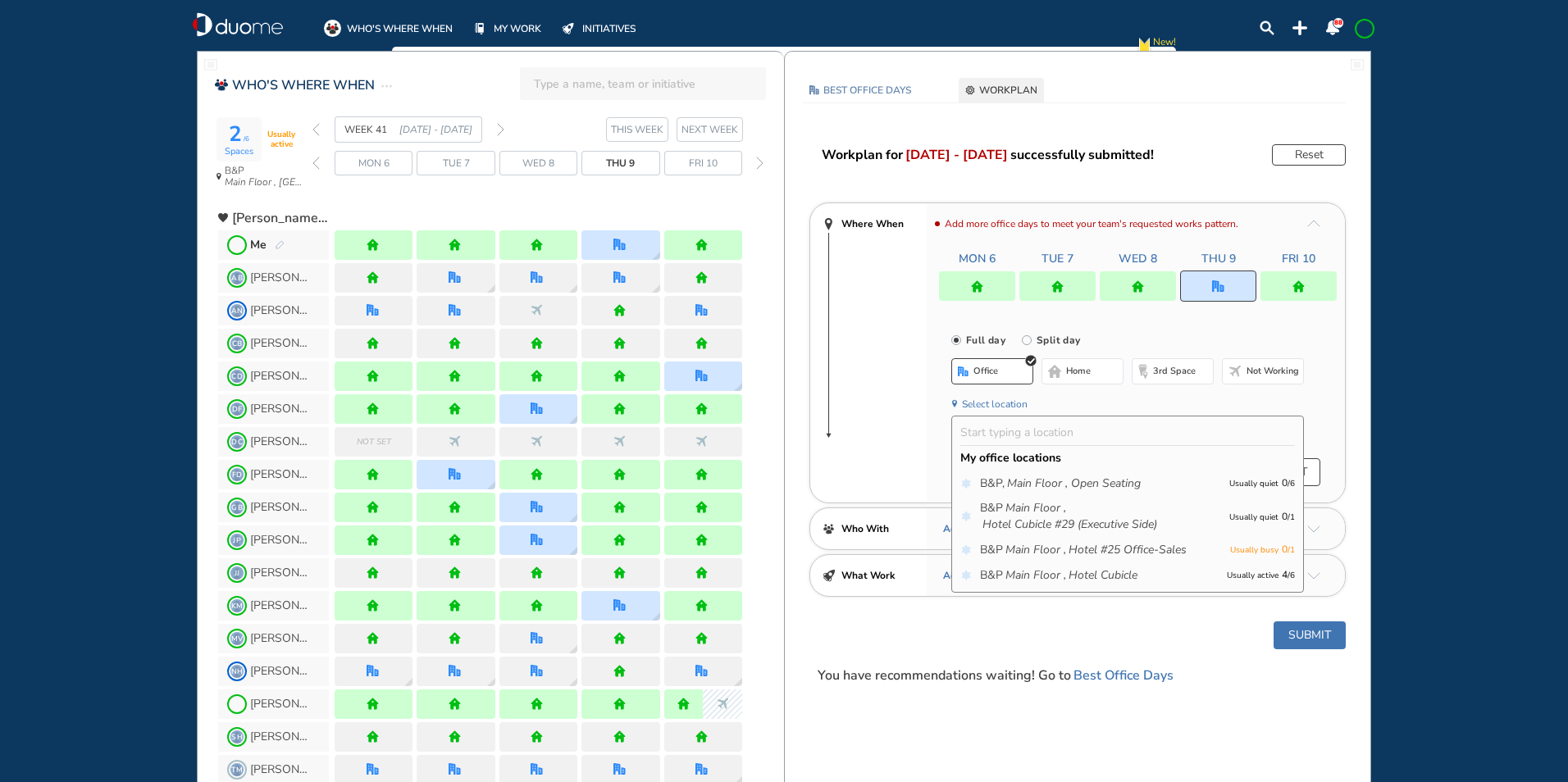
click at [1030, 571] on icon "Main Floor ," at bounding box center [1035, 575] width 61 height 16
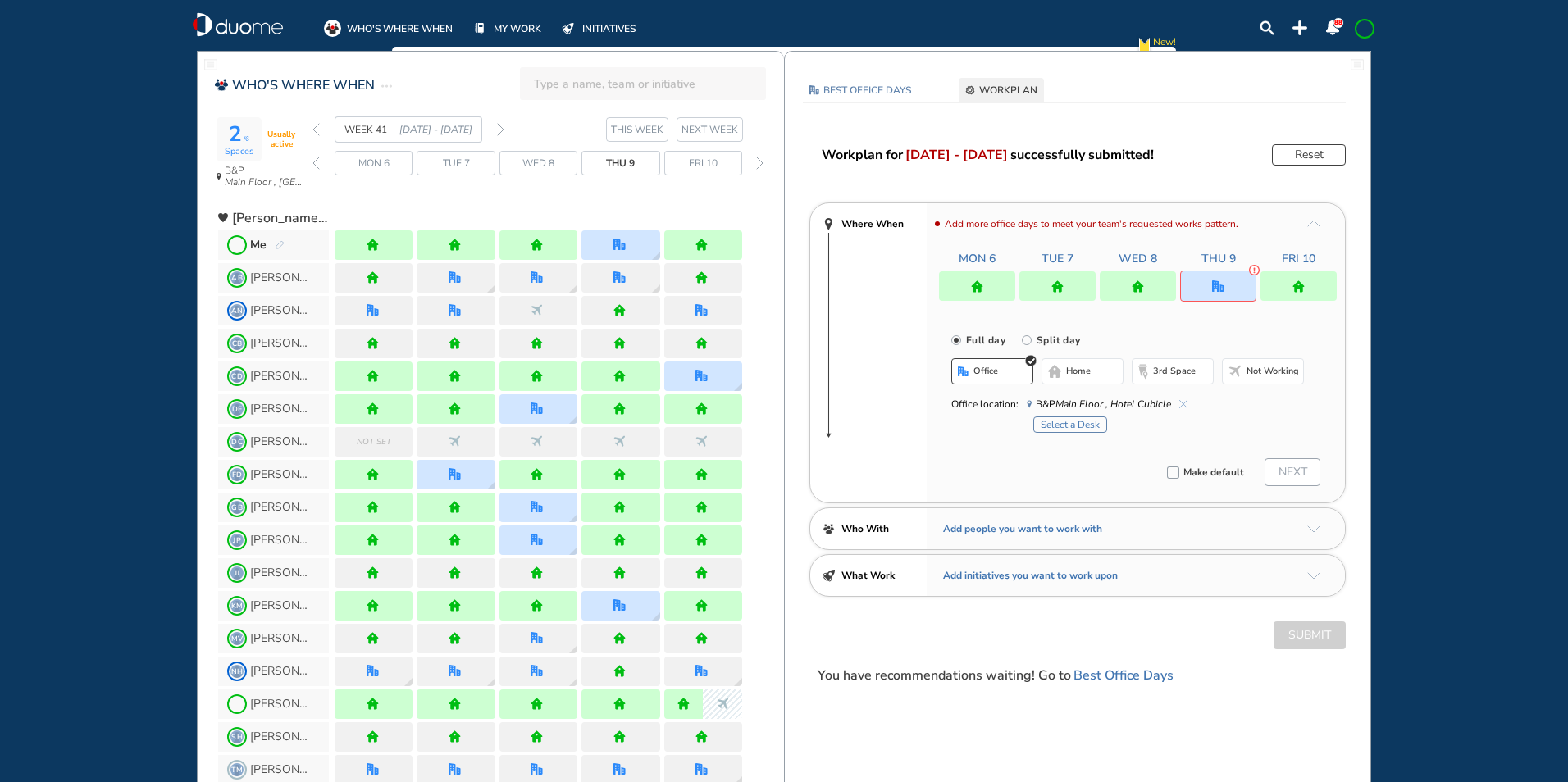
click at [1072, 421] on button "Select a Desk" at bounding box center [1070, 425] width 74 height 16
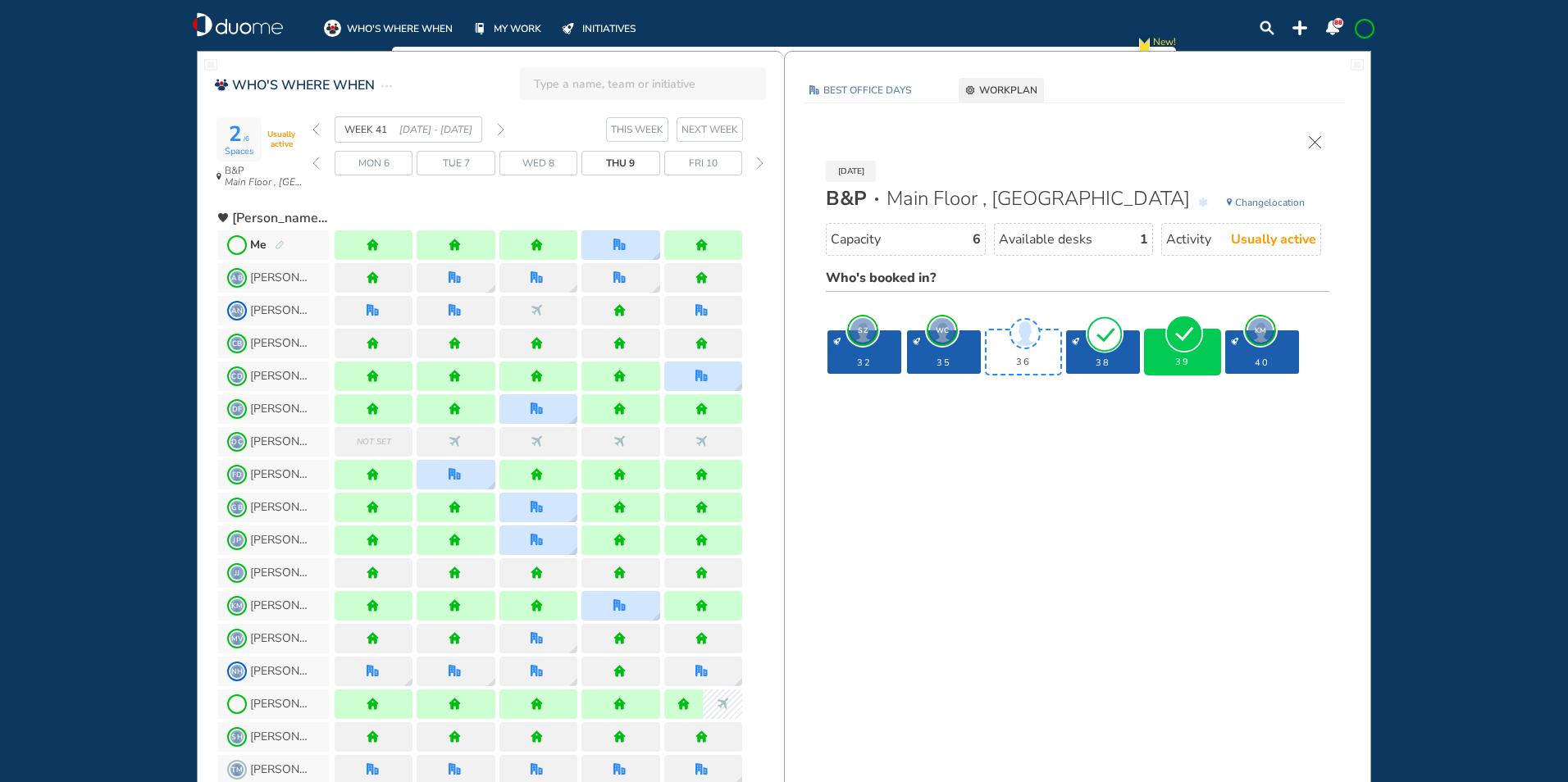
click at [499, 127] on img "forward week" at bounding box center [500, 129] width 7 height 14
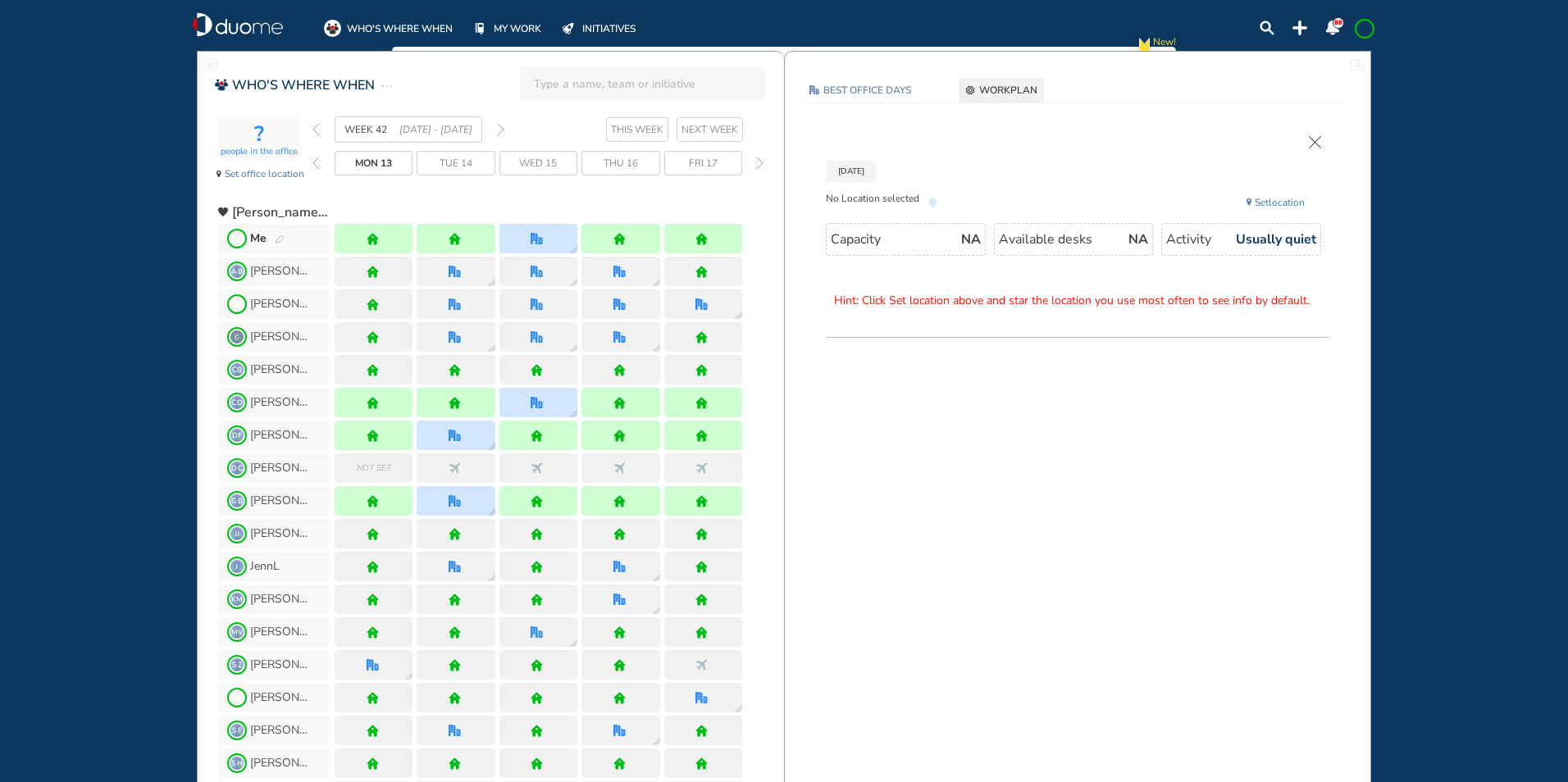
click at [276, 241] on img "pen-edit" at bounding box center [279, 240] width 10 height 11
click at [279, 234] on img "pen-edit" at bounding box center [279, 240] width 10 height 11
click at [284, 236] on img "pen-edit" at bounding box center [279, 240] width 10 height 11
click at [1317, 145] on img "cross-thin" at bounding box center [1315, 143] width 13 height 13
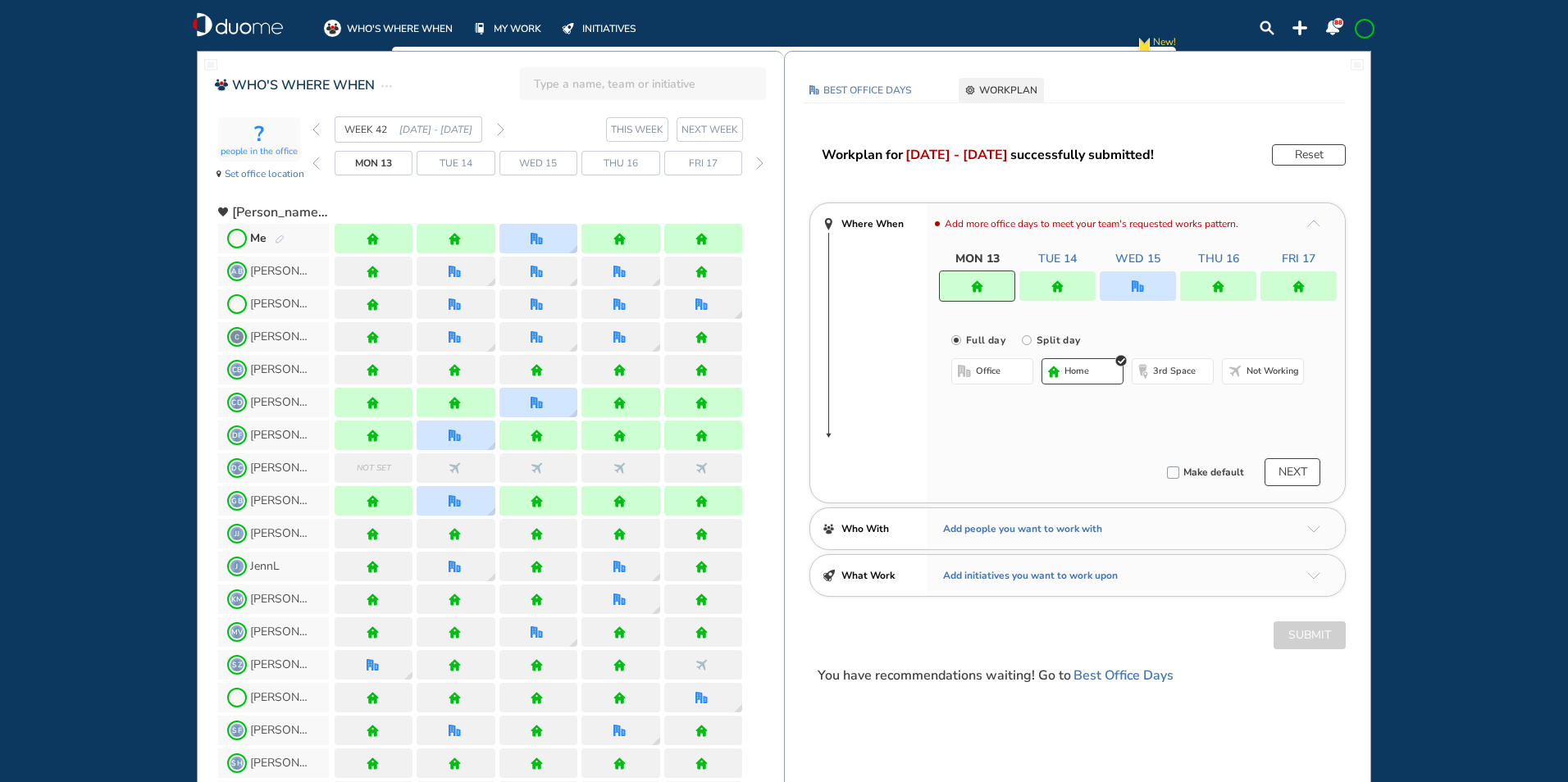
click at [1134, 288] on img "office" at bounding box center [1138, 287] width 13 height 13
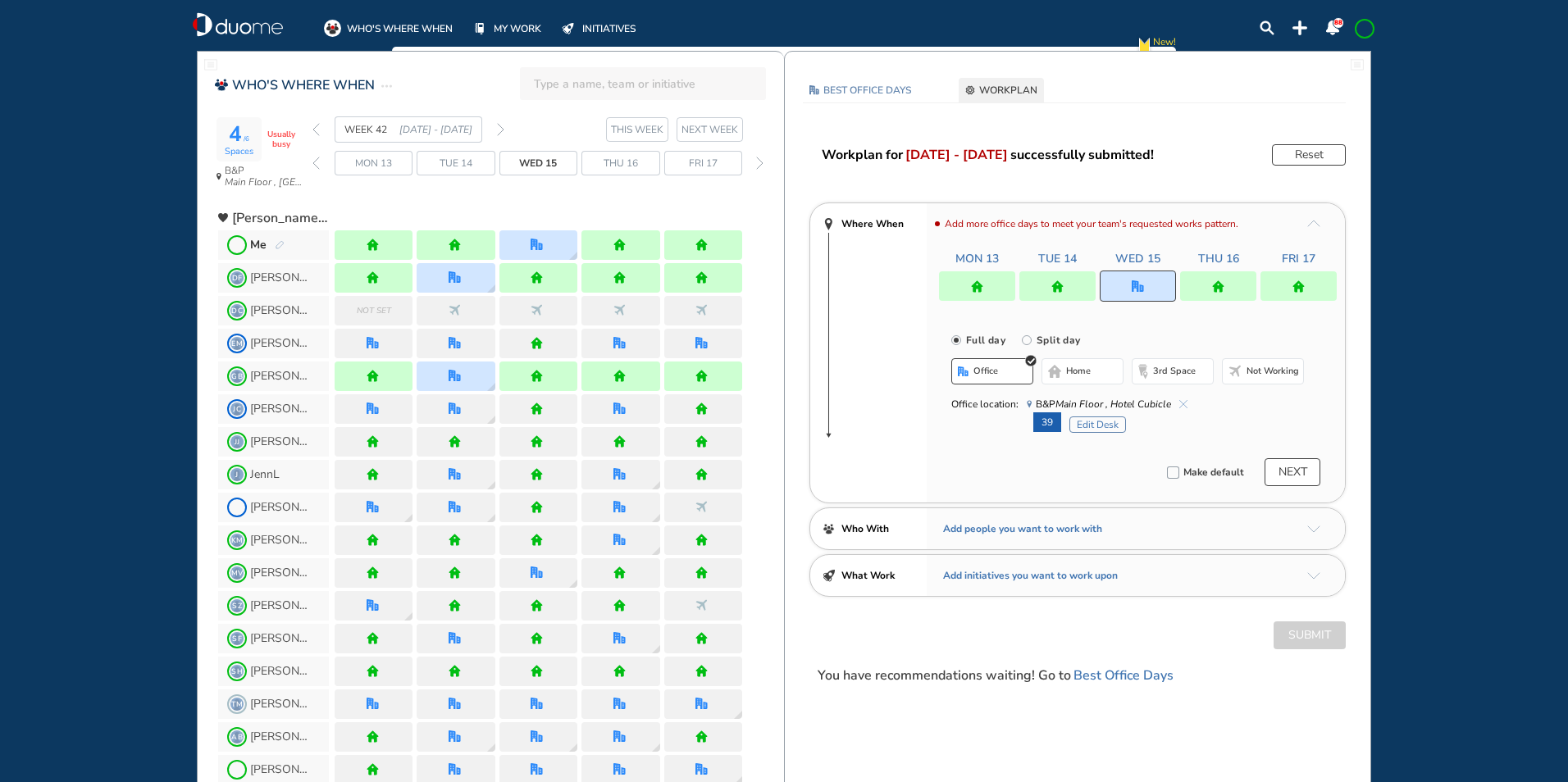
click at [1089, 427] on button "Edit Desk" at bounding box center [1097, 425] width 57 height 16
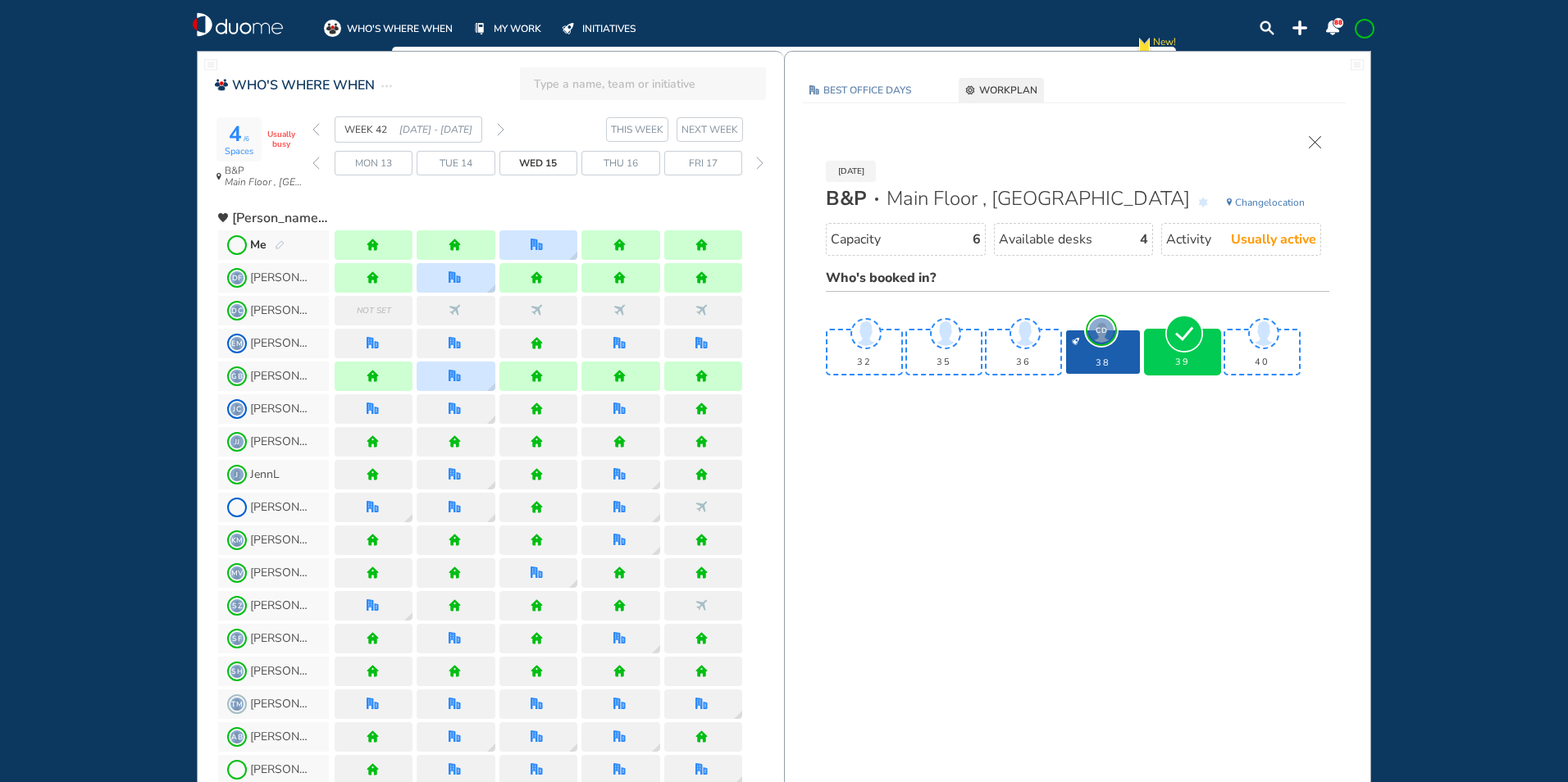
click at [1314, 137] on img "cross-thin" at bounding box center [1315, 143] width 13 height 13
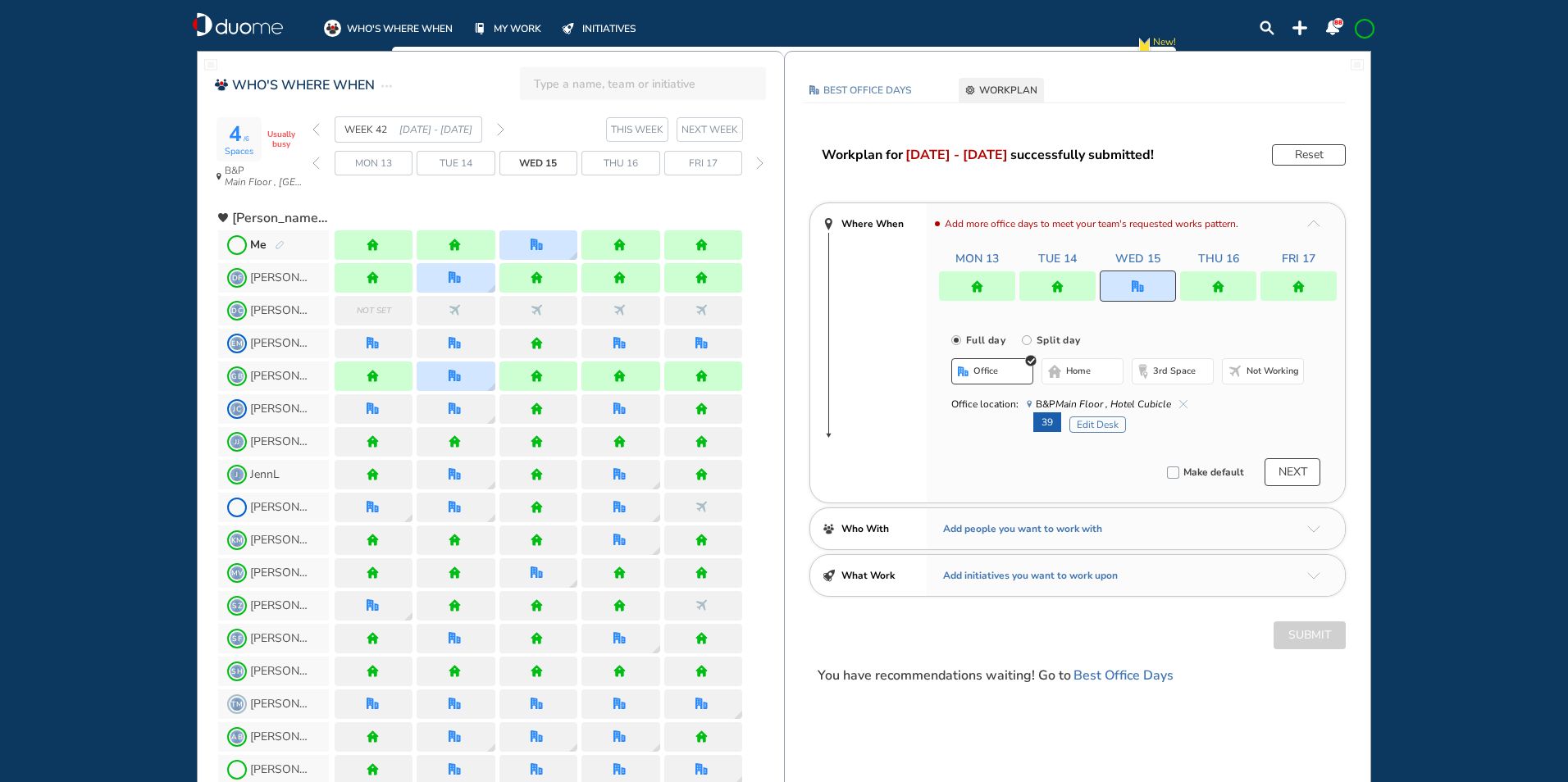
click at [1361, 24] on span at bounding box center [1364, 28] width 14 height 14
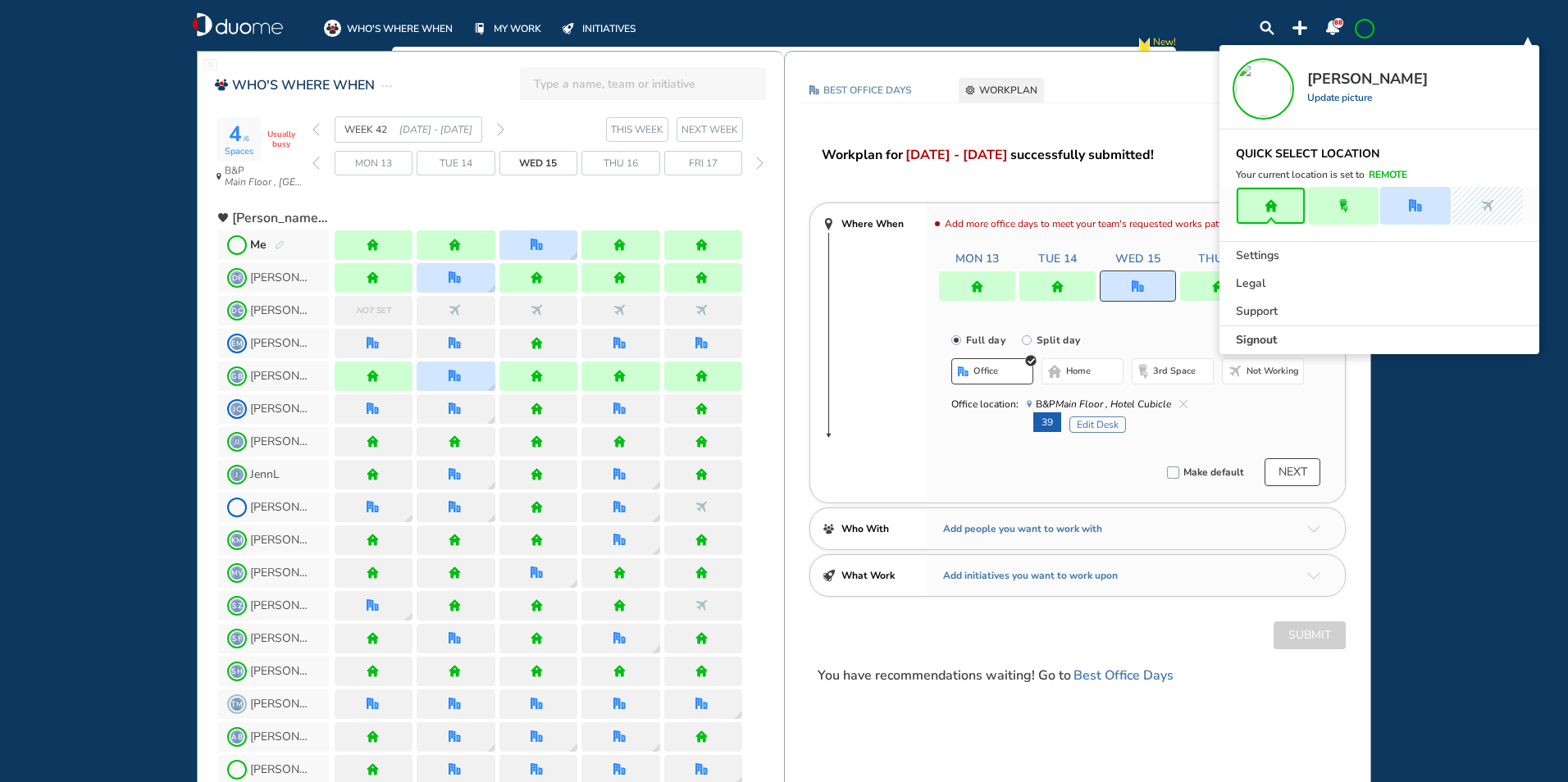
click at [1257, 342] on span "Signout" at bounding box center [1255, 340] width 41 height 16
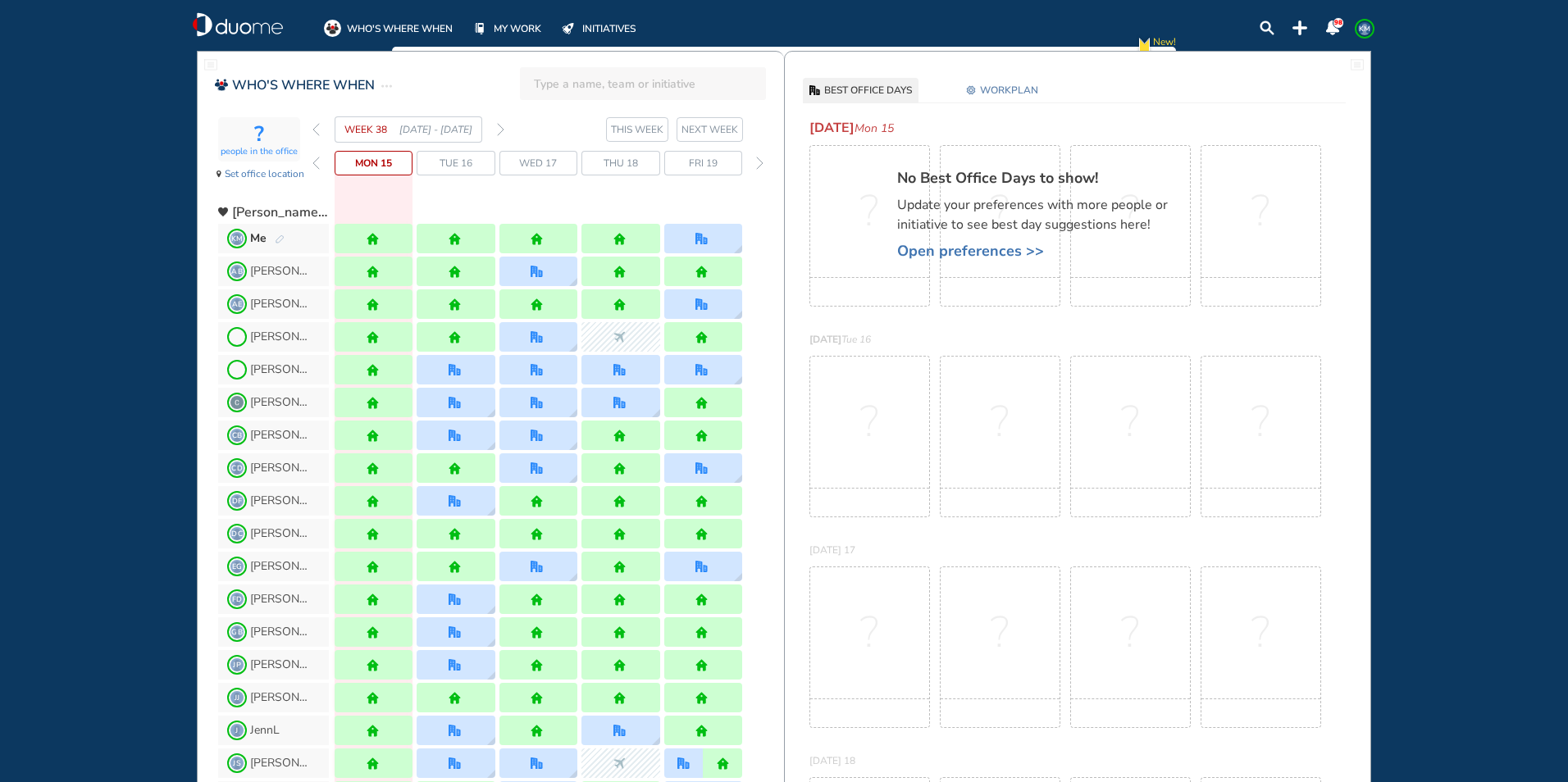
click at [501, 127] on img "forward week" at bounding box center [500, 129] width 7 height 14
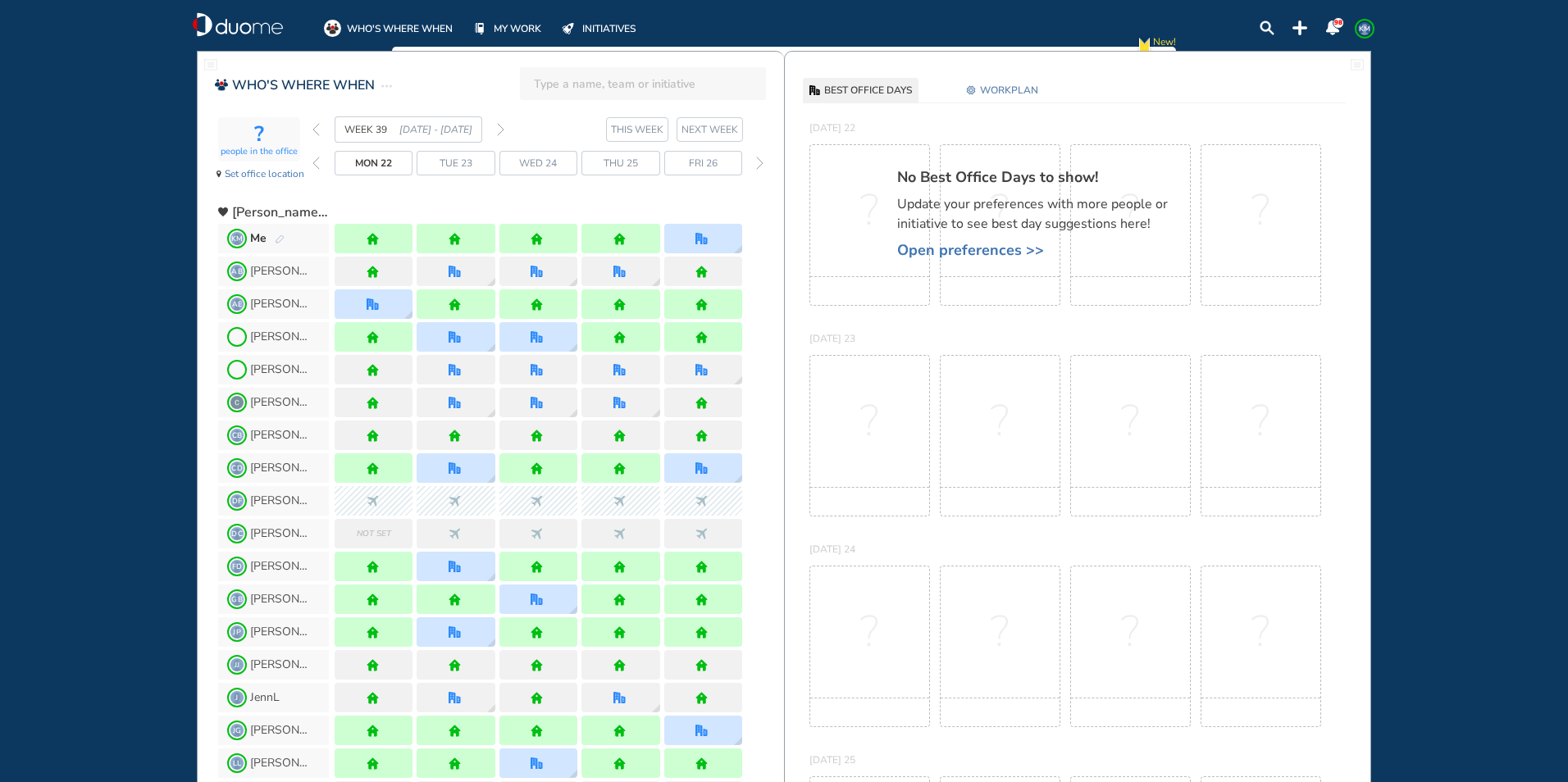
click at [502, 129] on img "forward week" at bounding box center [500, 129] width 7 height 14
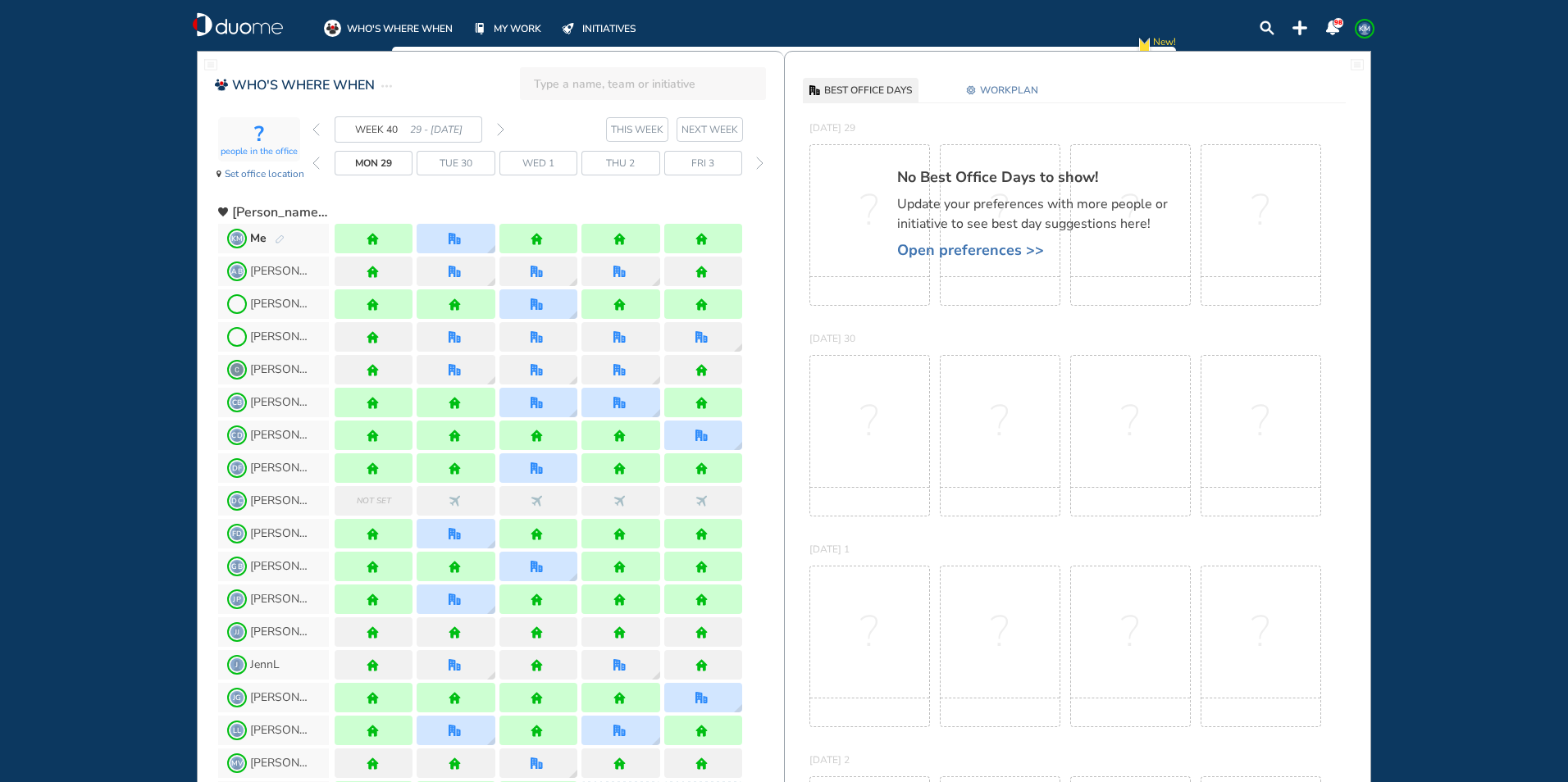
click at [502, 129] on img "forward week" at bounding box center [500, 129] width 7 height 14
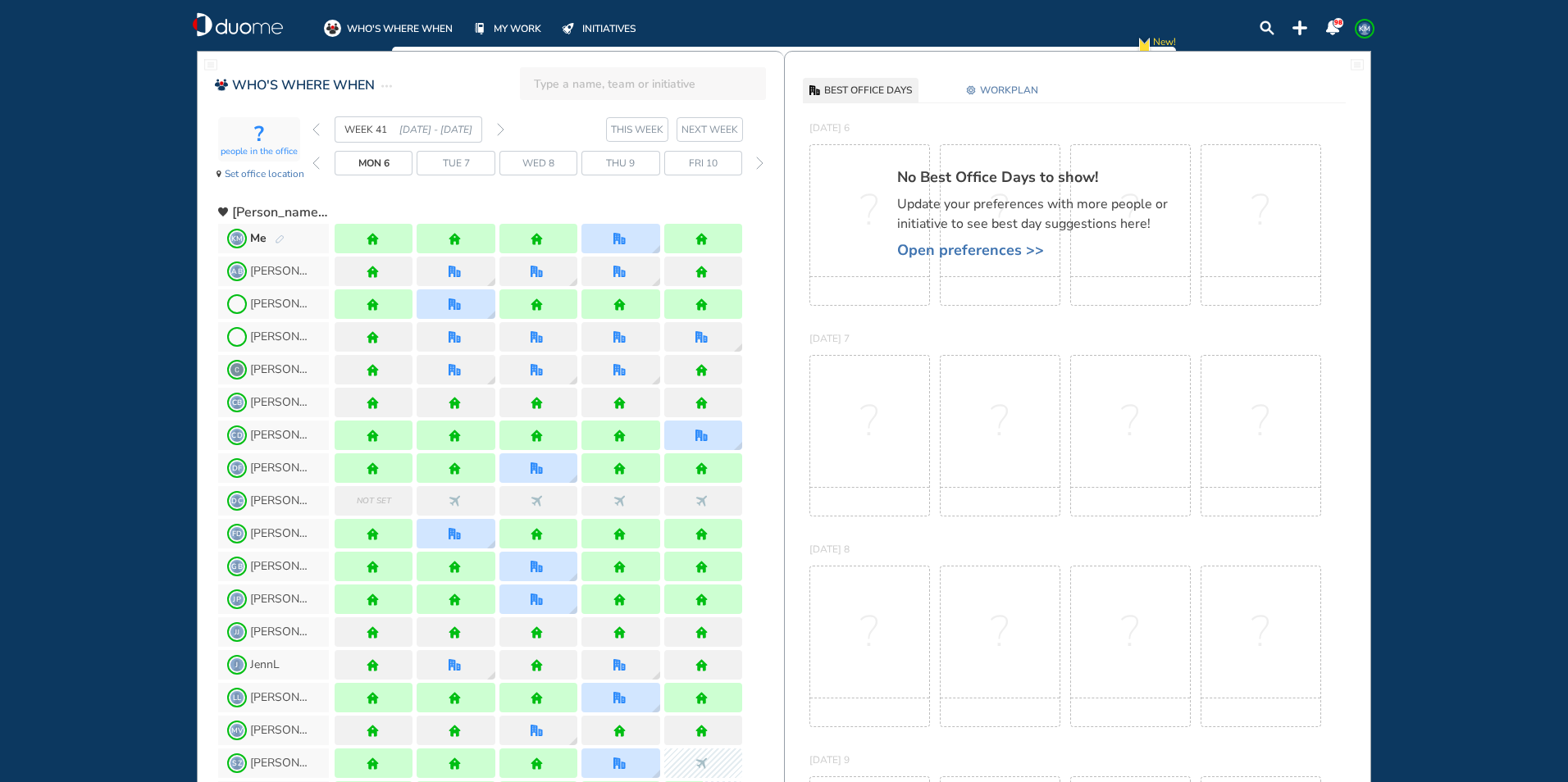
click at [281, 238] on img "pen-edit" at bounding box center [279, 240] width 10 height 11
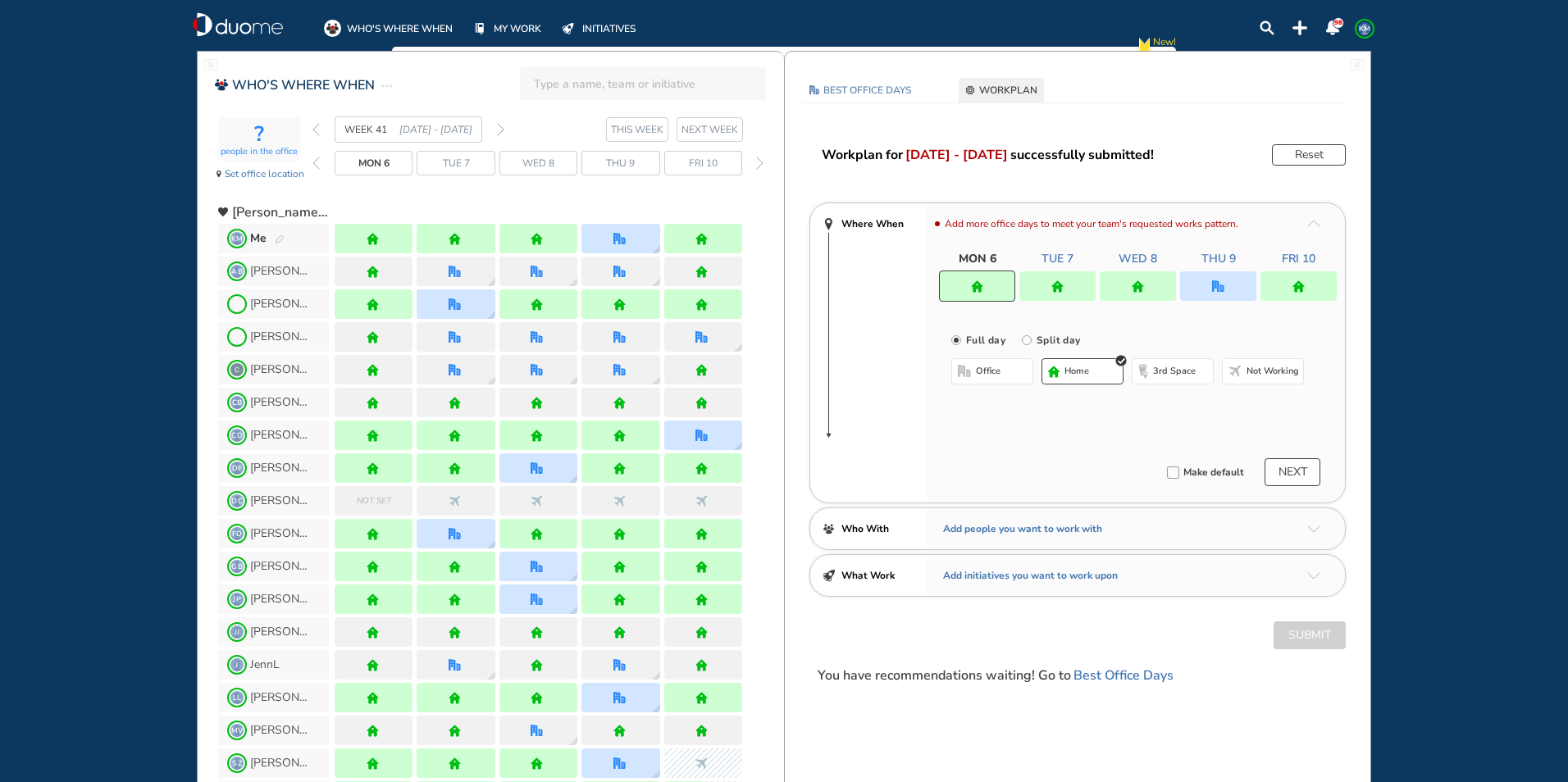
click at [1214, 277] on div at bounding box center [1218, 286] width 76 height 30
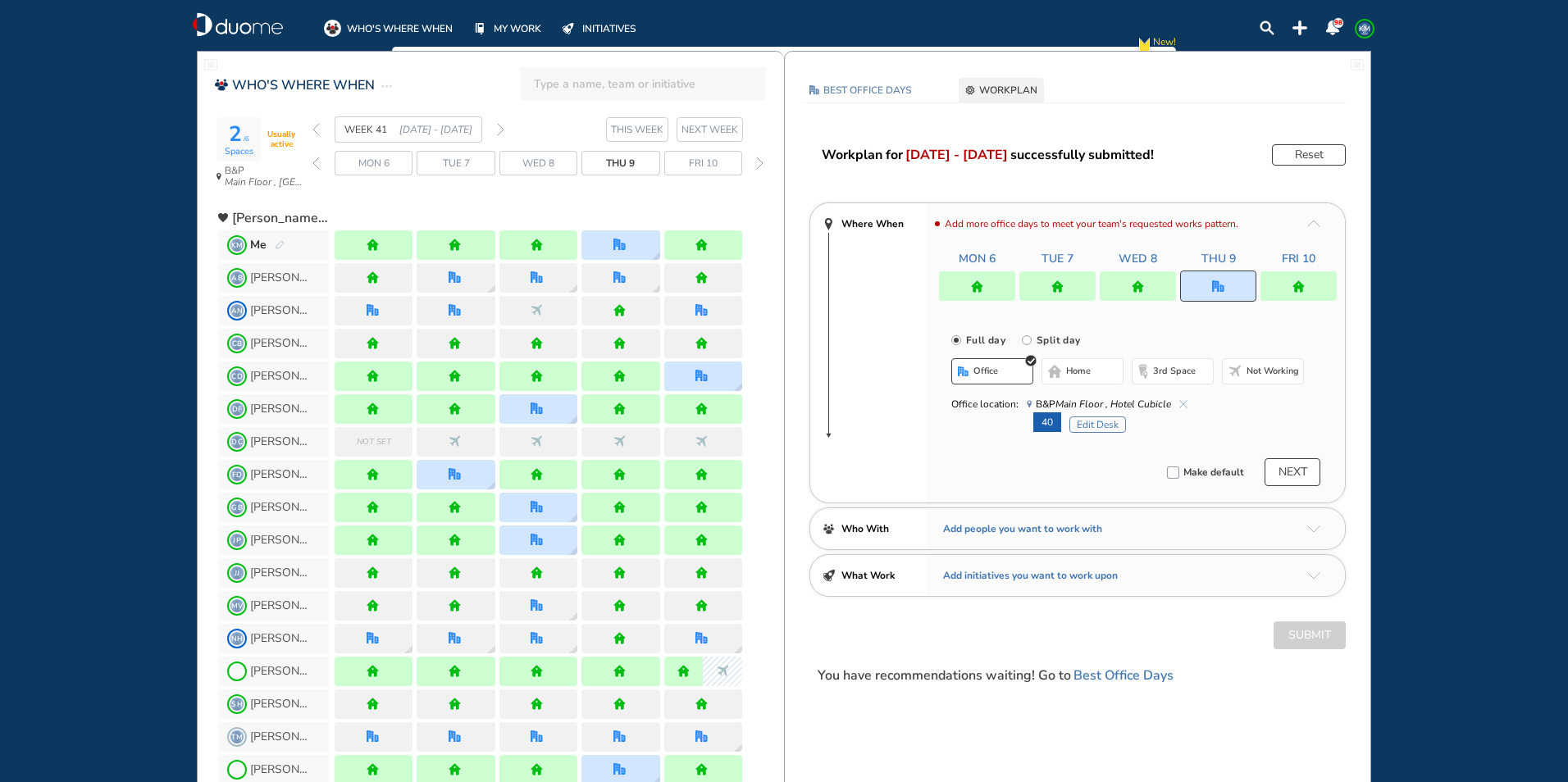
click at [1185, 400] on img "cross-thin-blue" at bounding box center [1183, 403] width 8 height 8
click at [1067, 364] on button "home" at bounding box center [1082, 371] width 82 height 26
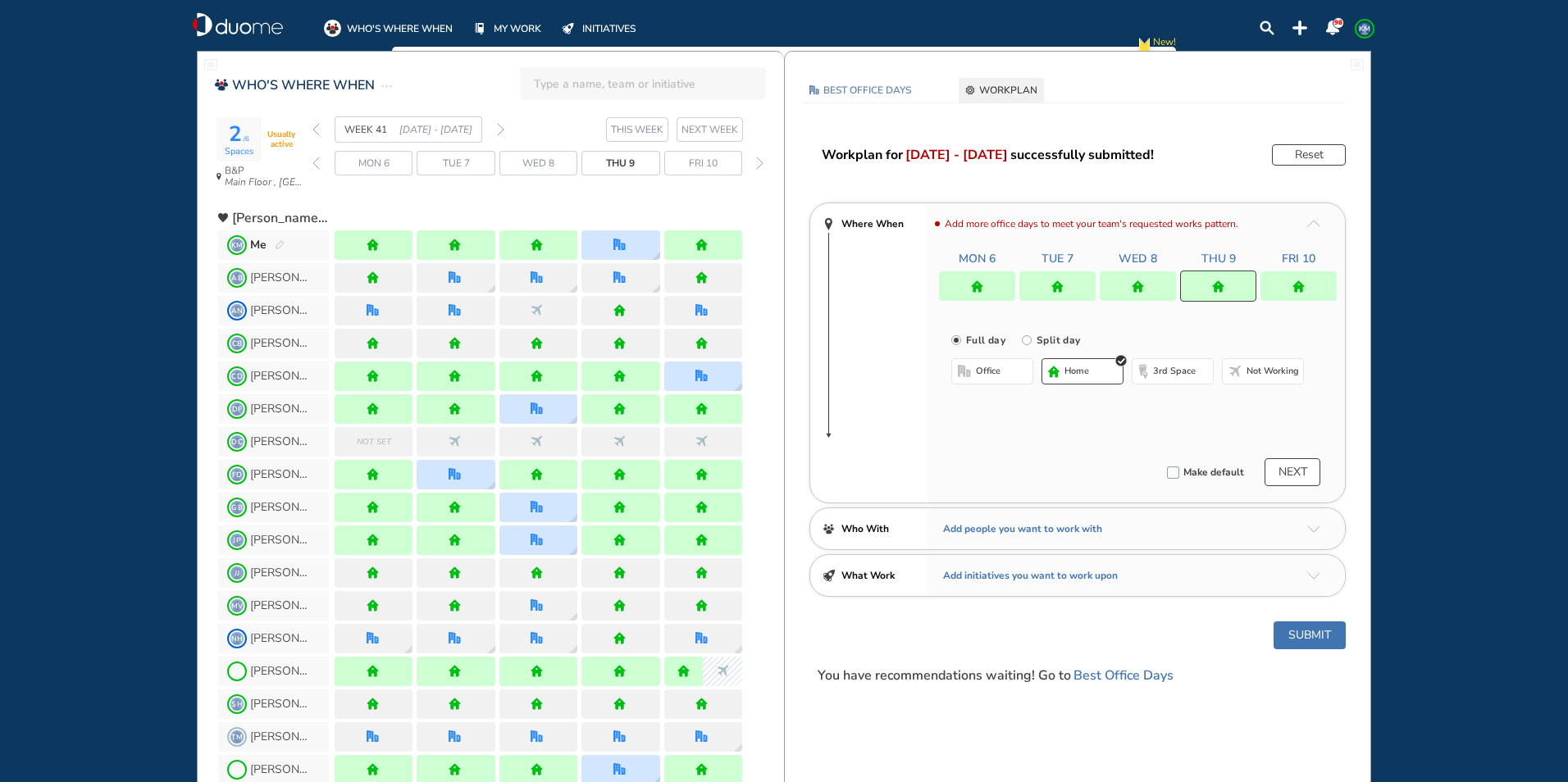
click at [1134, 286] on img "home" at bounding box center [1138, 287] width 13 height 13
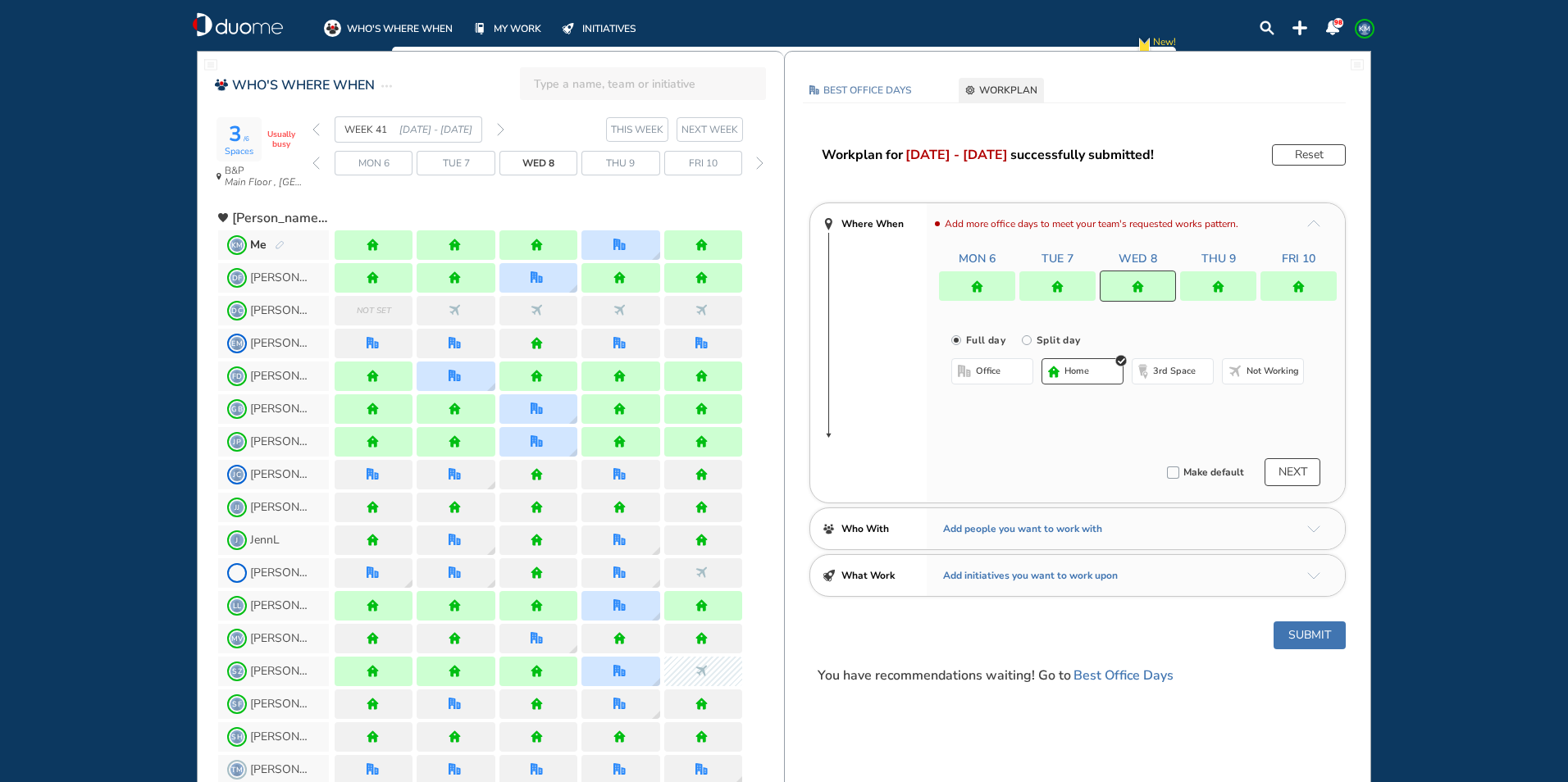
click at [975, 368] on button "office" at bounding box center [992, 371] width 82 height 26
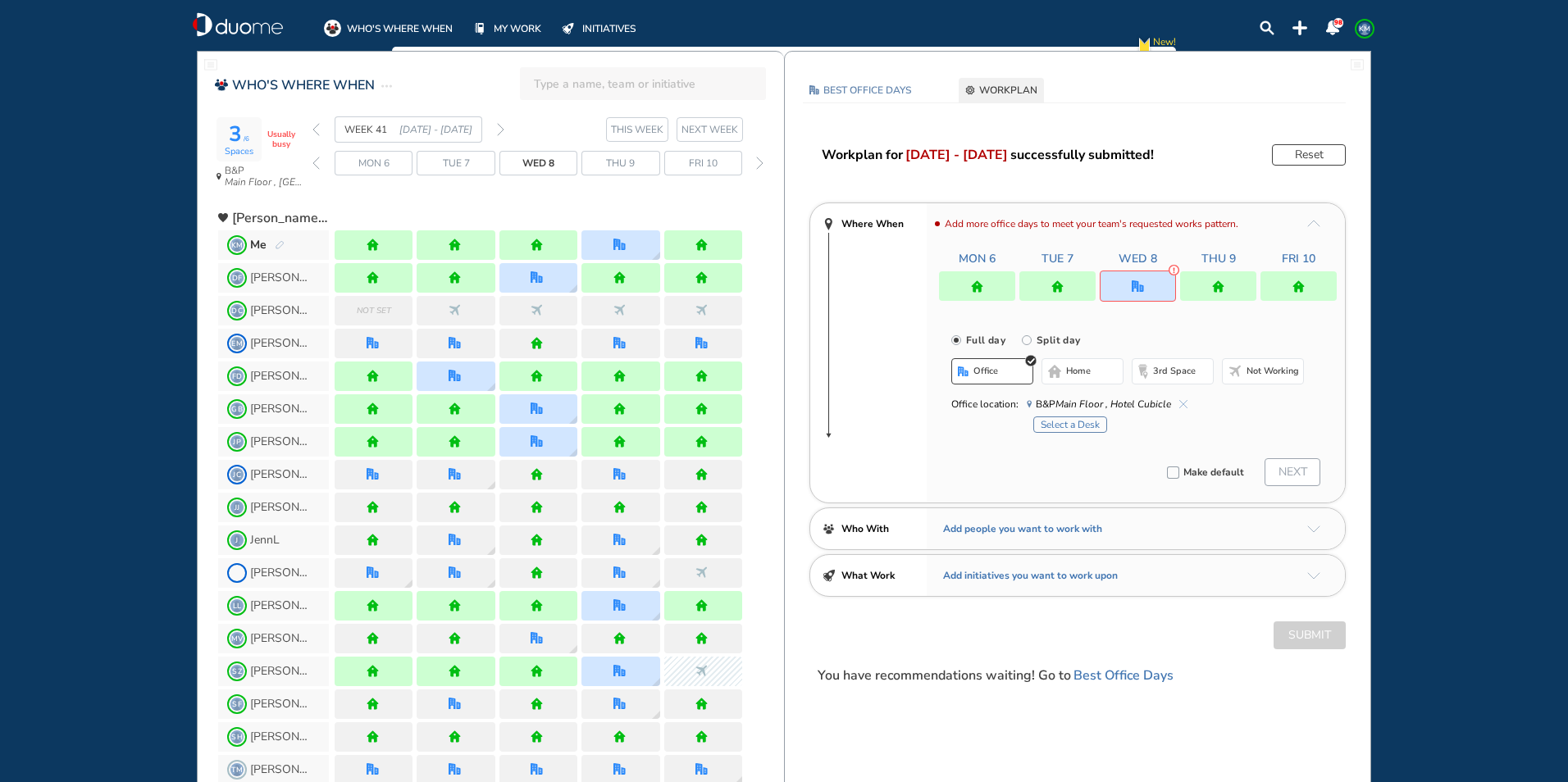
drag, startPoint x: 1056, startPoint y: 427, endPoint x: 1058, endPoint y: 419, distance: 8.2
click at [1058, 426] on button "Select a Desk" at bounding box center [1070, 425] width 74 height 16
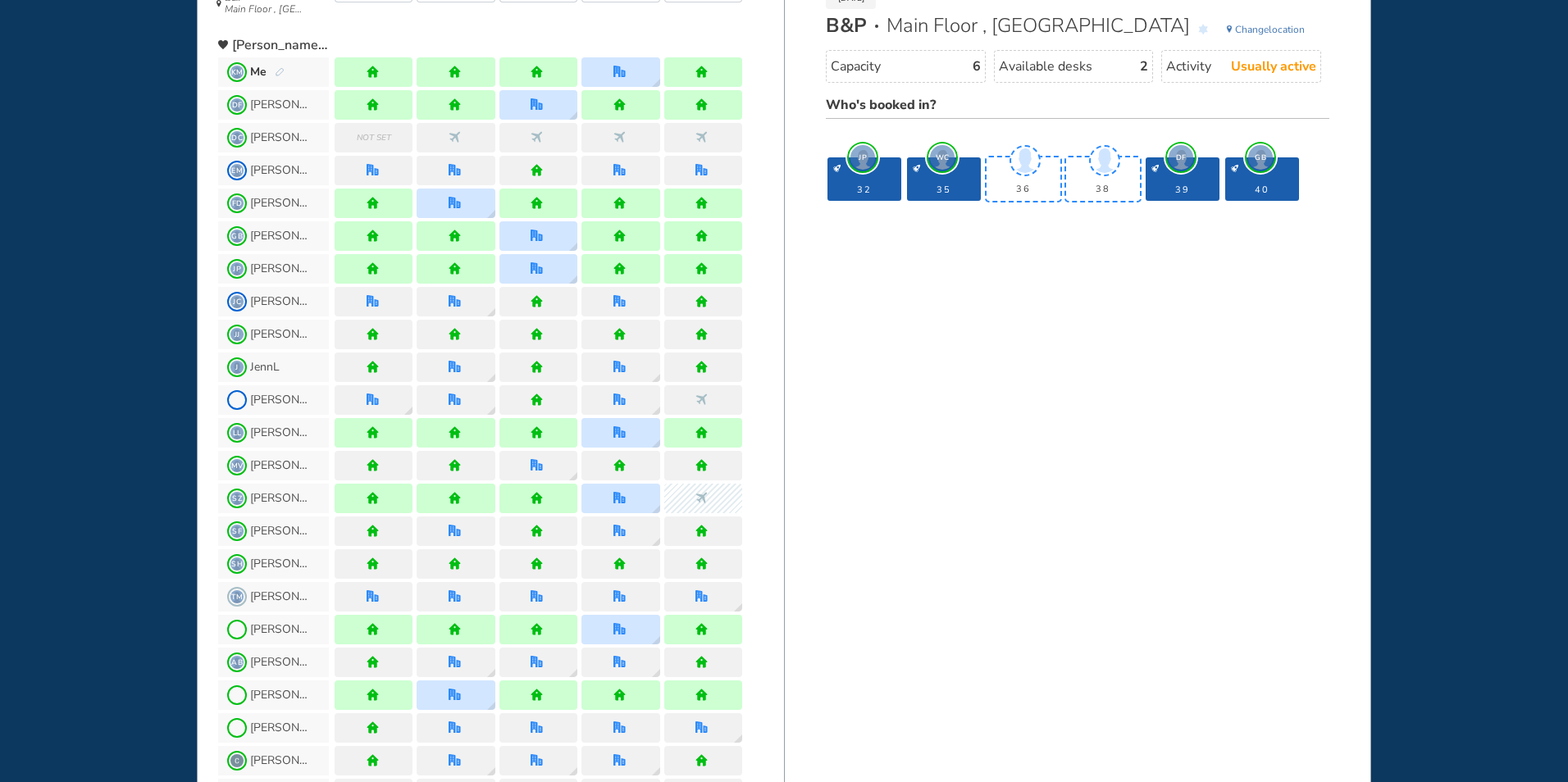
scroll to position [328, 0]
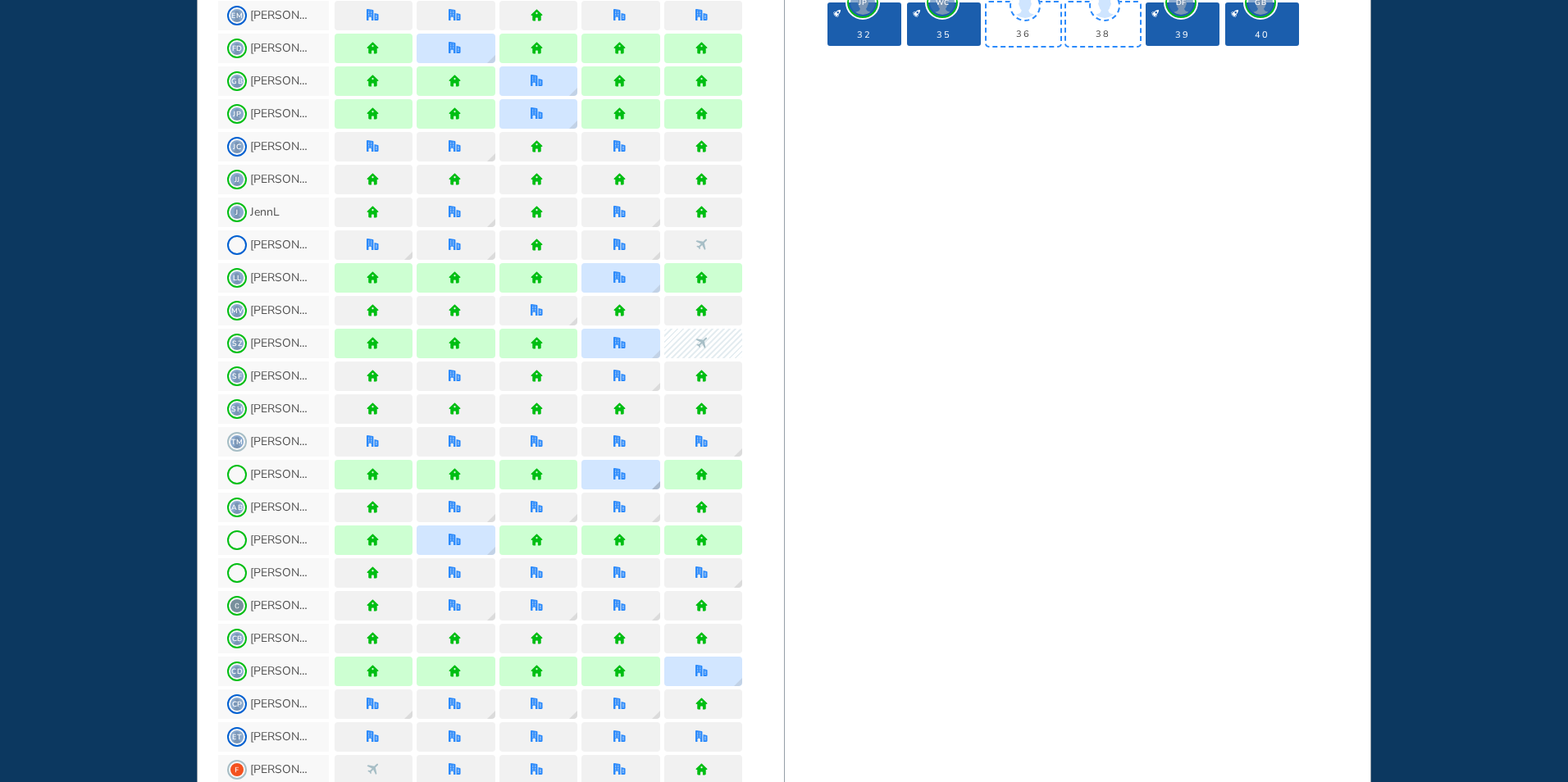
click at [623, 481] on div at bounding box center [620, 475] width 78 height 30
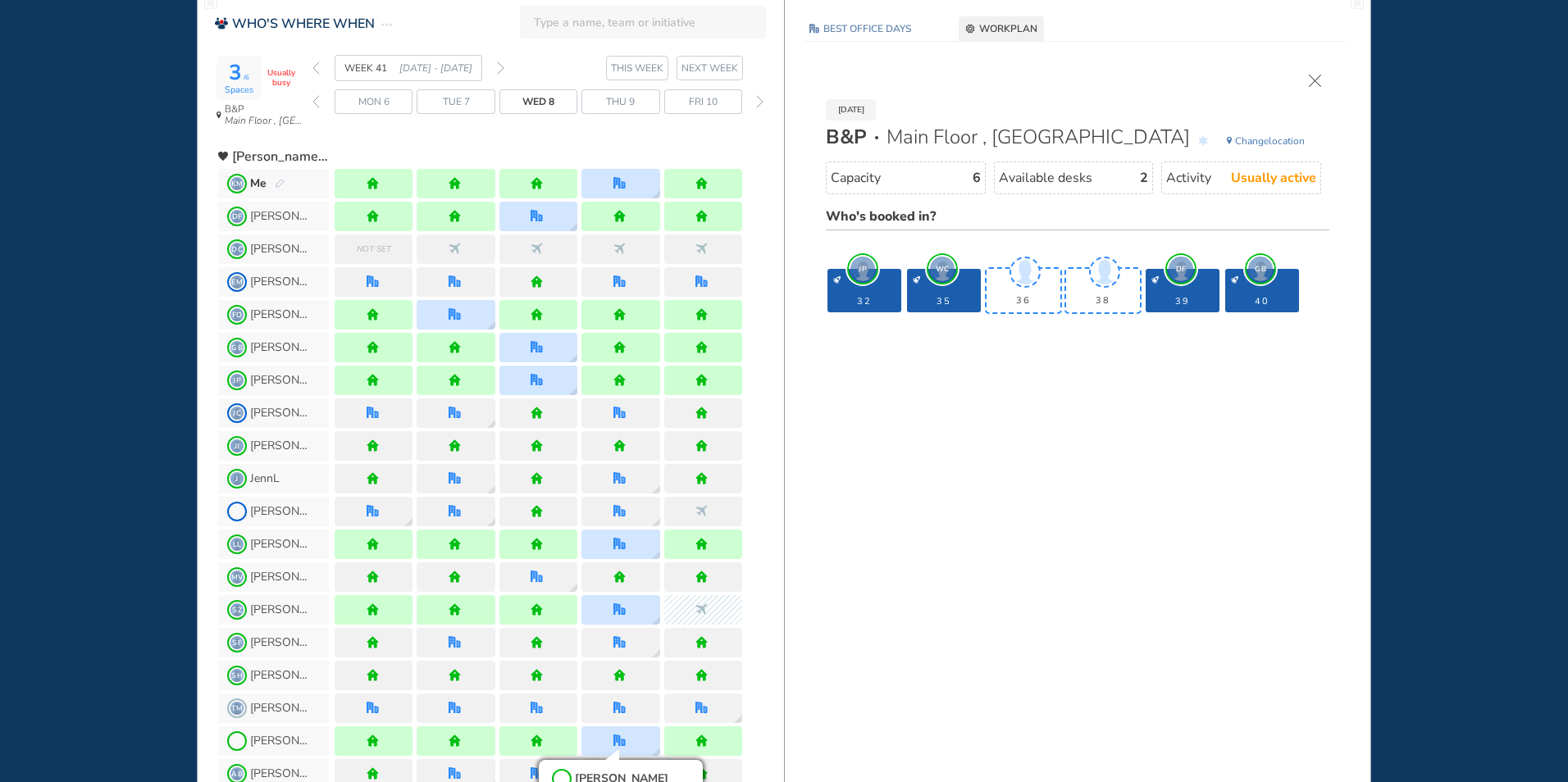
scroll to position [0, 0]
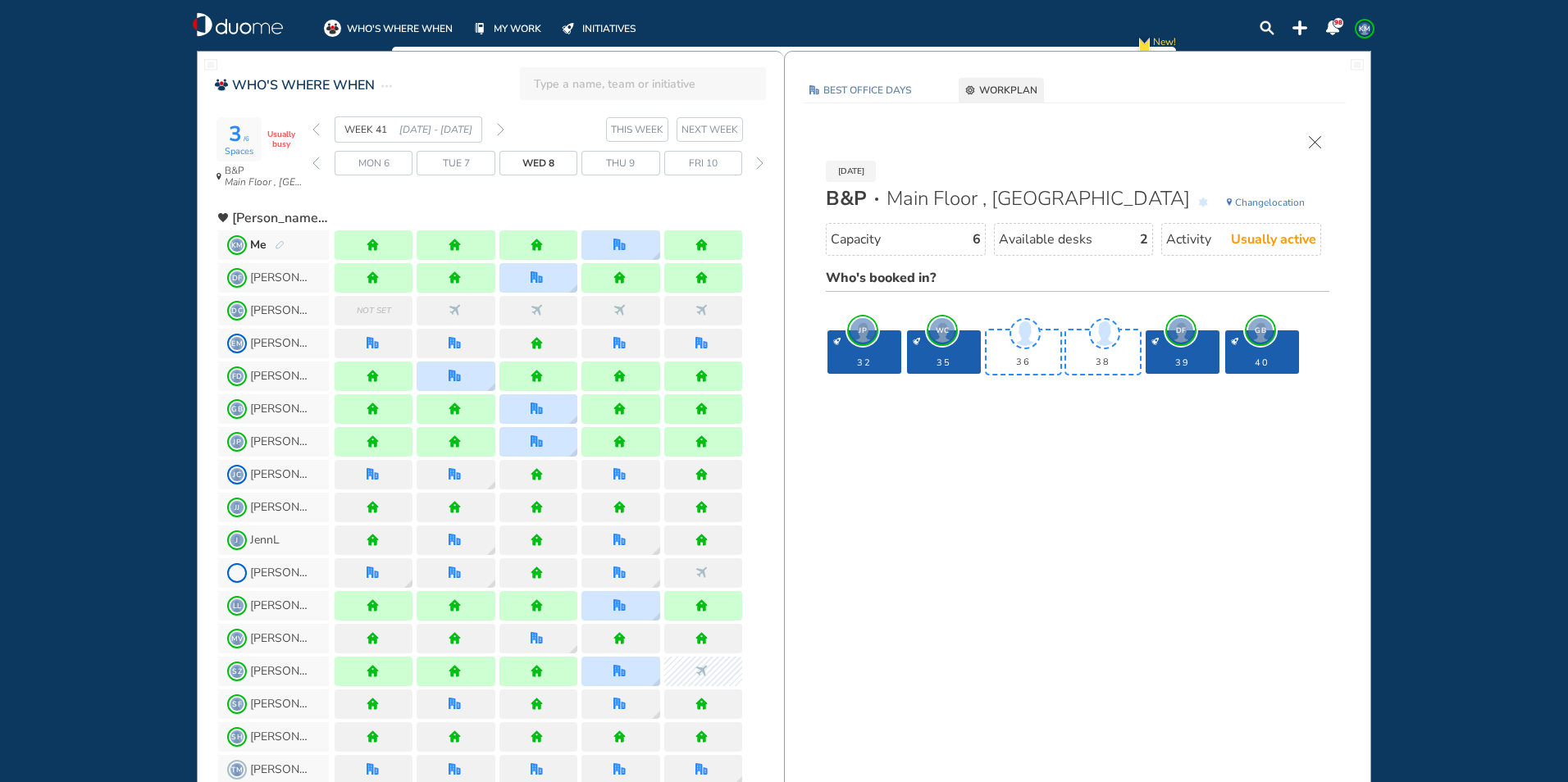
click at [1312, 144] on img "cross-thin" at bounding box center [1315, 143] width 13 height 13
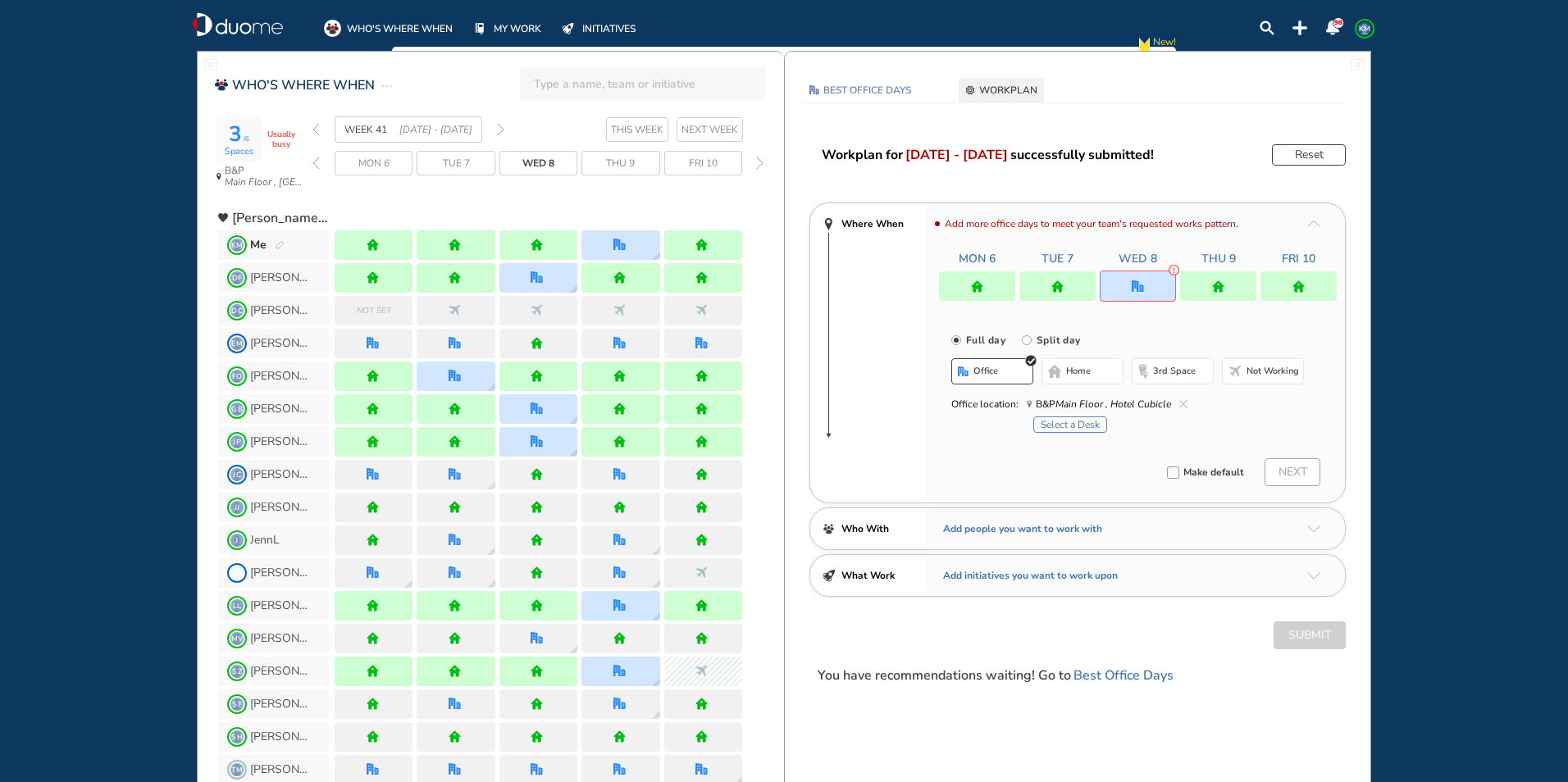
click at [1081, 364] on span "home" at bounding box center [1078, 371] width 24 height 14
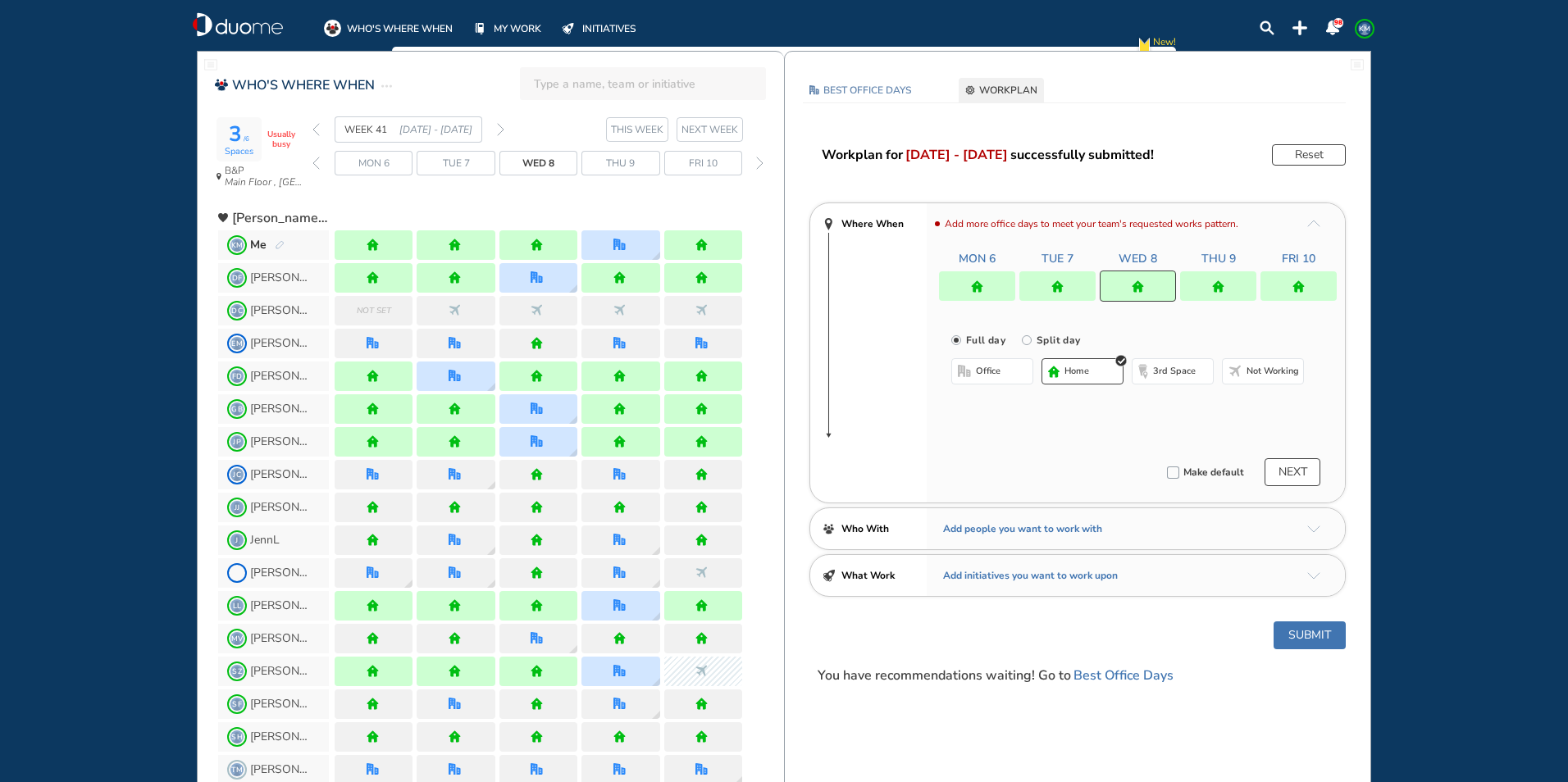
click at [1216, 282] on img "home" at bounding box center [1218, 287] width 13 height 13
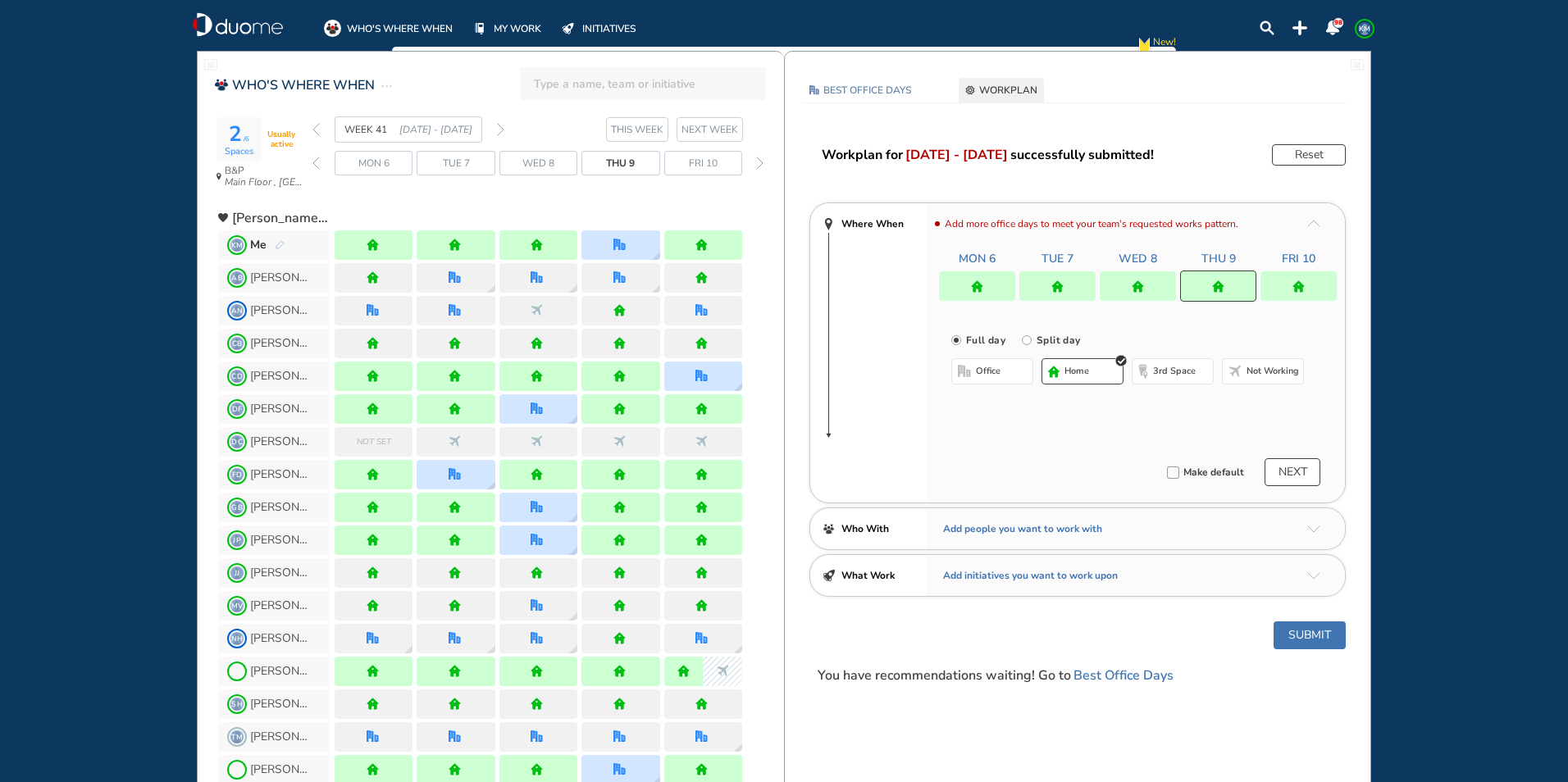
click at [978, 362] on button "office" at bounding box center [992, 371] width 82 height 26
click at [972, 405] on button "Select location" at bounding box center [995, 404] width 66 height 16
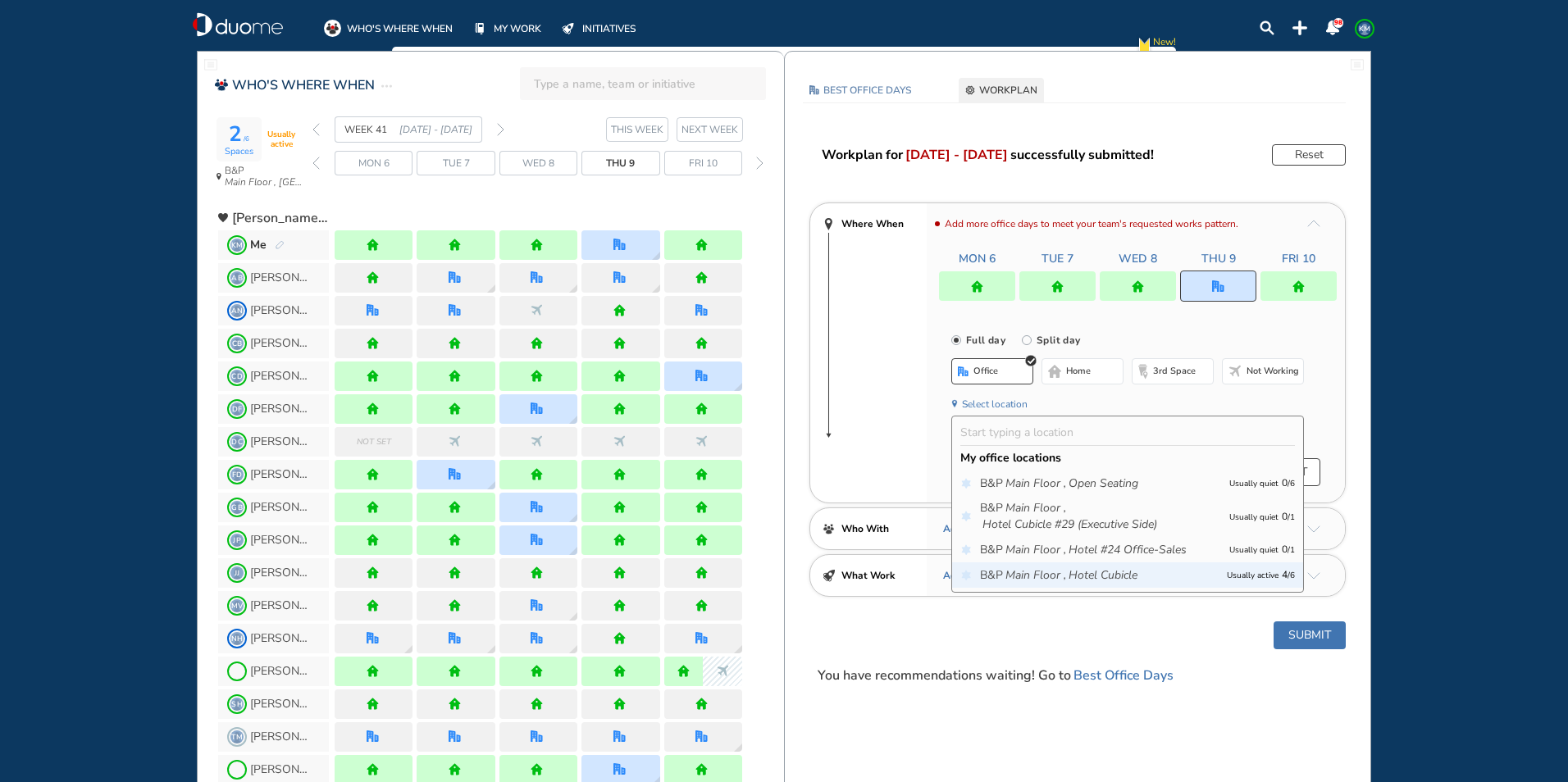
click at [1061, 573] on icon "Main Floor ," at bounding box center [1035, 575] width 61 height 16
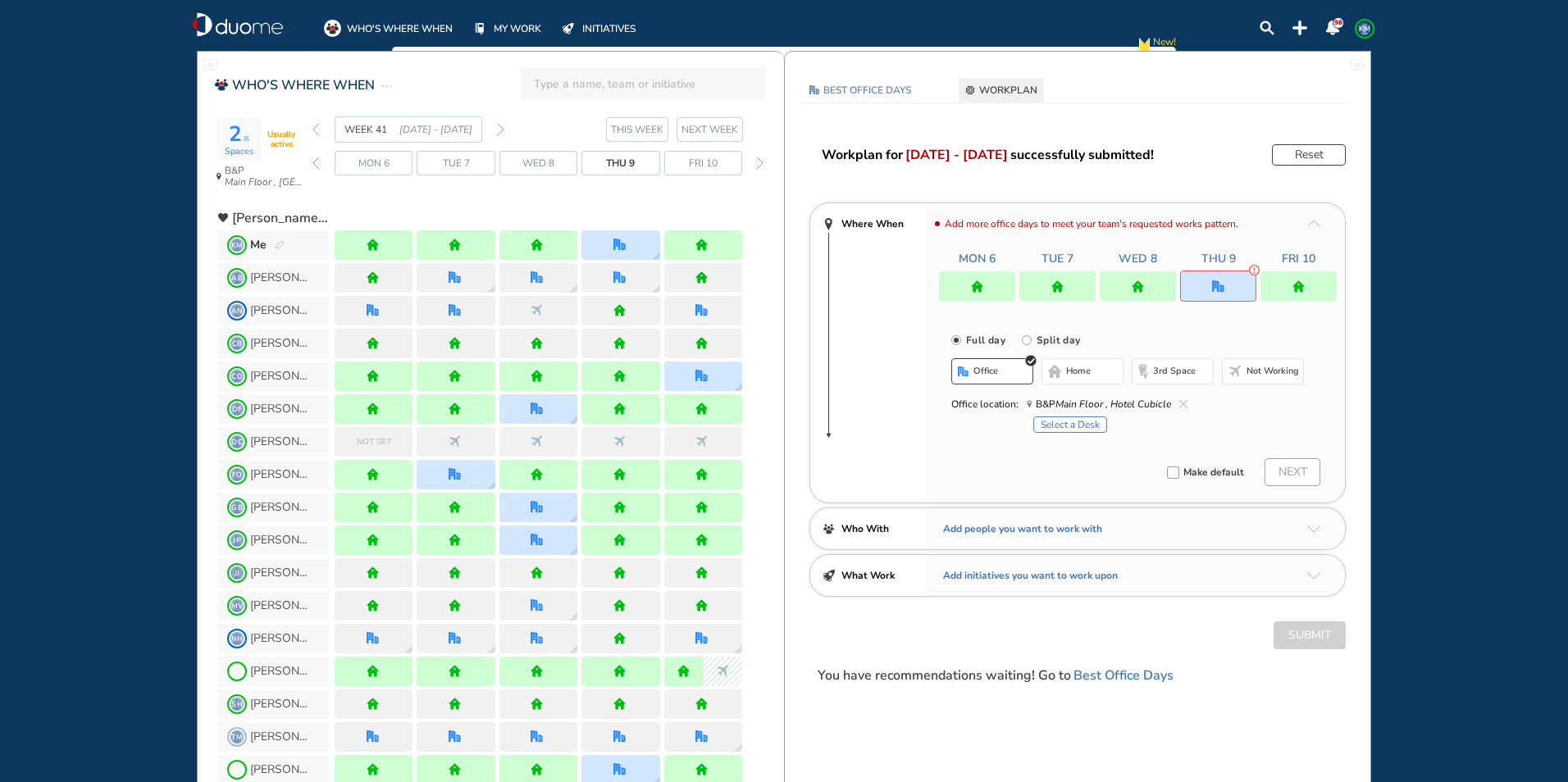
click at [1085, 423] on button "Select a Desk" at bounding box center [1070, 425] width 74 height 16
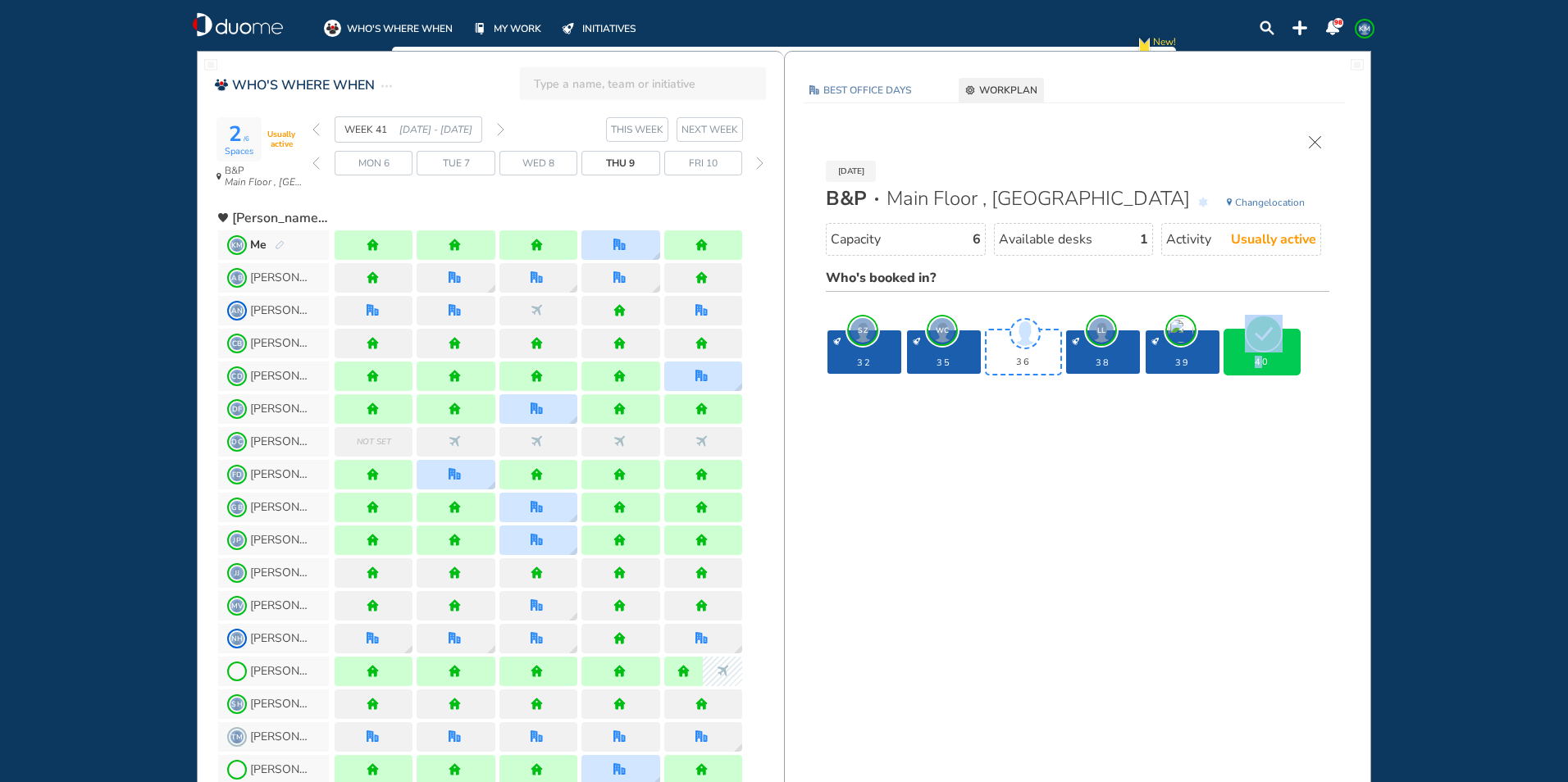
click at [1264, 352] on div "40" at bounding box center [1261, 353] width 77 height 47
click at [1313, 142] on img "cross-thin" at bounding box center [1315, 143] width 13 height 13
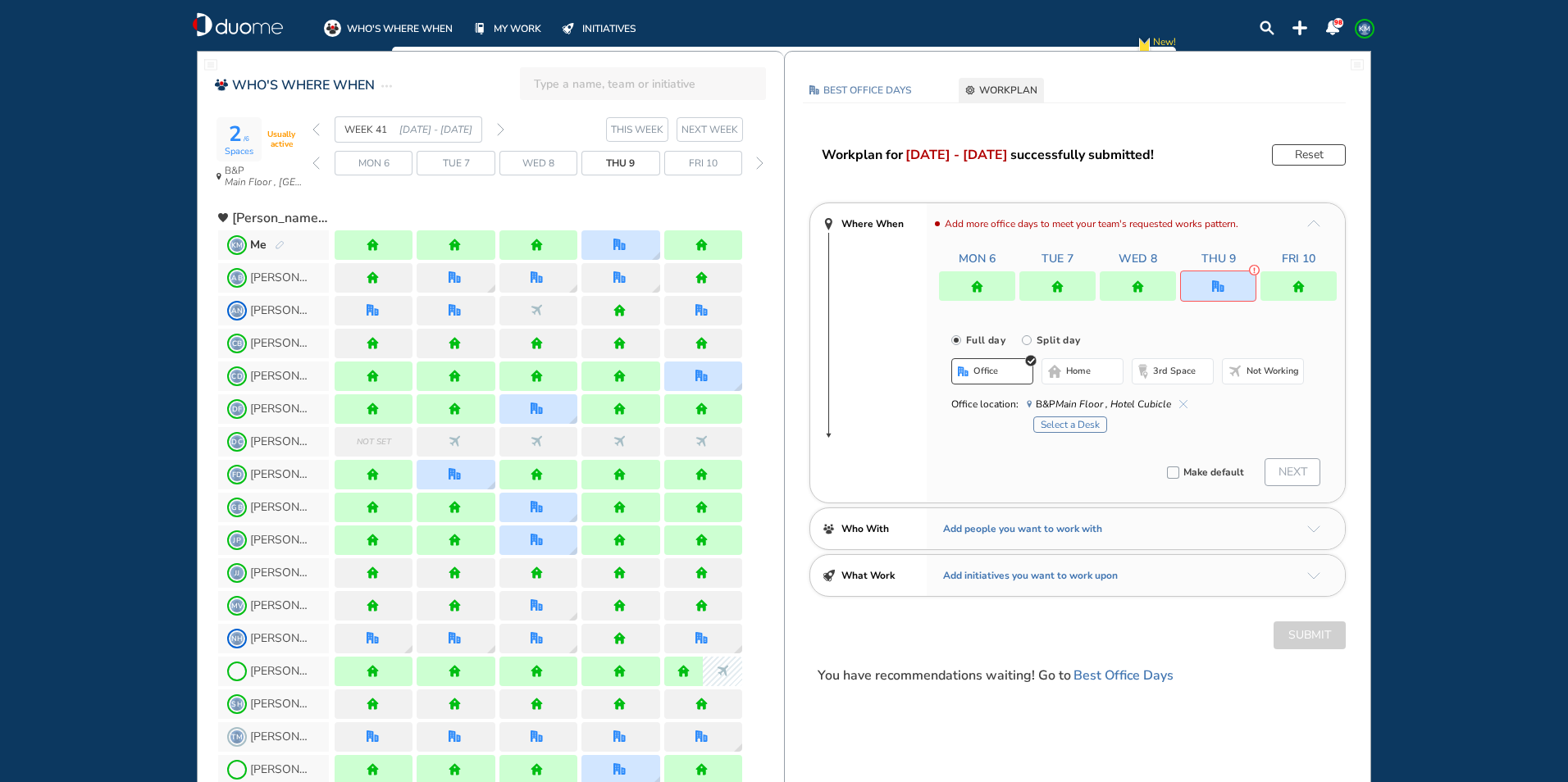
click at [503, 128] on img "forward week" at bounding box center [500, 129] width 7 height 14
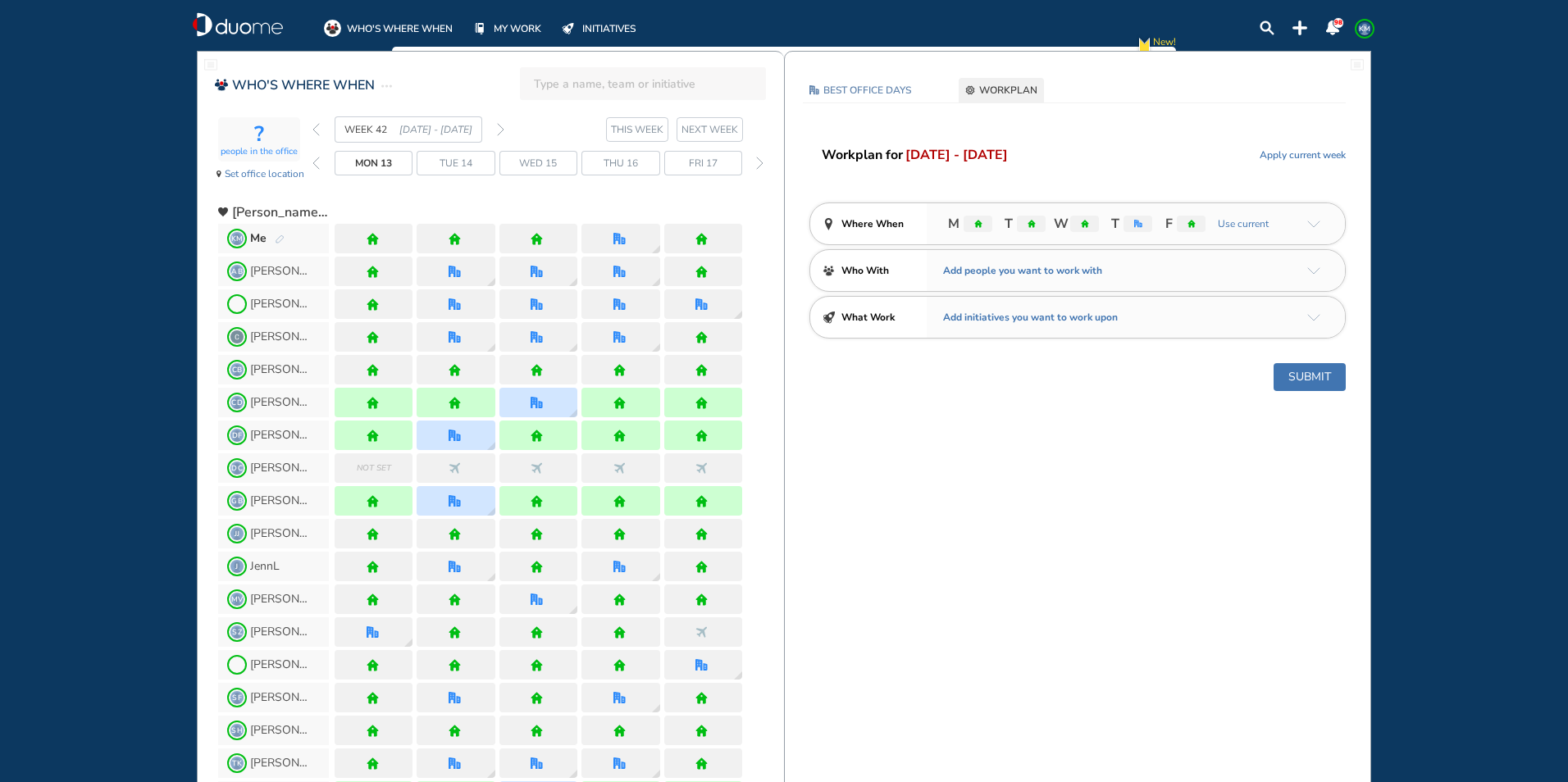
click at [277, 238] on img "pen-edit" at bounding box center [279, 240] width 10 height 11
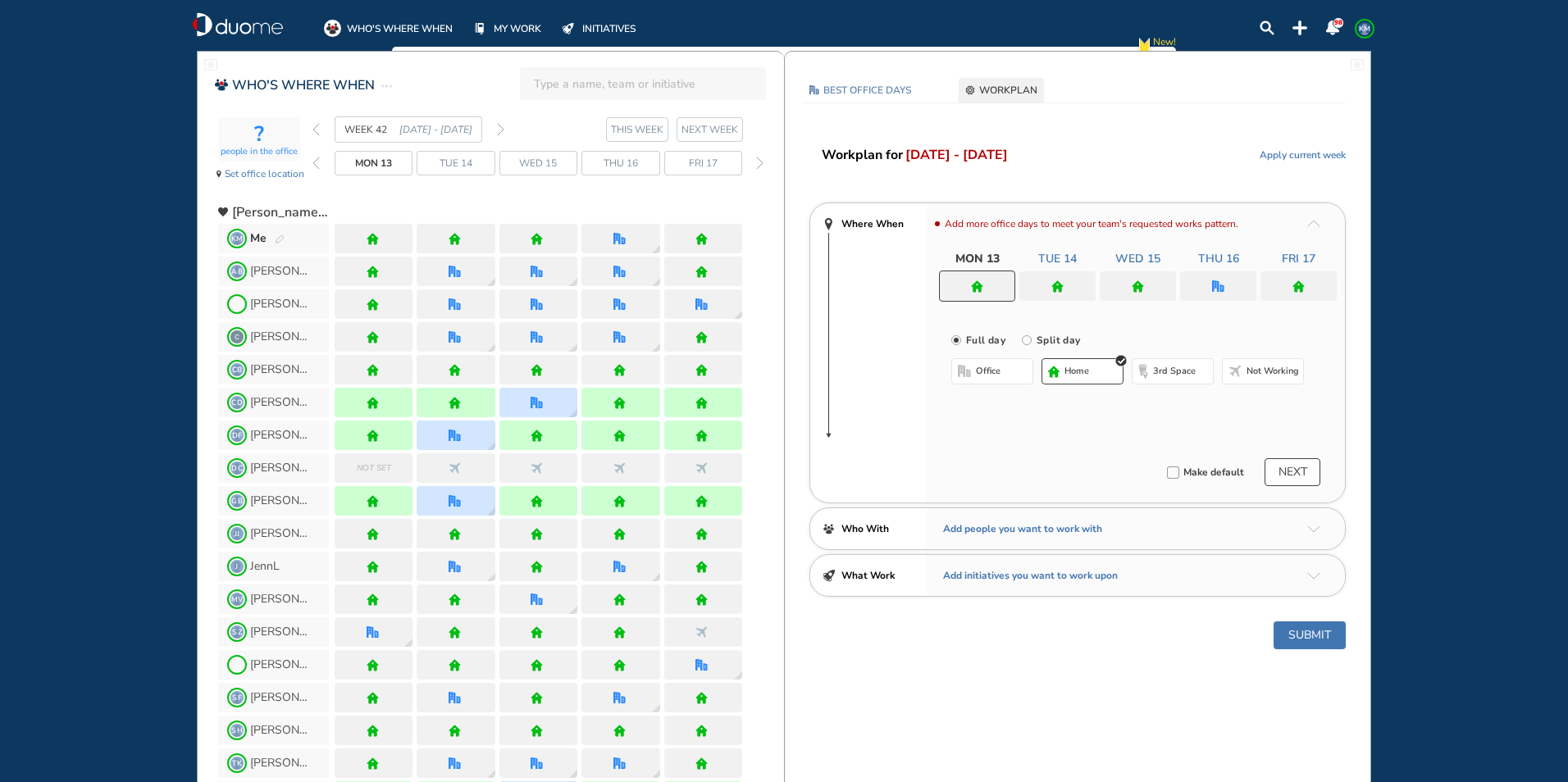
click at [1130, 288] on div at bounding box center [1138, 286] width 76 height 30
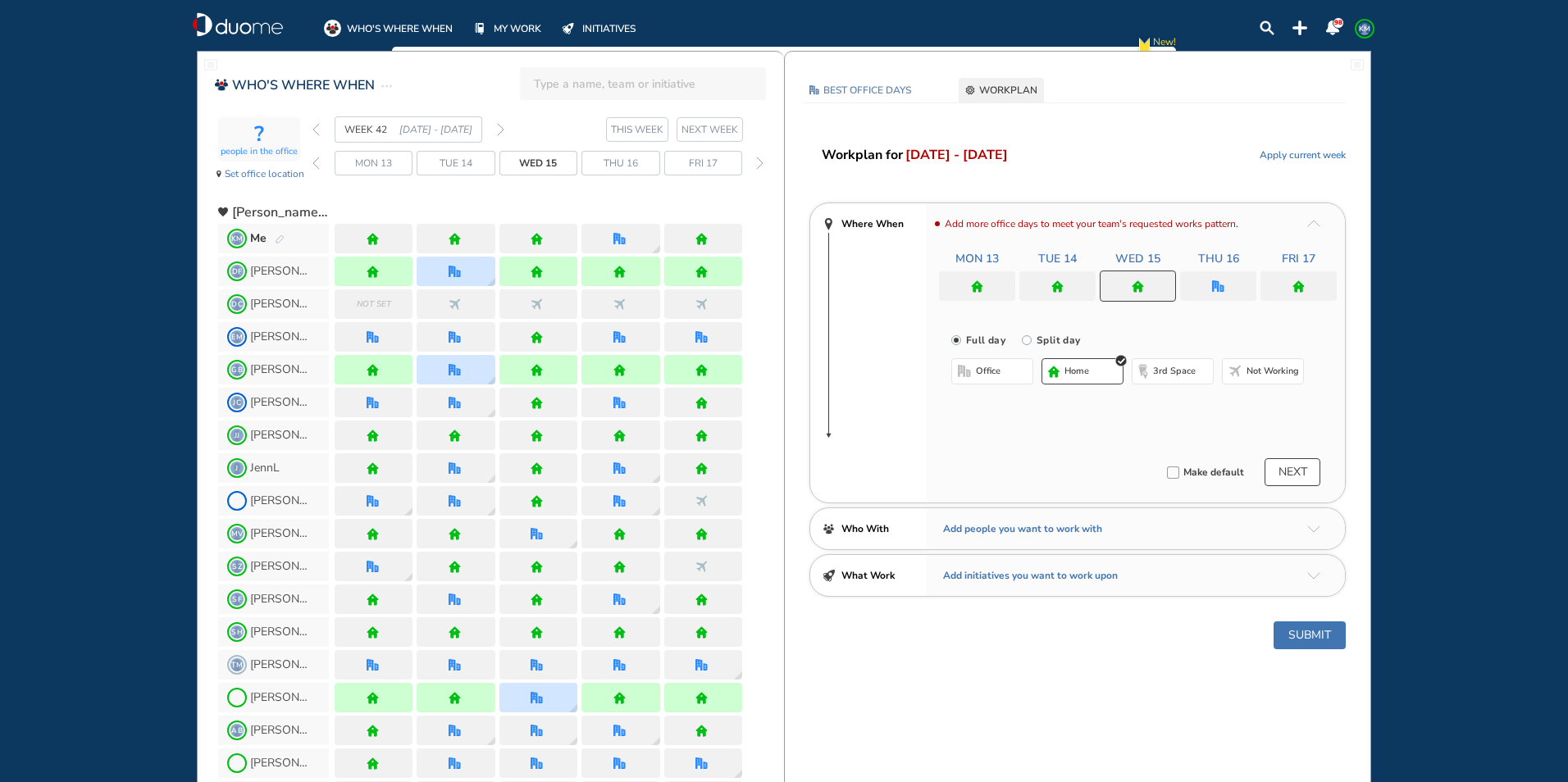
click at [978, 364] on span "office" at bounding box center [987, 371] width 24 height 14
click at [1156, 405] on img "cross-thin-blue" at bounding box center [1158, 403] width 8 height 8
click at [998, 404] on button "Select location" at bounding box center [995, 404] width 66 height 16
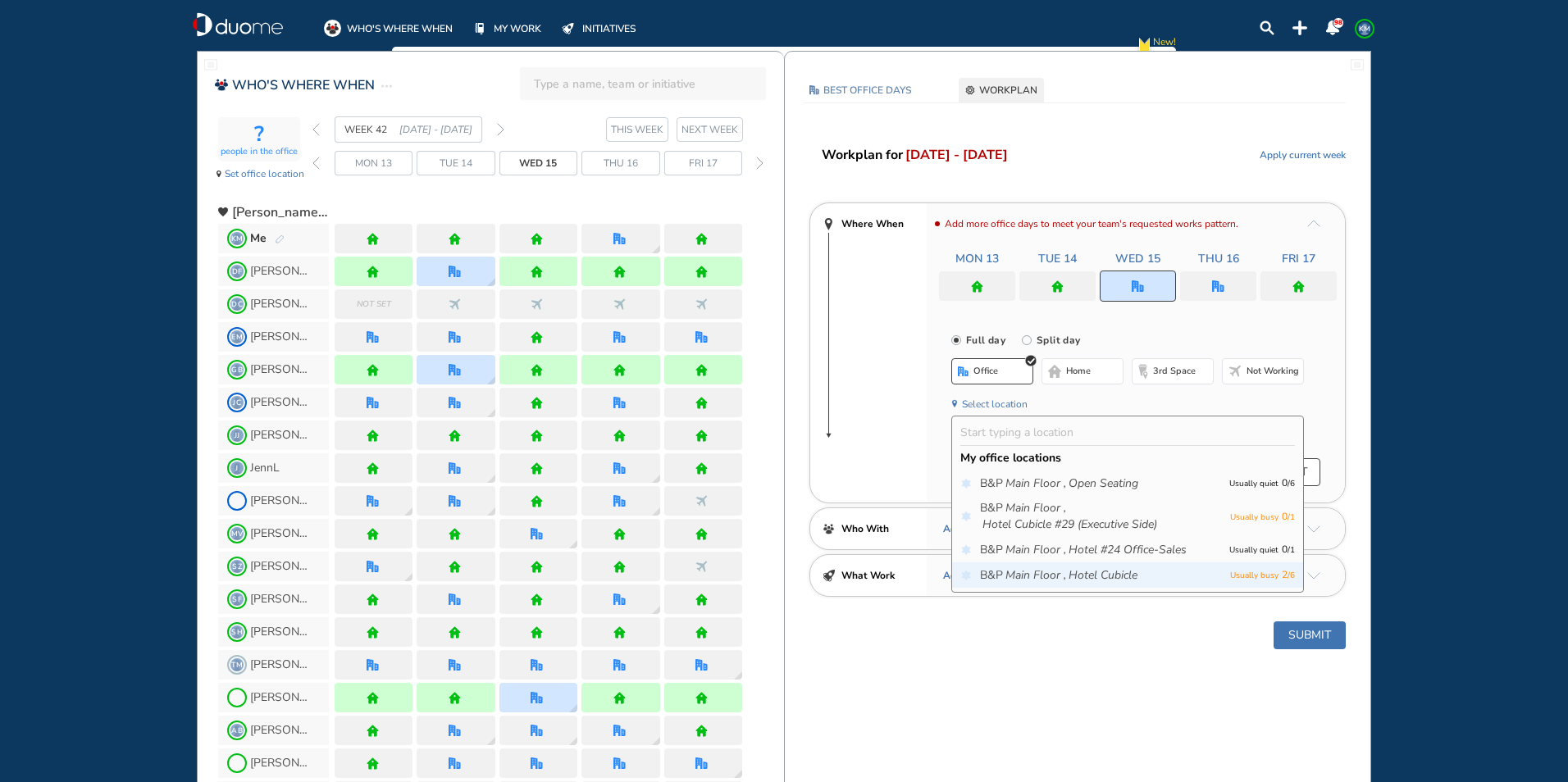
click at [1038, 570] on icon "Main Floor ," at bounding box center [1035, 575] width 61 height 16
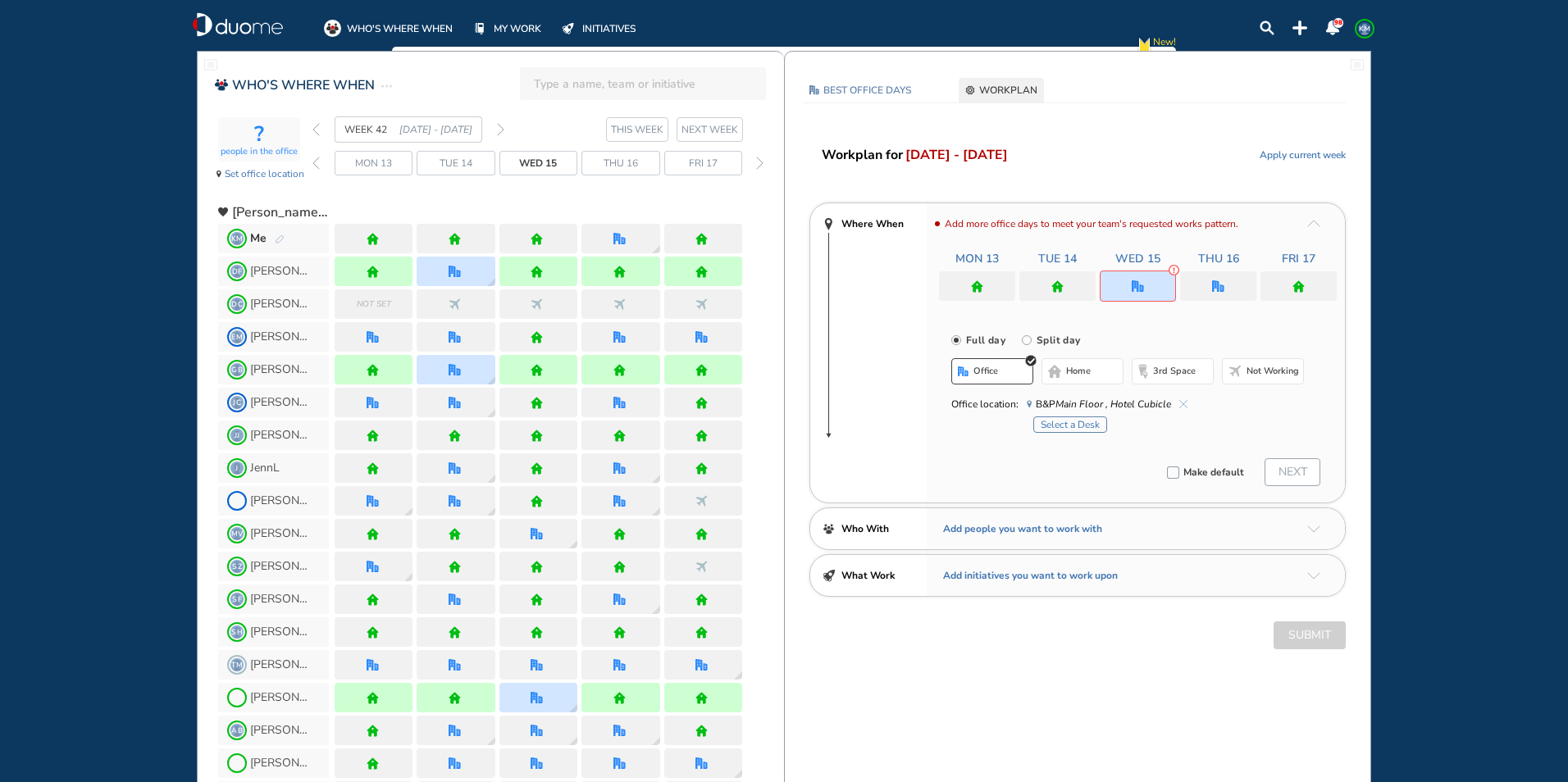
click at [1074, 426] on button "Select a Desk" at bounding box center [1070, 425] width 74 height 16
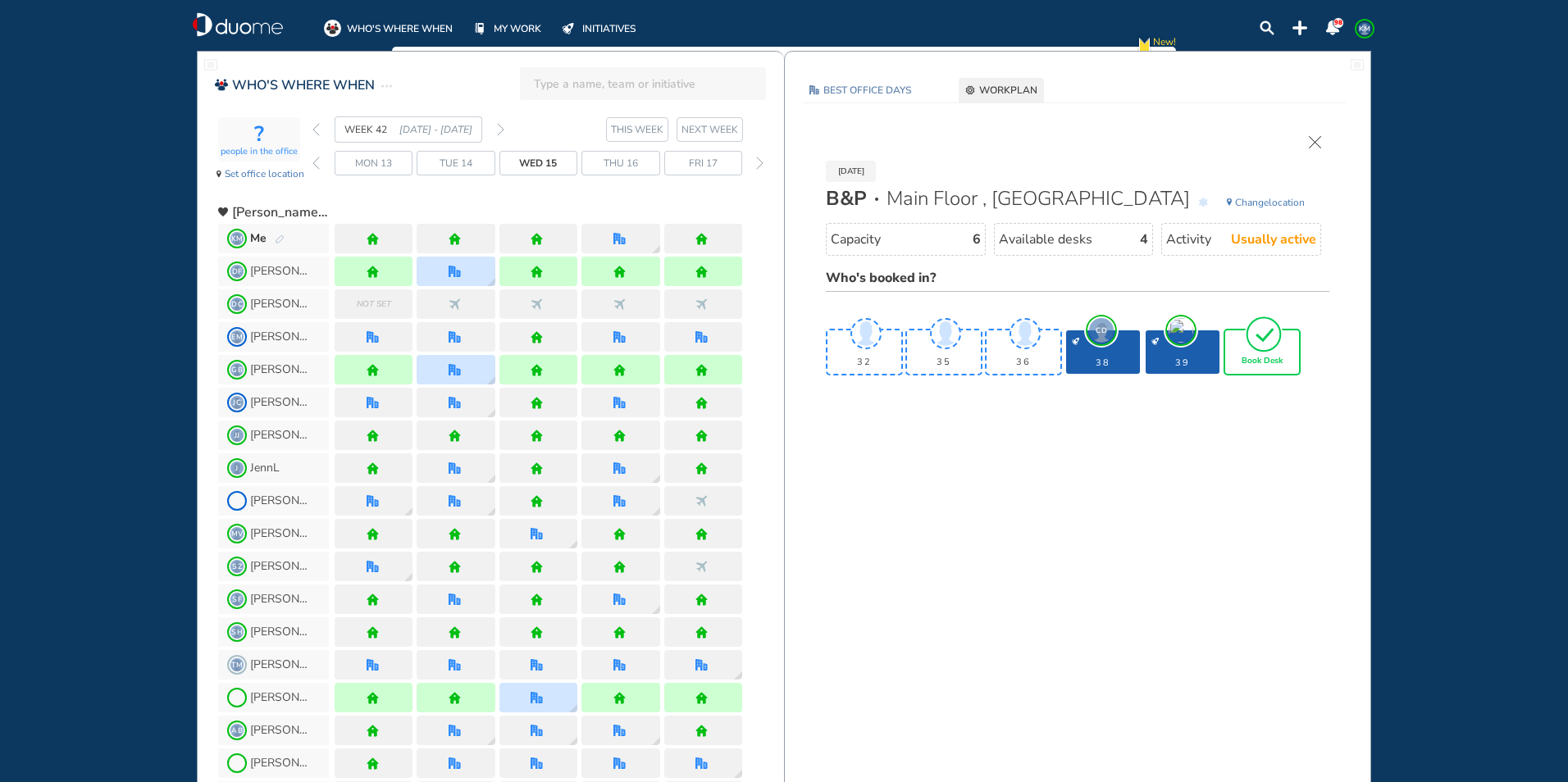
click at [1257, 352] on img "tick-rounded-outline" at bounding box center [1263, 334] width 38 height 39
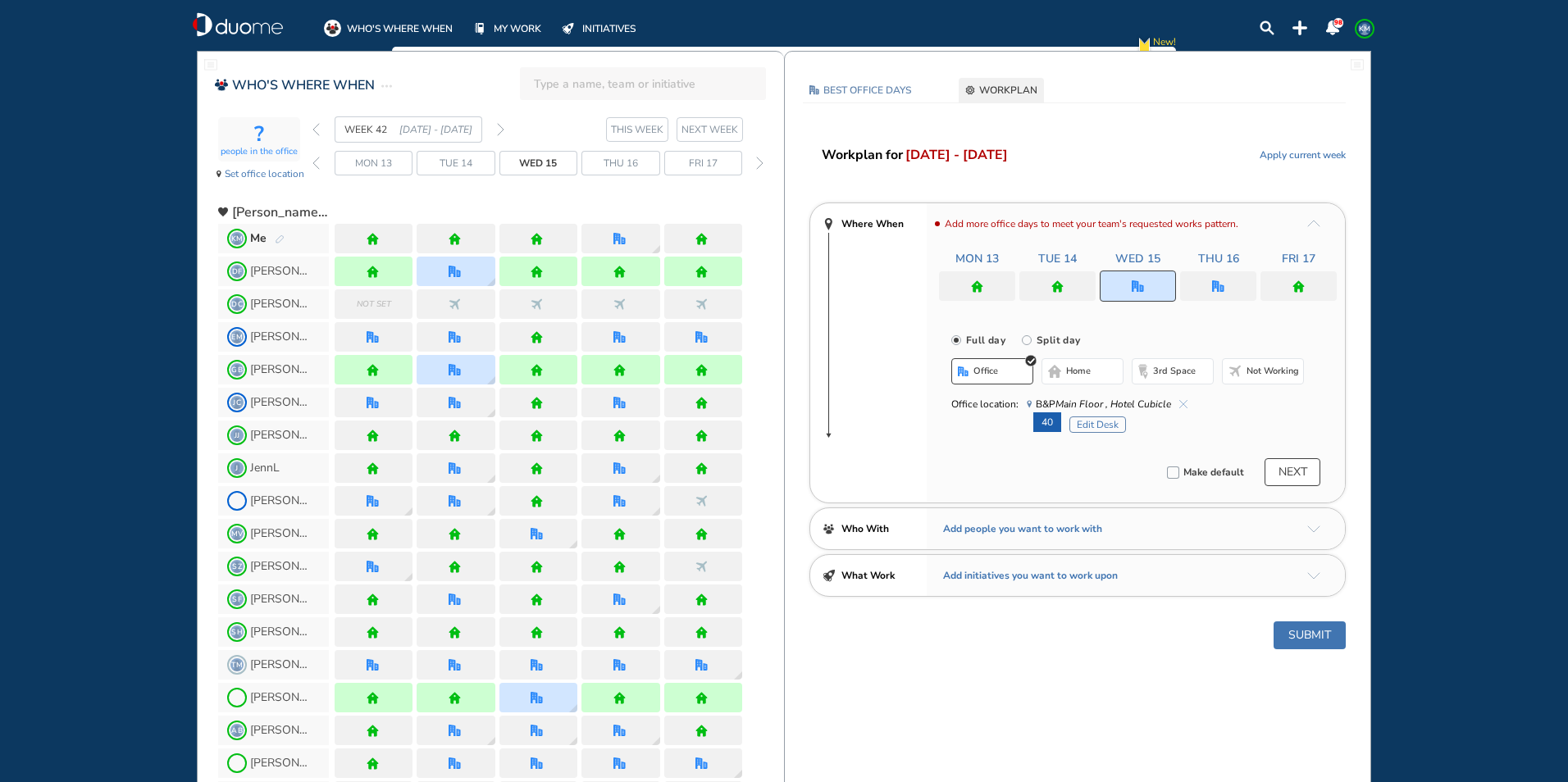
click at [1223, 278] on div at bounding box center [1218, 286] width 76 height 30
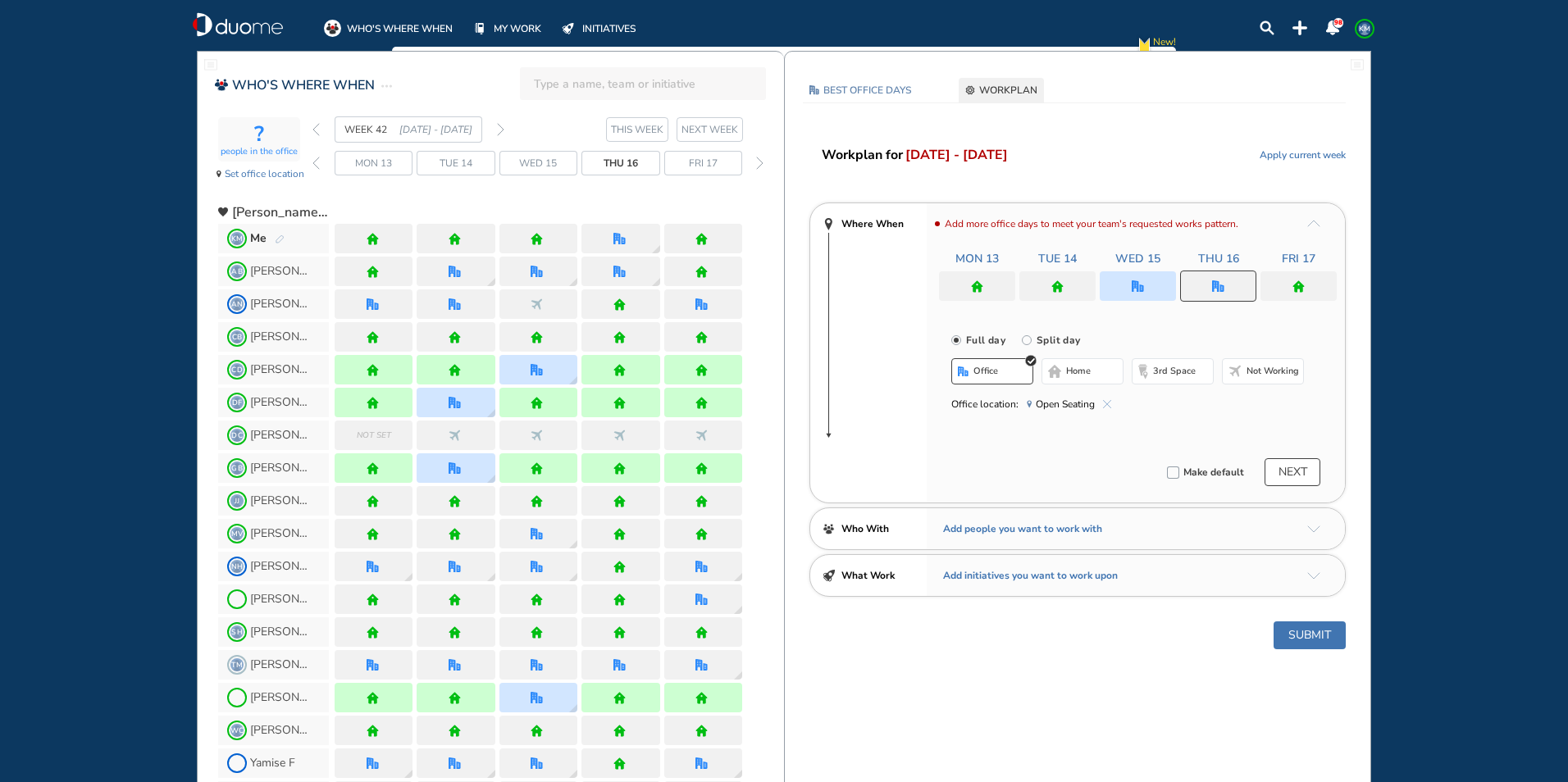
click at [988, 373] on span "office" at bounding box center [985, 371] width 24 height 14
click at [1069, 371] on span "home" at bounding box center [1078, 371] width 24 height 14
click at [1223, 288] on img "home" at bounding box center [1218, 287] width 13 height 13
click at [1005, 369] on button "office" at bounding box center [992, 371] width 82 height 26
click at [1104, 400] on span "Open Seating" at bounding box center [1068, 404] width 84 height 16
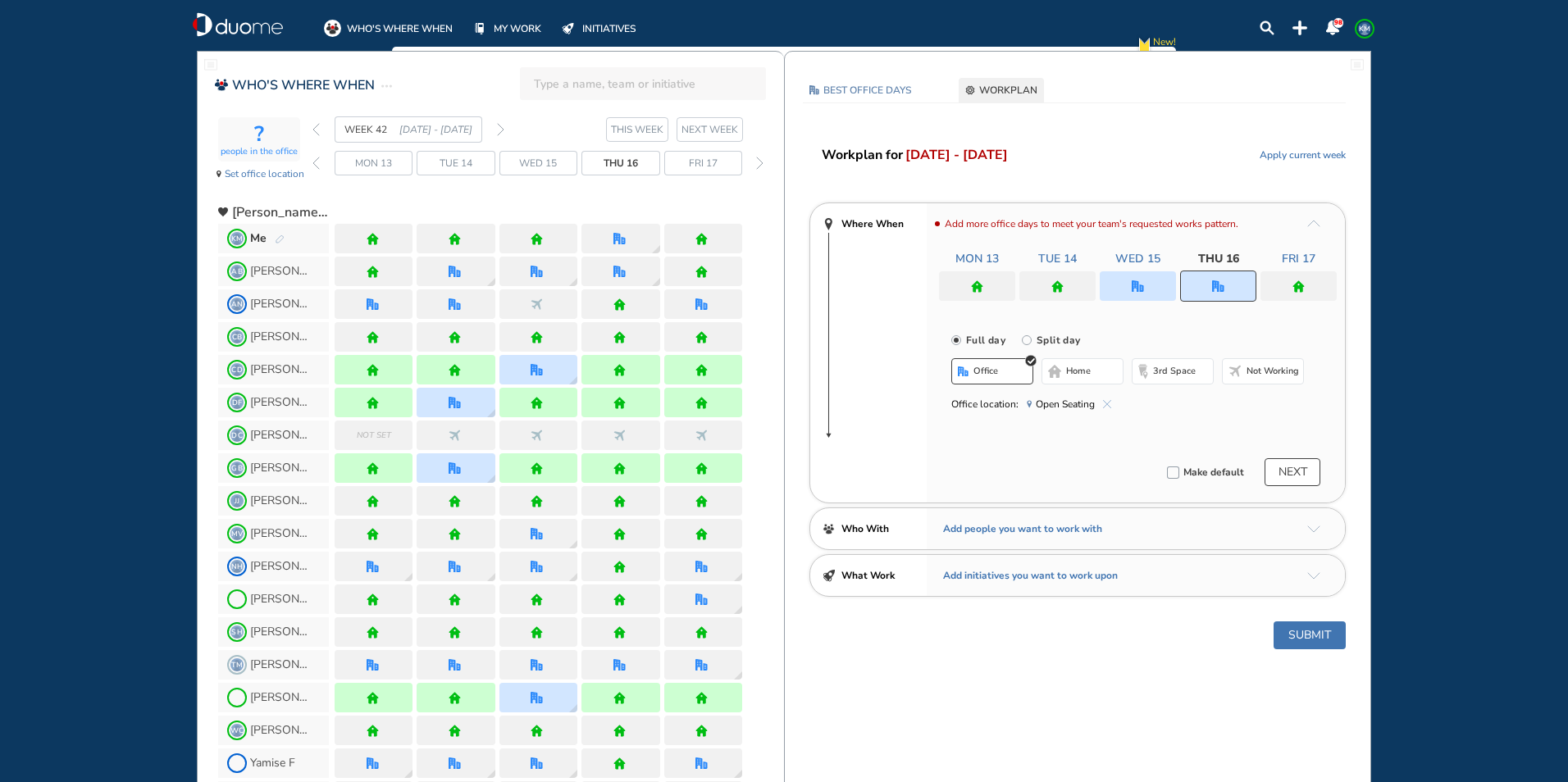
click at [1102, 401] on img "cross-thin-blue" at bounding box center [1106, 403] width 8 height 8
click at [1085, 378] on button "home" at bounding box center [1082, 371] width 82 height 26
click at [1307, 627] on button "Submit" at bounding box center [1309, 635] width 72 height 28
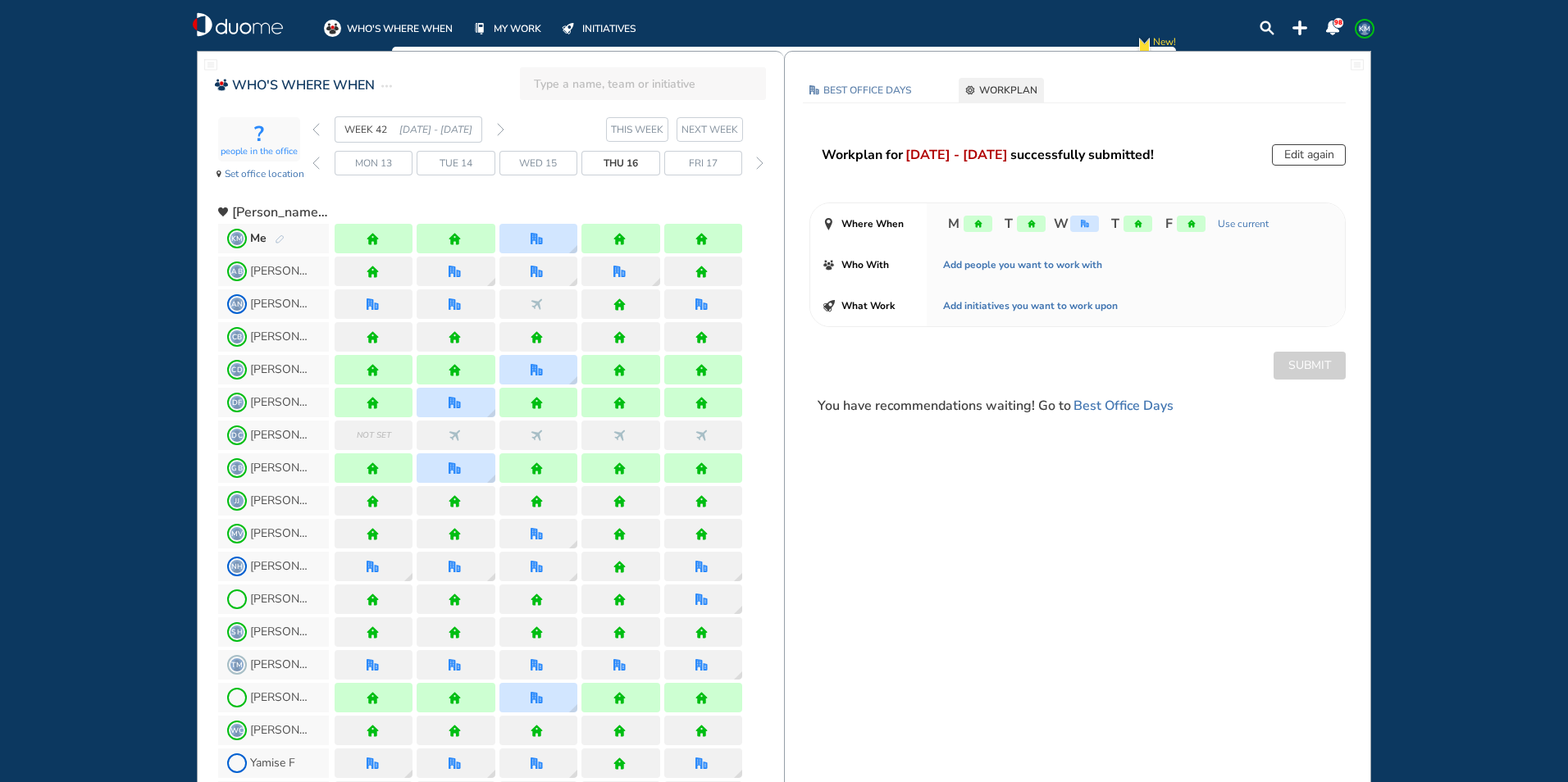
click at [1361, 29] on span "KM" at bounding box center [1364, 28] width 14 height 14
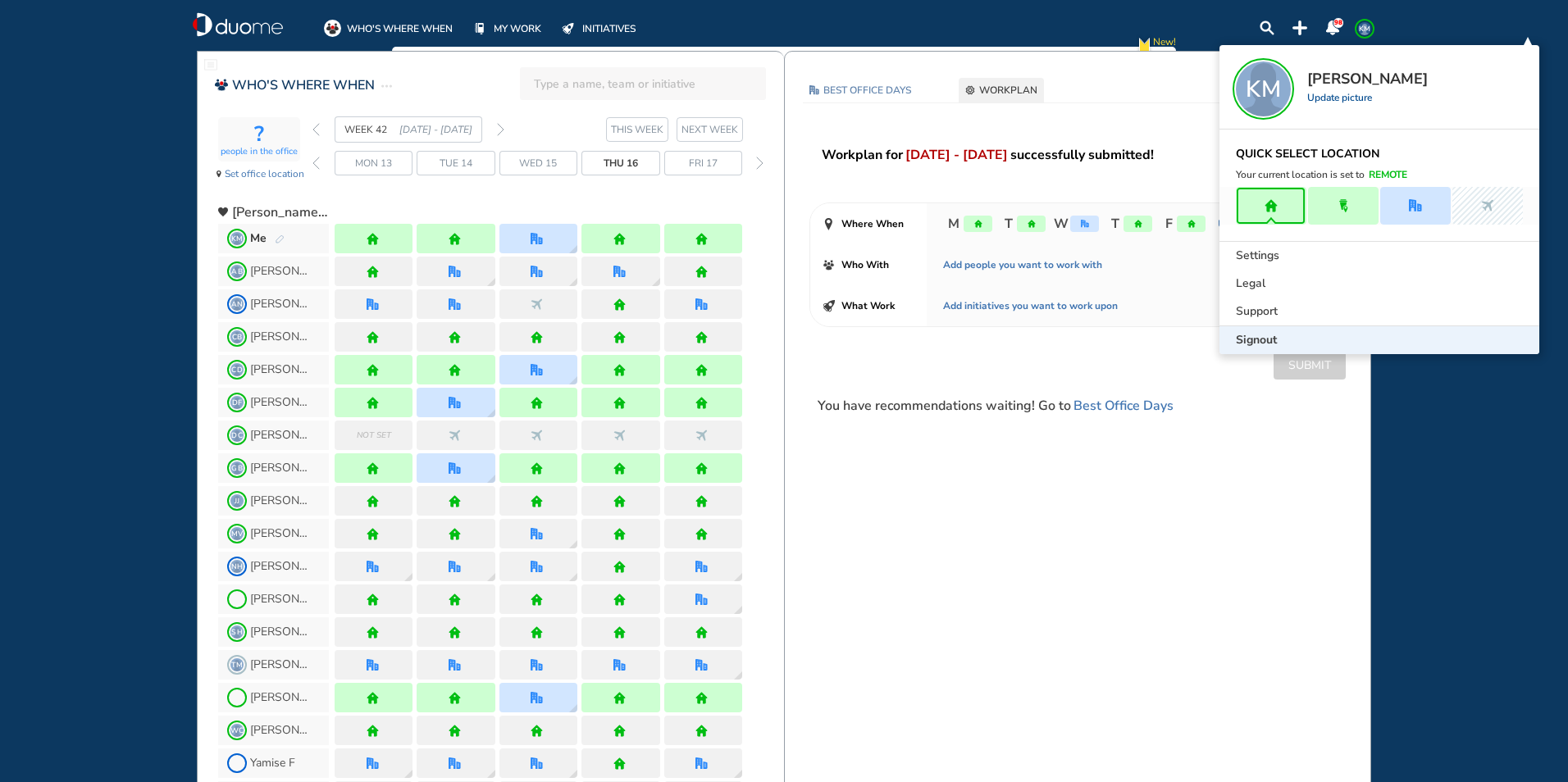
click at [1259, 331] on div "Signout" at bounding box center [1379, 340] width 320 height 28
